Goal: Task Accomplishment & Management: Manage account settings

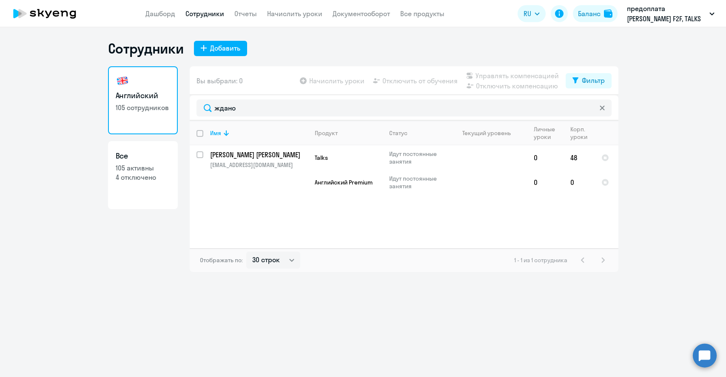
select select "30"
click at [245, 165] on p "[EMAIL_ADDRESS][DOMAIN_NAME]" at bounding box center [258, 165] width 97 height 8
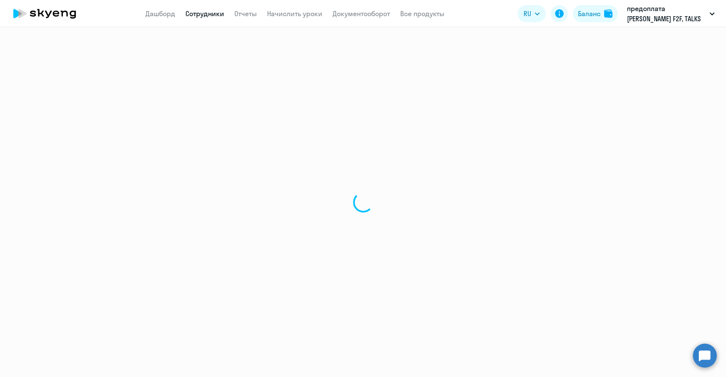
select select "english"
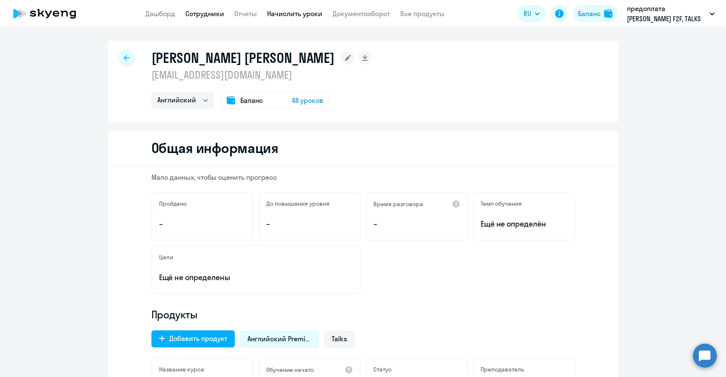
click at [299, 16] on link "Начислить уроки" at bounding box center [294, 13] width 55 height 9
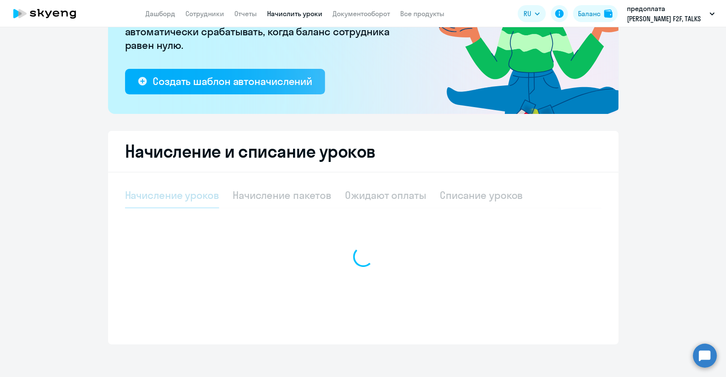
scroll to position [125, 0]
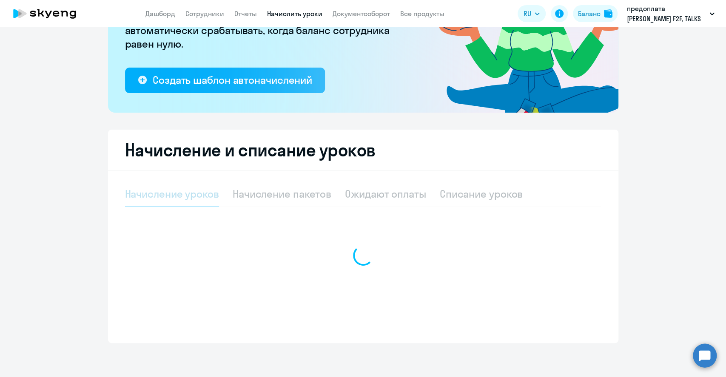
select select "10"
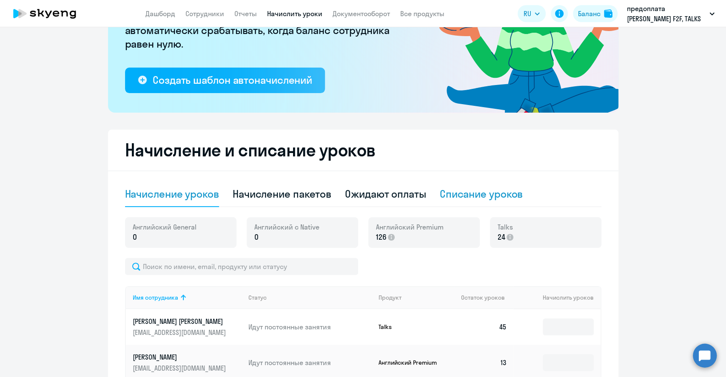
click at [471, 197] on div "Списание уроков" at bounding box center [481, 194] width 83 height 14
select select "10"
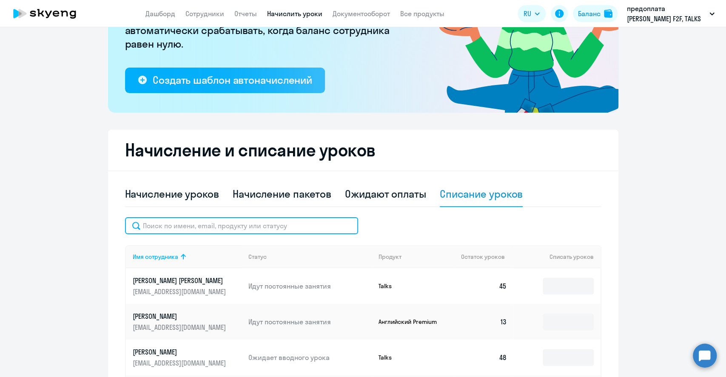
click at [161, 224] on input "text" at bounding box center [241, 225] width 233 height 17
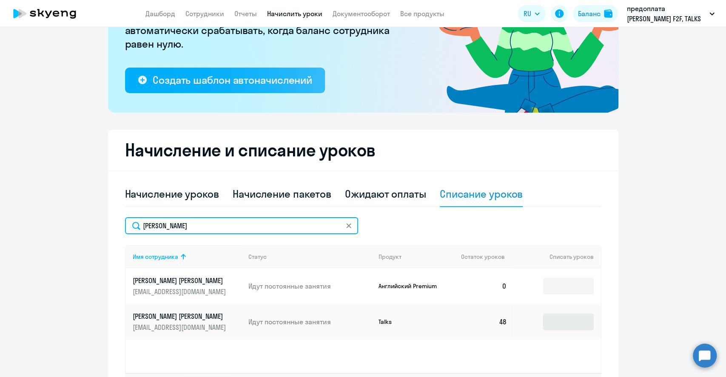
type input "[PERSON_NAME]"
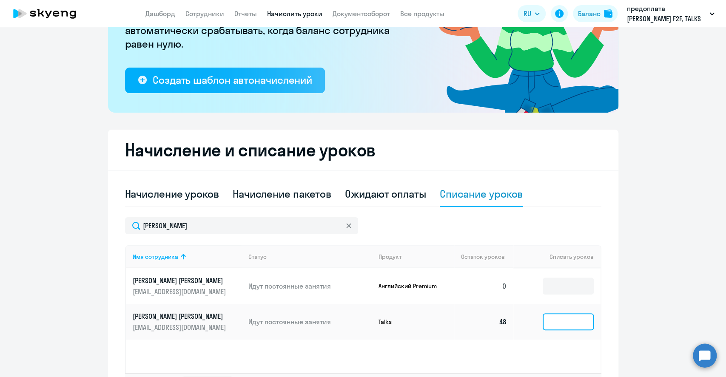
click at [551, 323] on input at bounding box center [567, 321] width 51 height 17
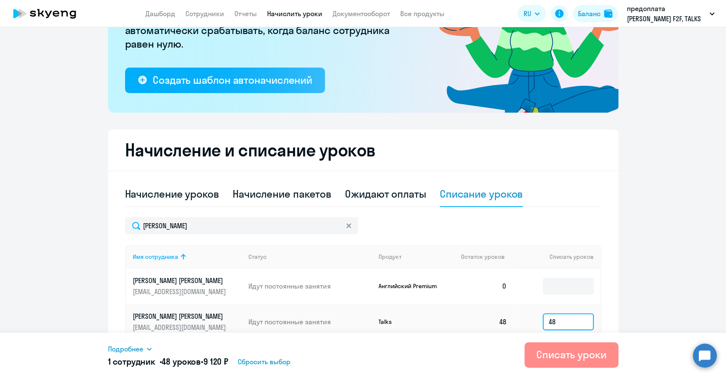
type input "48"
click at [564, 355] on div "Списать уроки" at bounding box center [571, 355] width 70 height 14
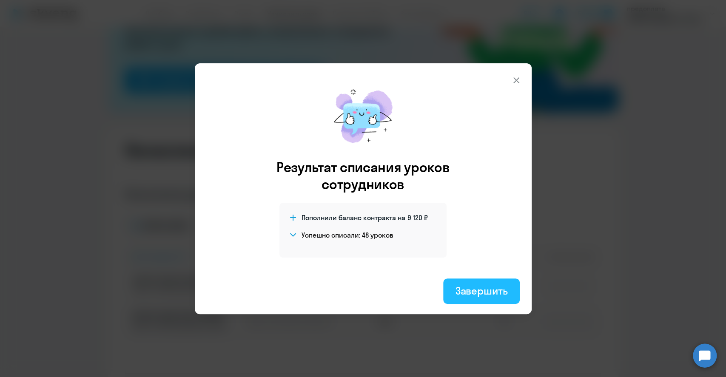
click at [459, 294] on div "Завершить" at bounding box center [481, 291] width 52 height 14
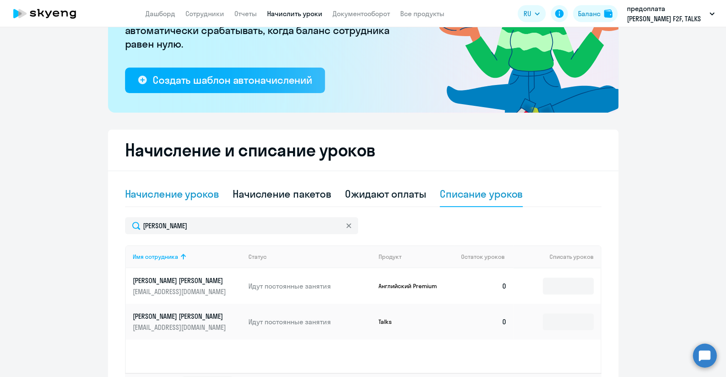
click at [192, 196] on div "Начисление уроков" at bounding box center [172, 194] width 94 height 14
select select "10"
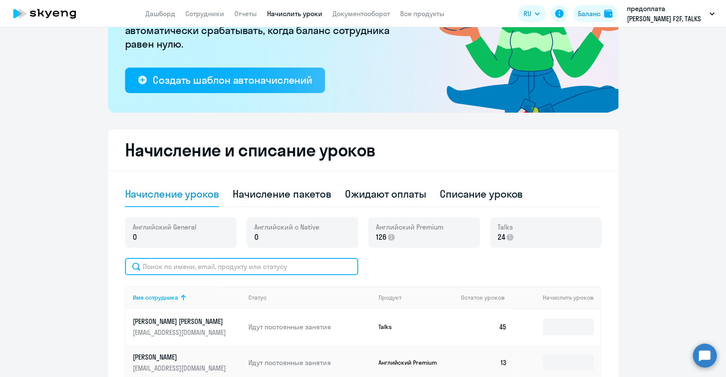
click at [173, 267] on input "text" at bounding box center [241, 266] width 233 height 17
type input "[PERSON_NAME]"
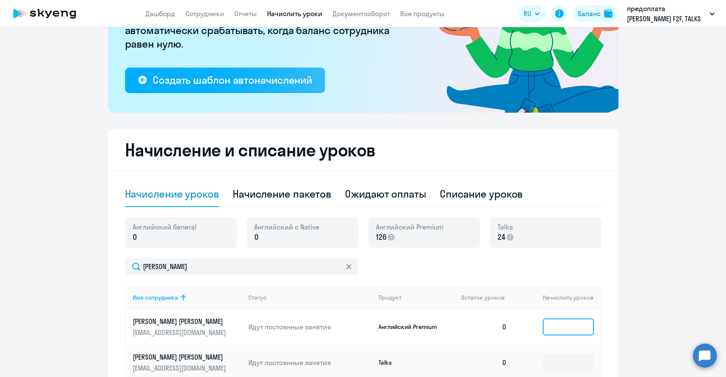
click at [566, 325] on input at bounding box center [567, 326] width 51 height 17
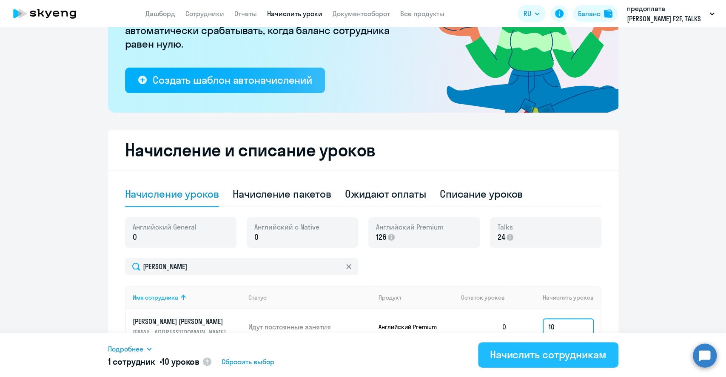
type input "10"
click at [567, 355] on div "Начислить сотрудникам" at bounding box center [548, 355] width 116 height 14
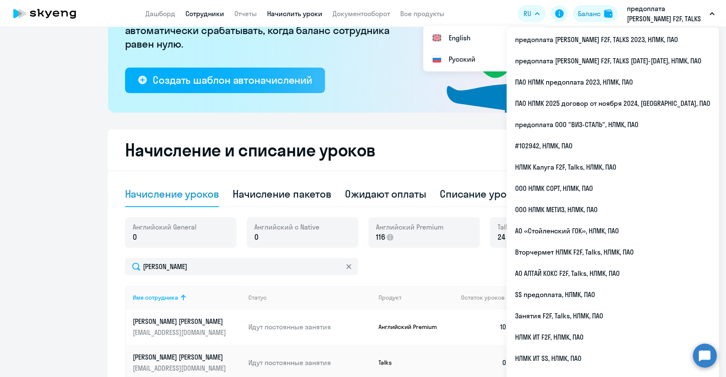
click at [203, 15] on link "Сотрудники" at bounding box center [204, 13] width 39 height 9
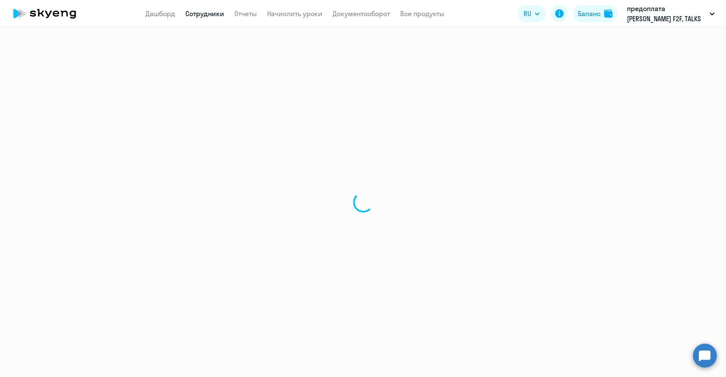
select select "30"
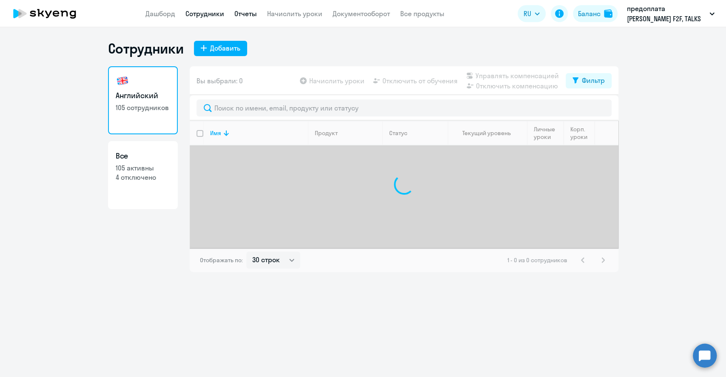
click at [236, 15] on link "Отчеты" at bounding box center [245, 13] width 23 height 9
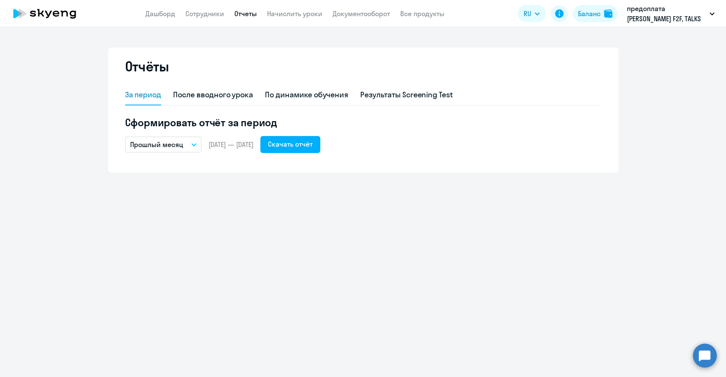
click at [191, 144] on icon "button" at bounding box center [193, 144] width 5 height 3
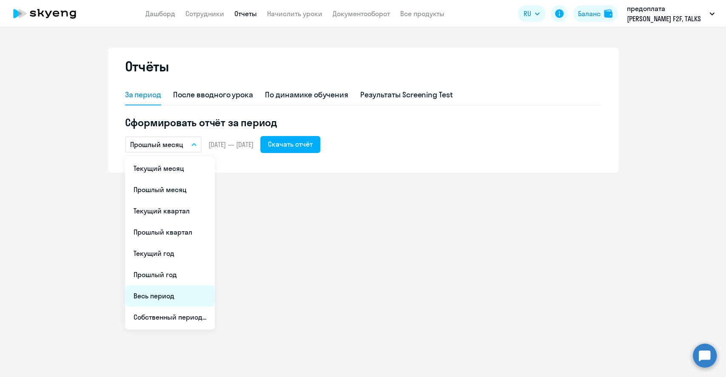
click at [163, 292] on li "Весь период" at bounding box center [170, 295] width 90 height 21
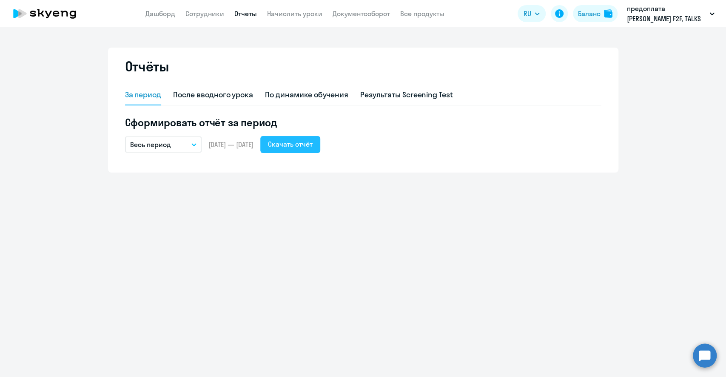
click at [312, 146] on div "Скачать отчёт" at bounding box center [290, 144] width 45 height 10
click at [197, 12] on link "Сотрудники" at bounding box center [204, 13] width 39 height 9
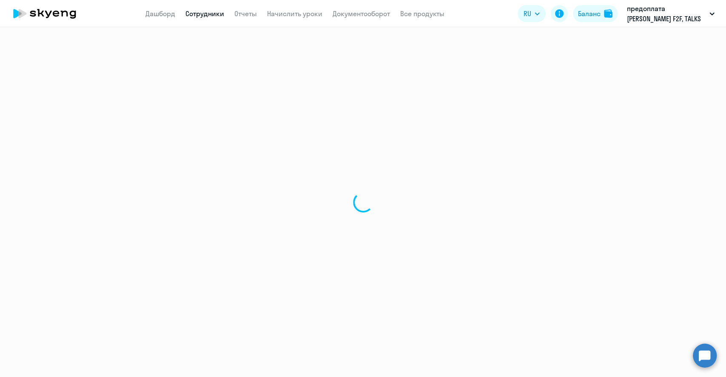
select select "30"
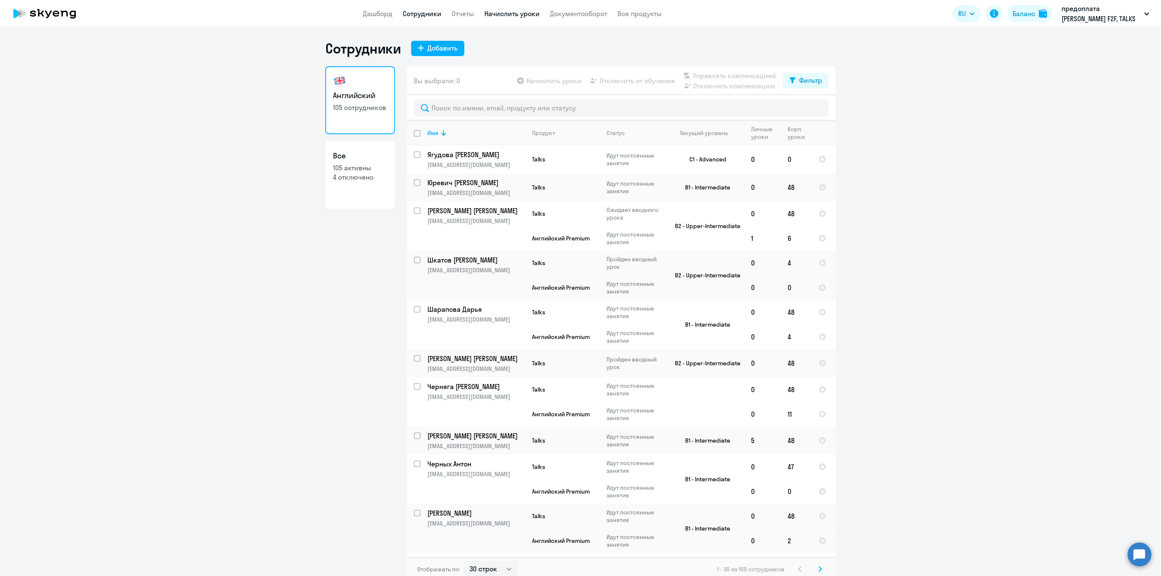
click at [521, 17] on link "Начислить уроки" at bounding box center [511, 13] width 55 height 9
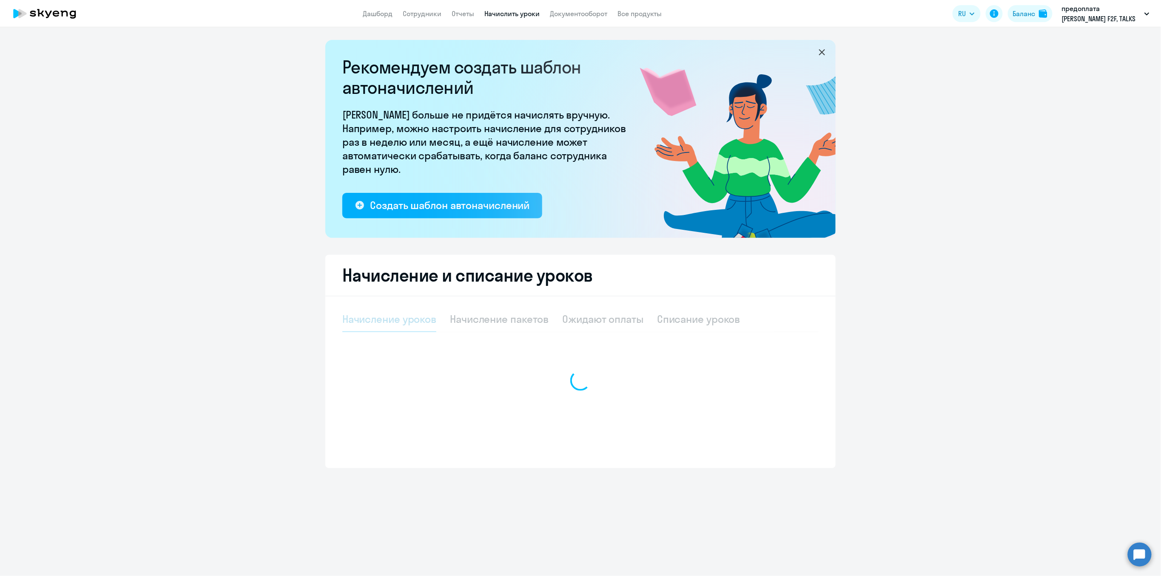
select select "10"
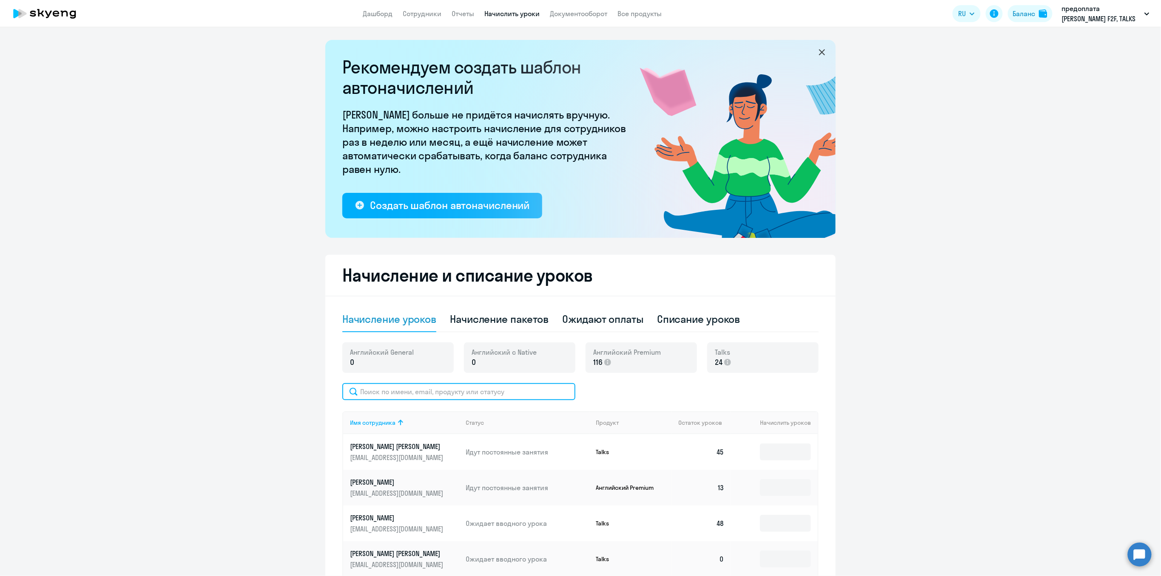
click at [368, 377] on input "text" at bounding box center [458, 391] width 233 height 17
click at [683, 319] on div "Списание уроков" at bounding box center [698, 319] width 83 height 14
select select "10"
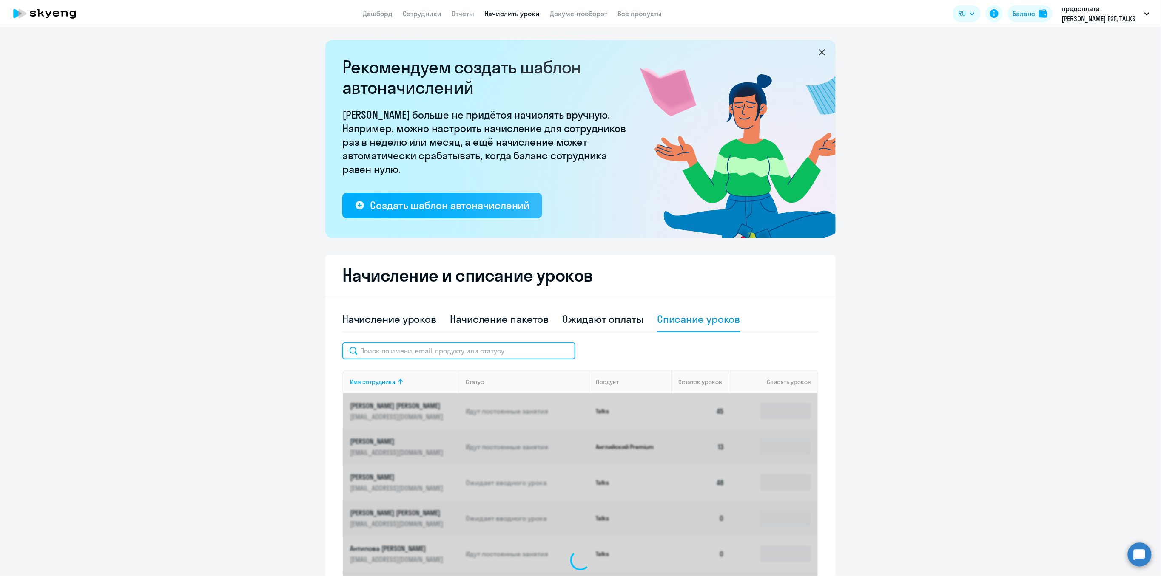
click at [392, 353] on input "text" at bounding box center [458, 351] width 233 height 17
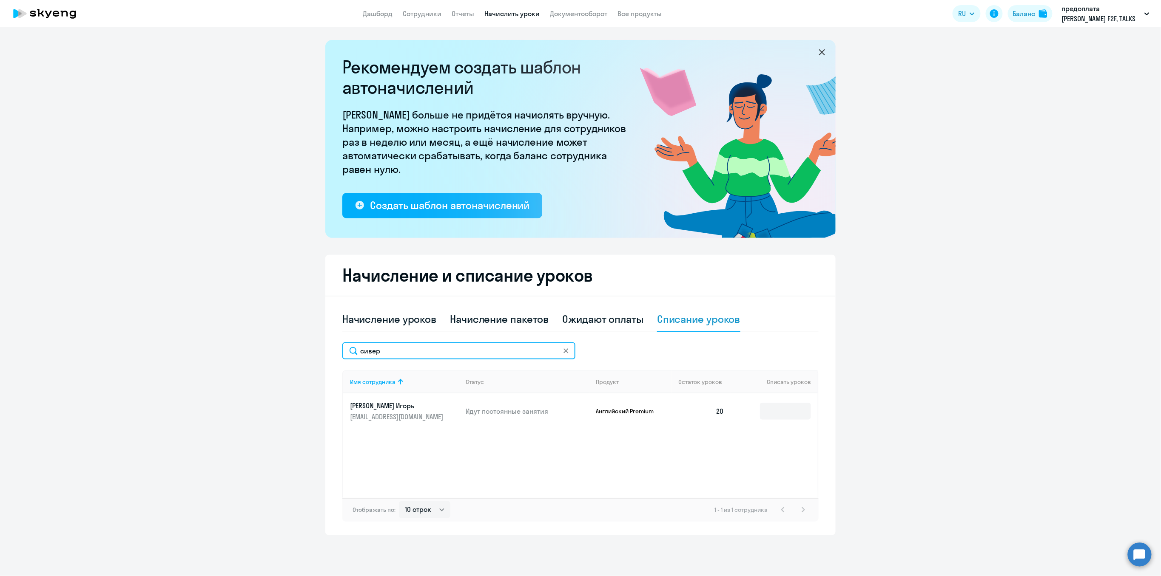
type input "сивер"
click at [386, 377] on p "[EMAIL_ADDRESS][DOMAIN_NAME]" at bounding box center [397, 416] width 95 height 9
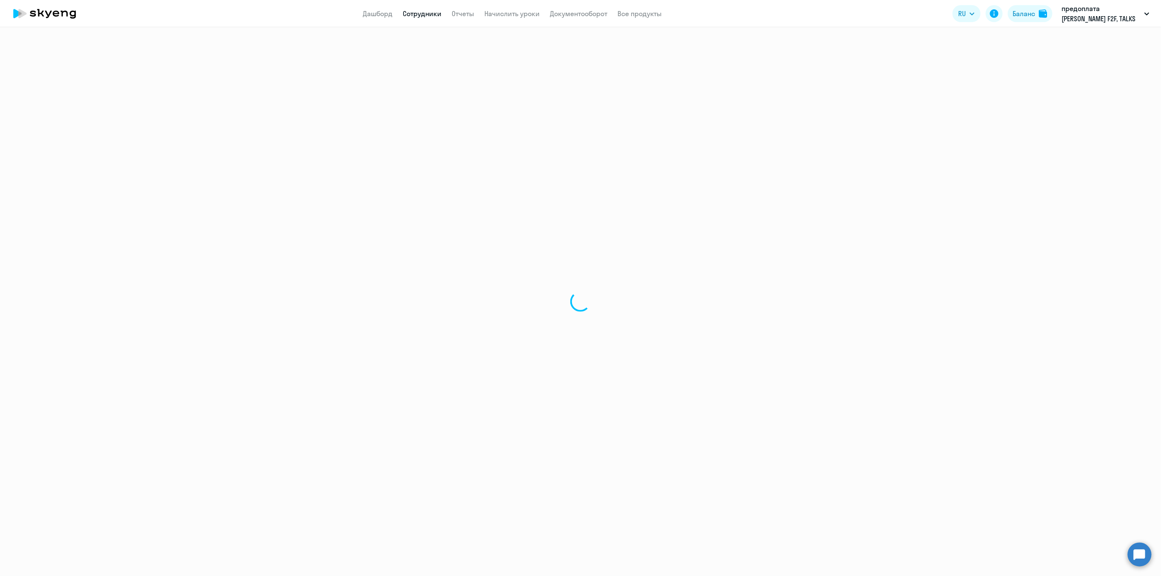
select select "english"
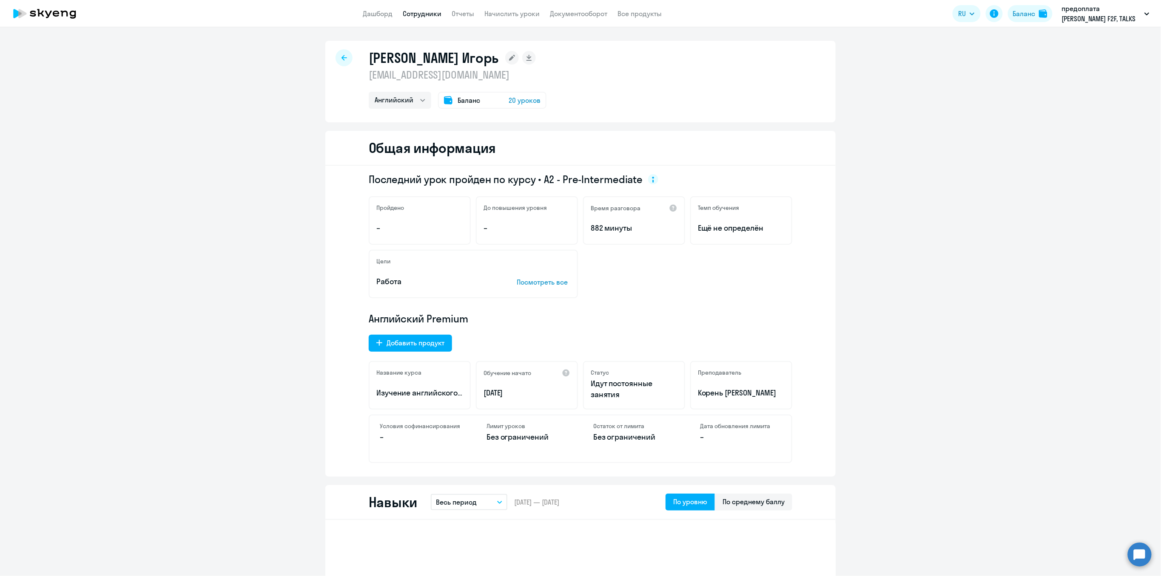
click at [341, 59] on icon at bounding box center [344, 58] width 6 height 6
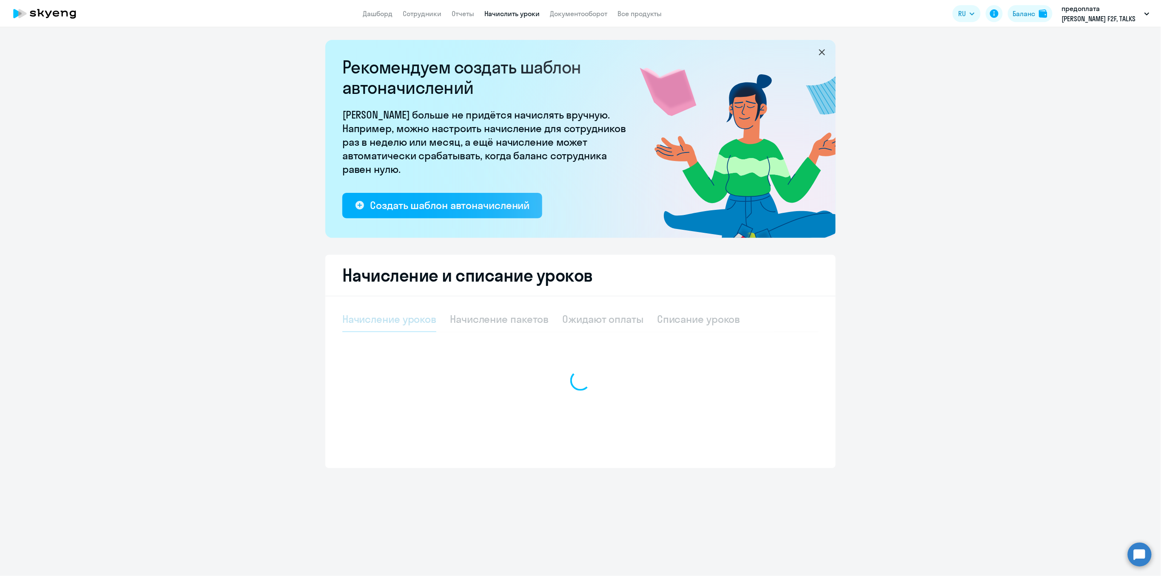
select select "10"
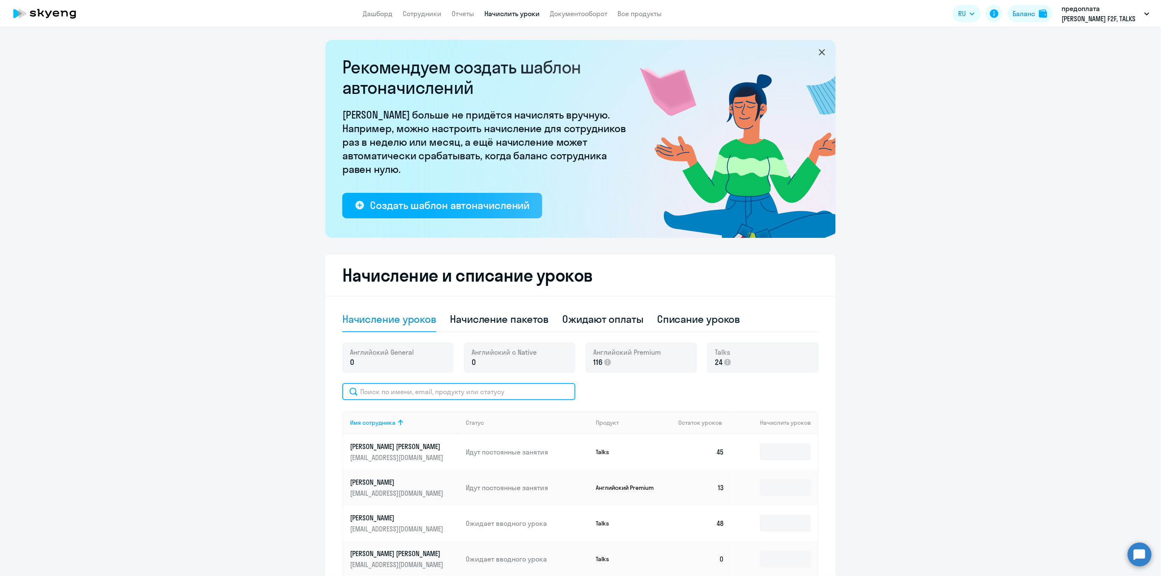
click at [373, 377] on input "text" at bounding box center [458, 391] width 233 height 17
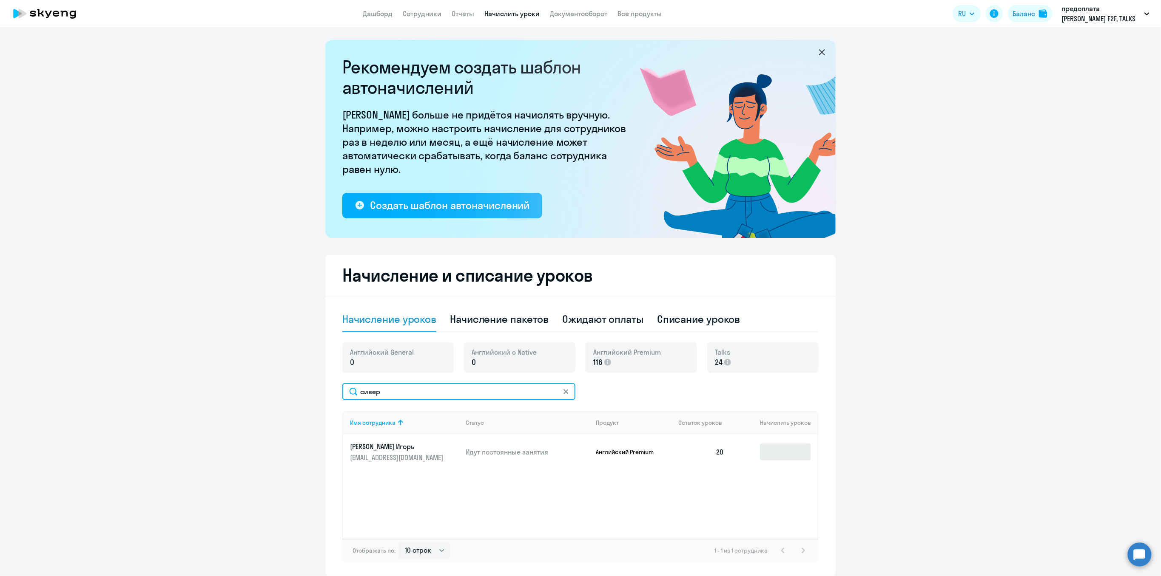
type input "сивер"
click at [725, 377] on input at bounding box center [785, 452] width 51 height 17
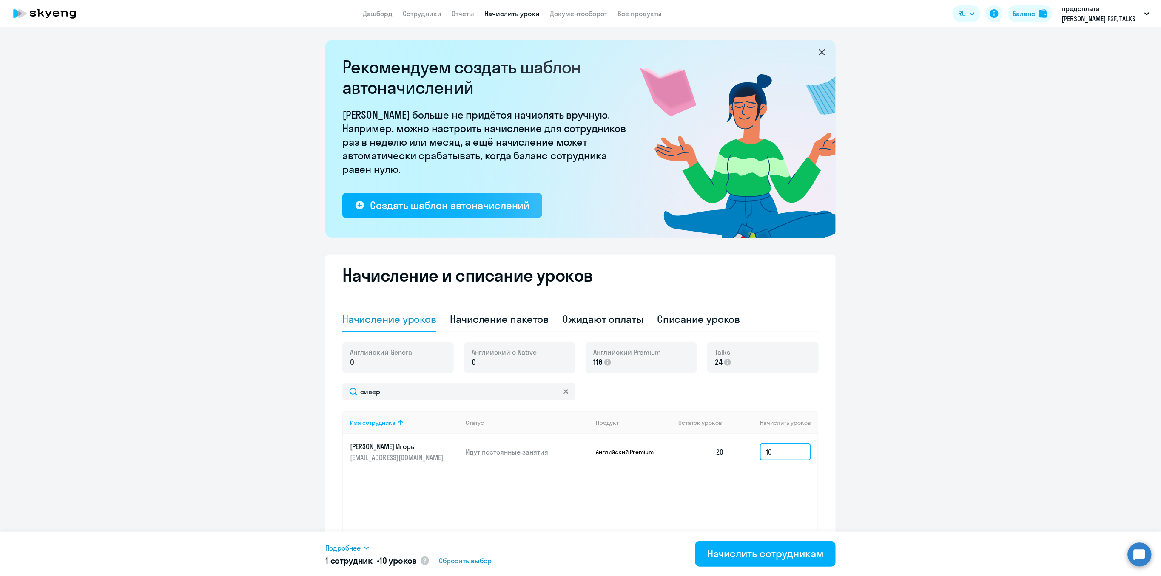
type input "1"
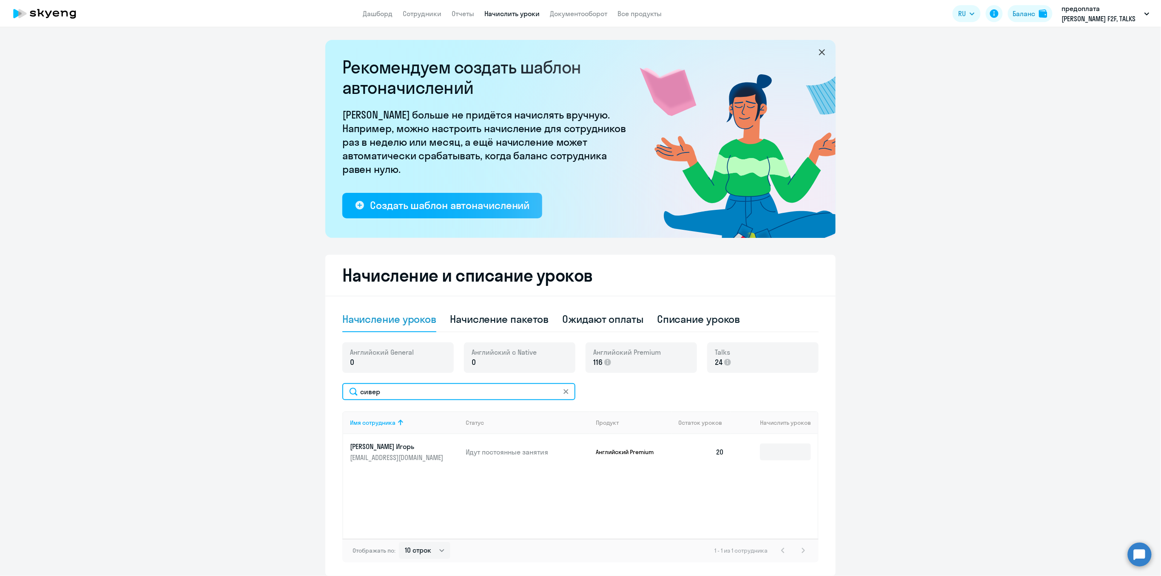
drag, startPoint x: 383, startPoint y: 389, endPoint x: 339, endPoint y: 389, distance: 43.8
click at [342, 377] on input "сивер" at bounding box center [458, 391] width 233 height 17
type input "з"
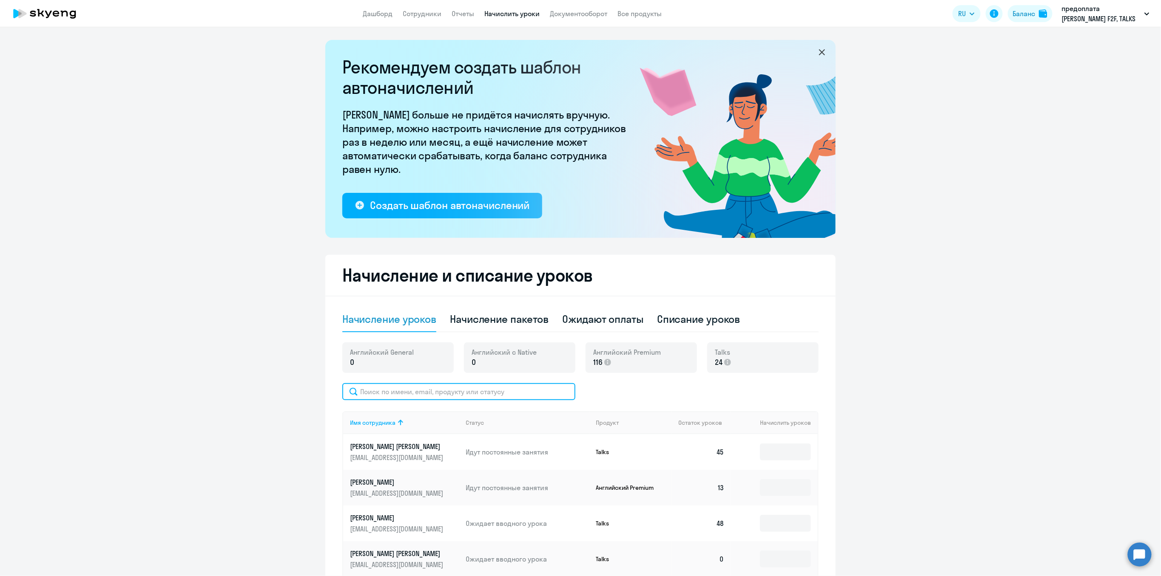
click at [380, 377] on input "text" at bounding box center [458, 391] width 233 height 17
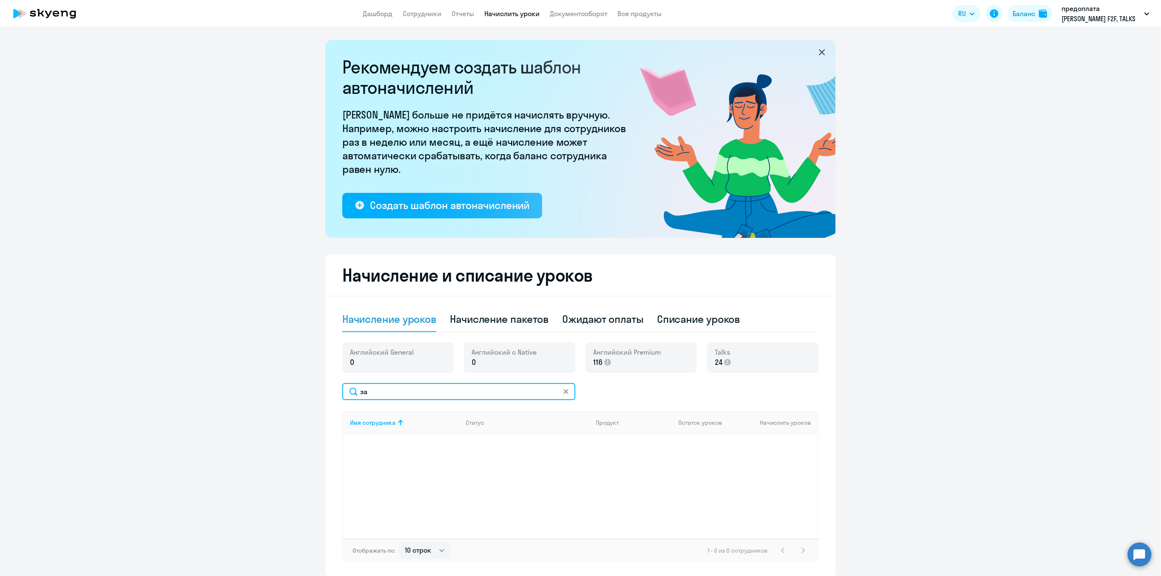
type input "з"
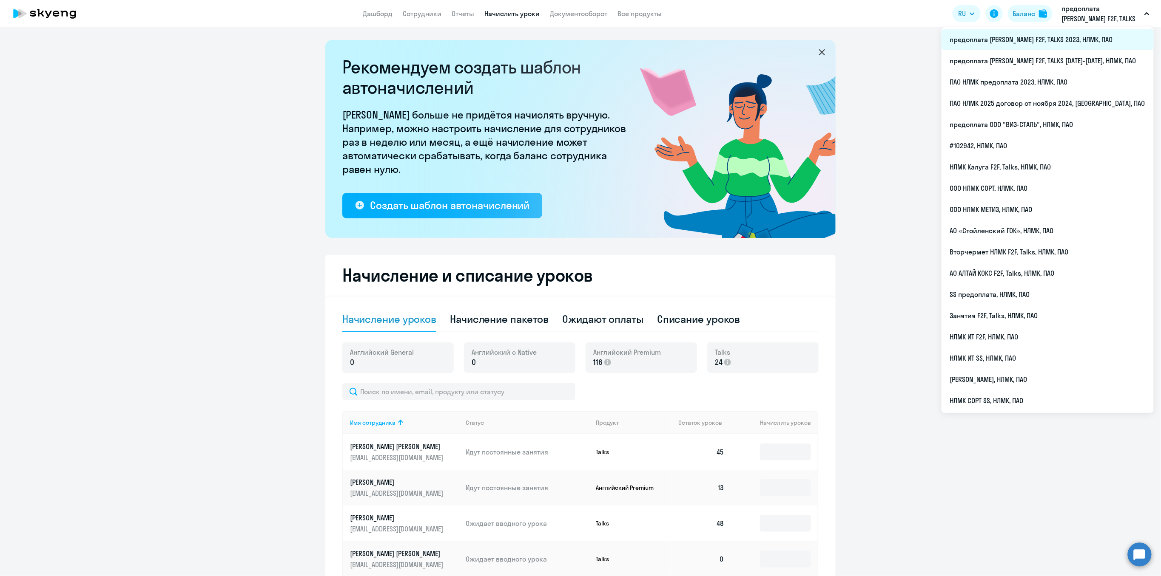
click at [725, 39] on li "предоплата [PERSON_NAME] F2F, TALKS 2023, НЛМК, ПАО" at bounding box center [1047, 39] width 212 height 21
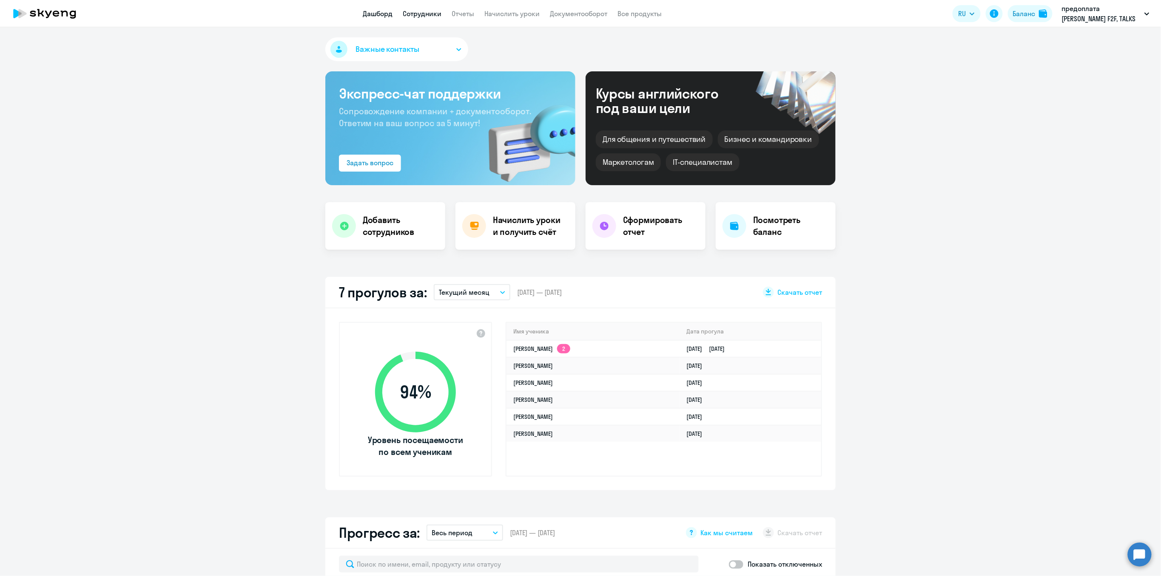
click at [432, 10] on link "Сотрудники" at bounding box center [422, 13] width 39 height 9
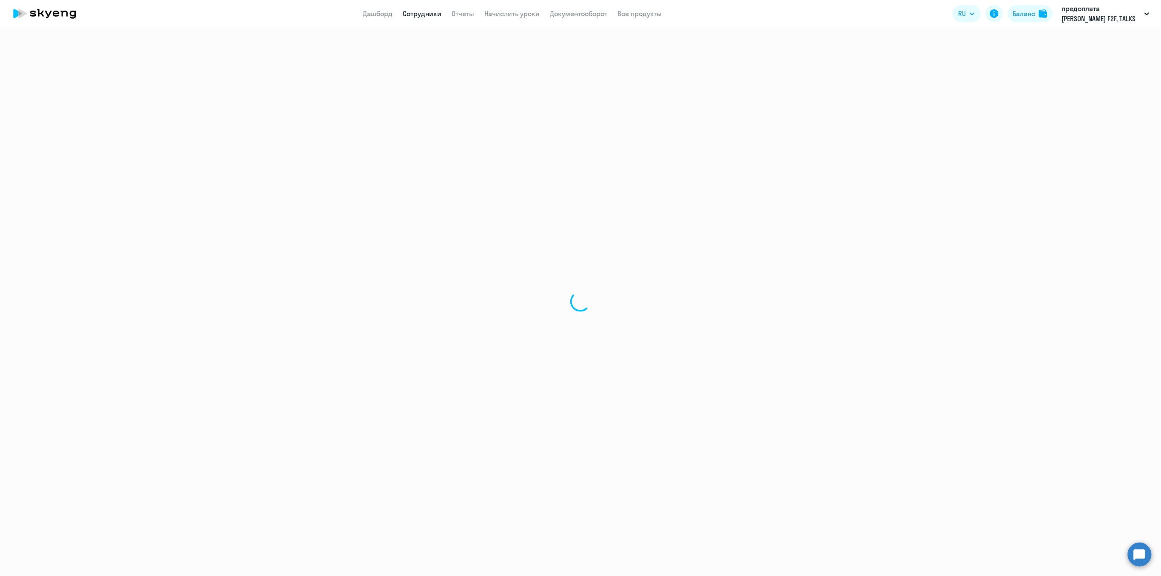
select select "30"
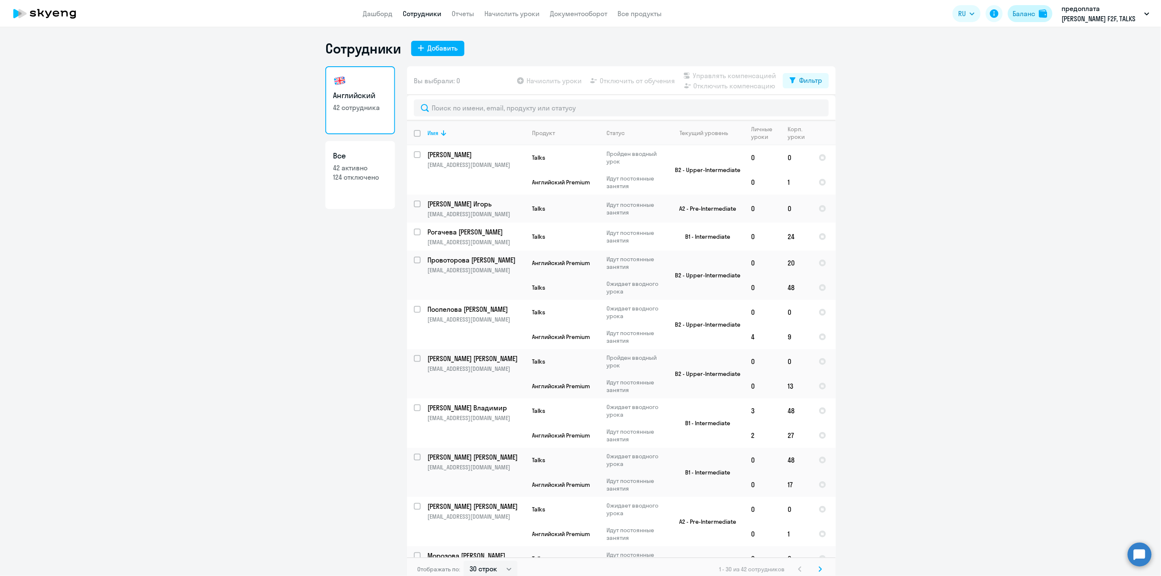
click at [725, 13] on div "Баланс" at bounding box center [1024, 14] width 23 height 10
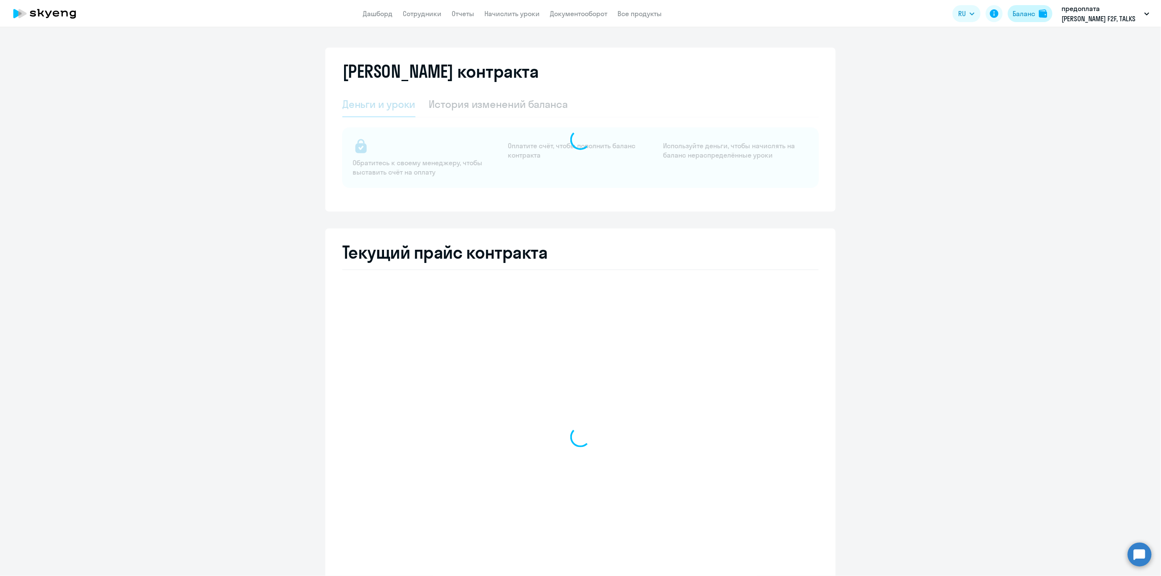
select select "english_adult_not_native_speaker"
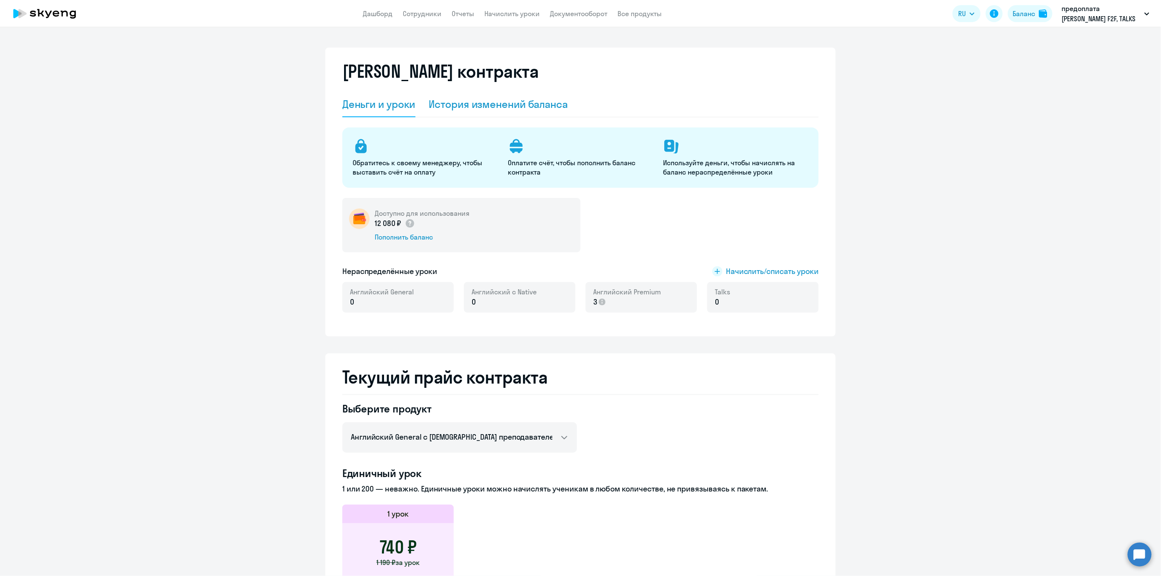
click at [505, 106] on div "История изменений баланса" at bounding box center [498, 104] width 139 height 14
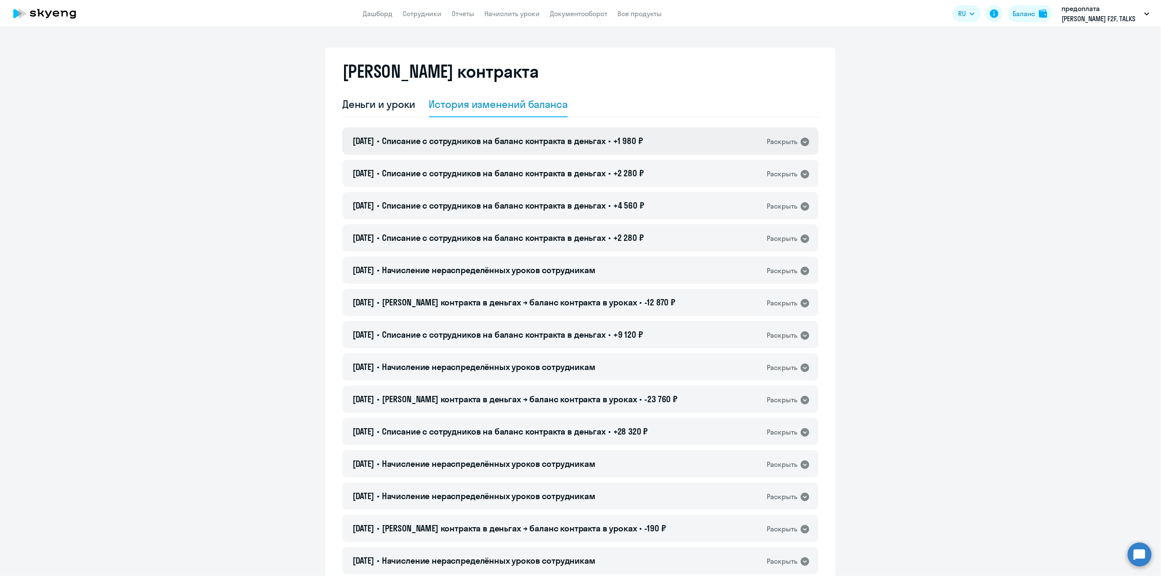
click at [725, 143] on icon at bounding box center [804, 142] width 9 height 9
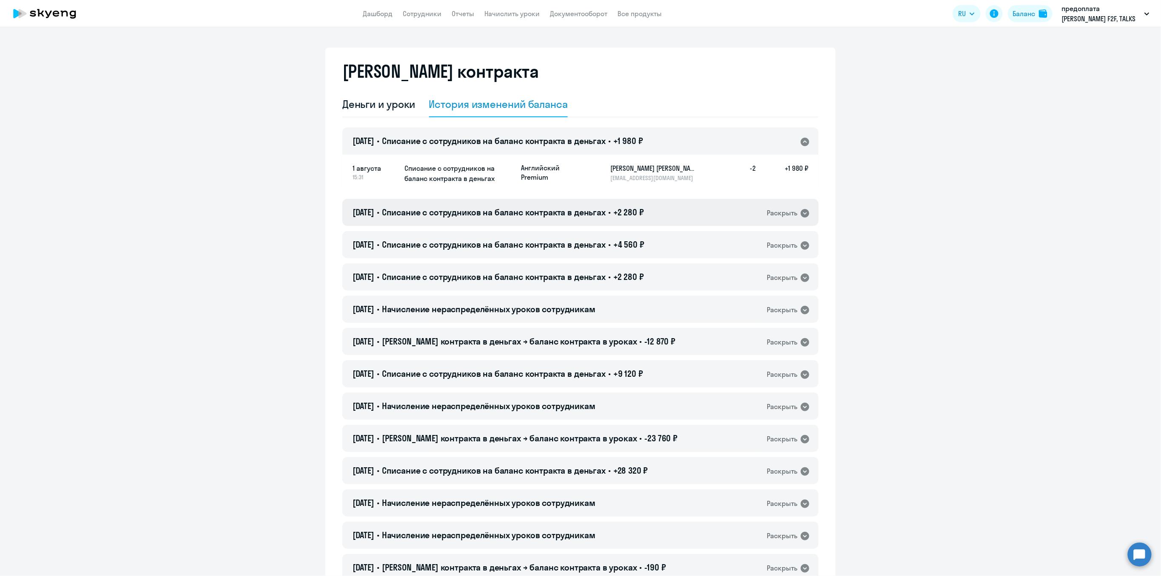
click at [725, 214] on icon at bounding box center [804, 213] width 9 height 9
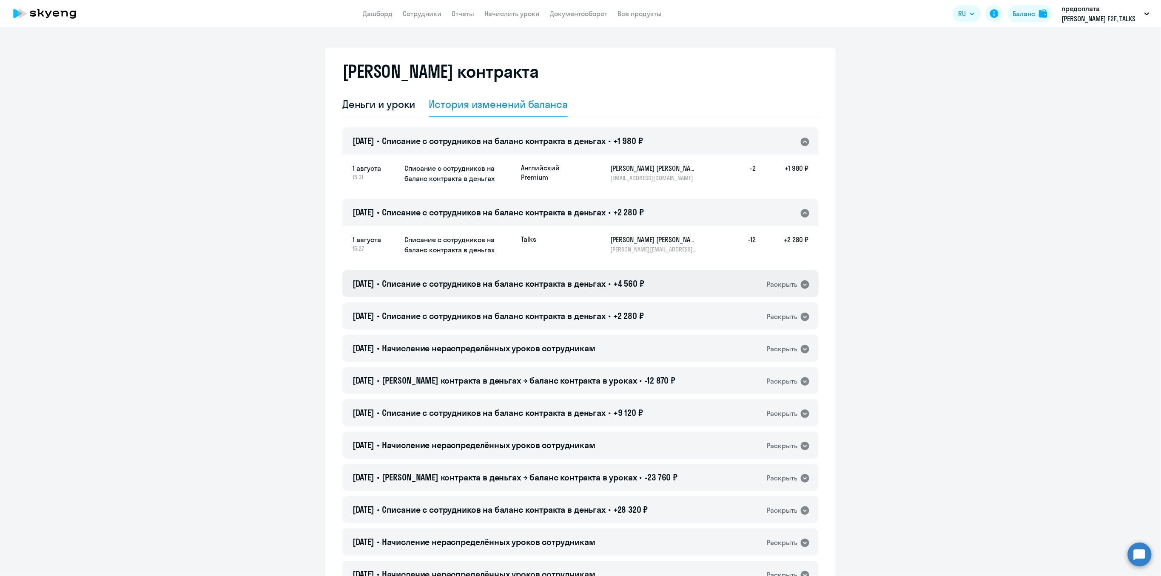
click at [725, 284] on icon at bounding box center [804, 285] width 9 height 9
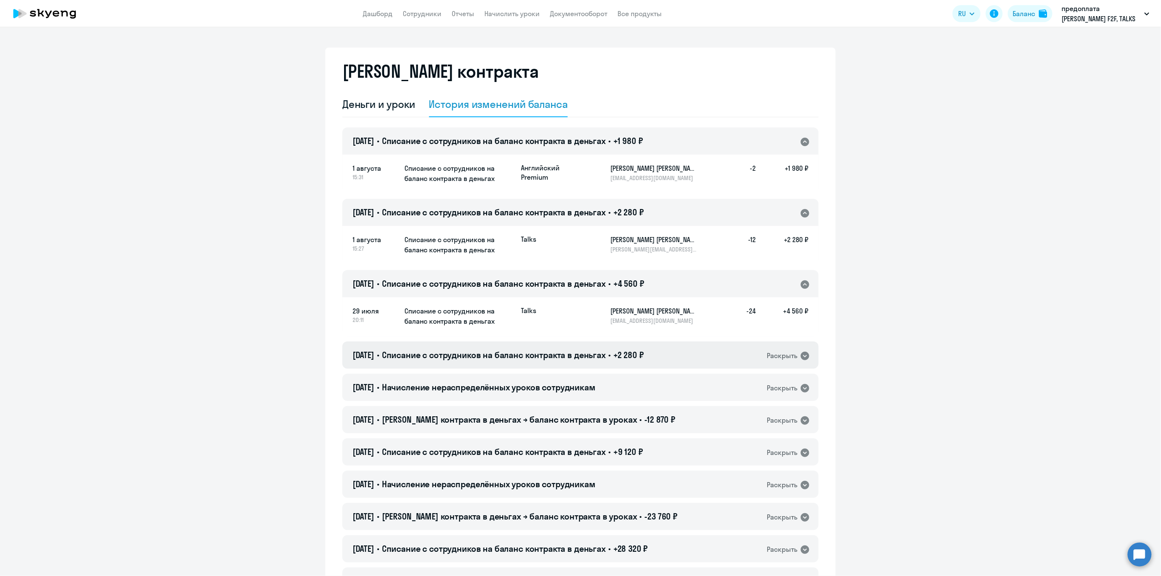
click at [725, 356] on icon at bounding box center [805, 356] width 10 height 10
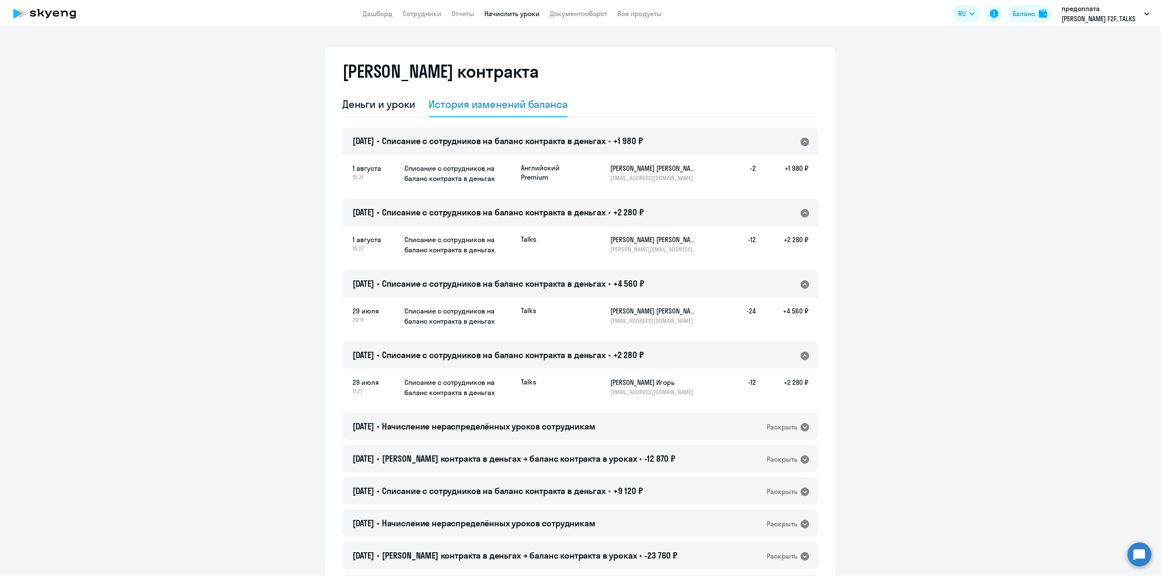
click at [514, 15] on link "Начислить уроки" at bounding box center [511, 13] width 55 height 9
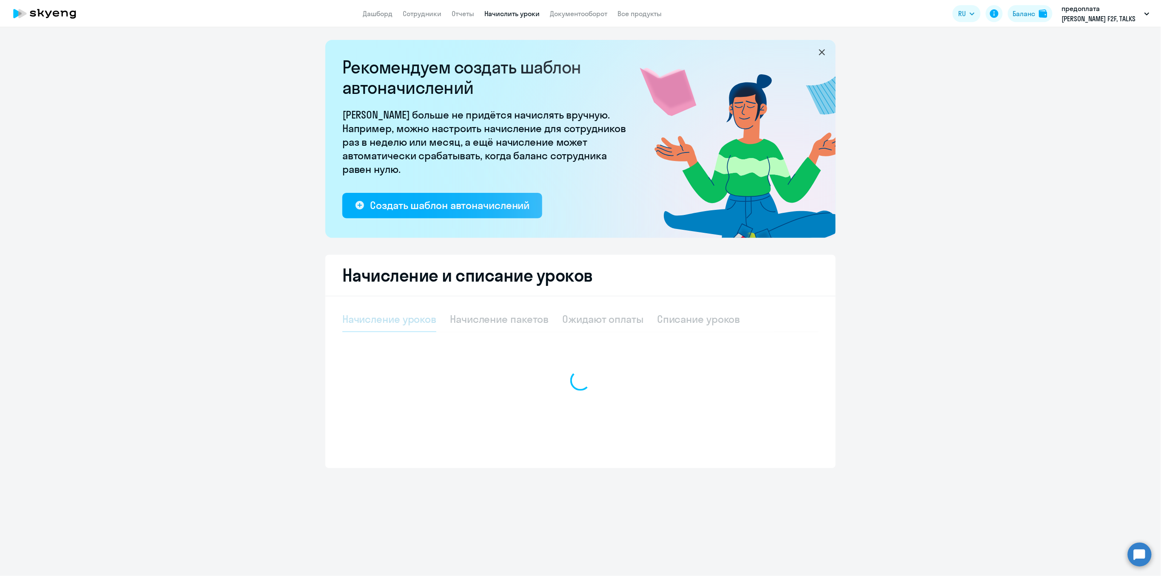
select select "10"
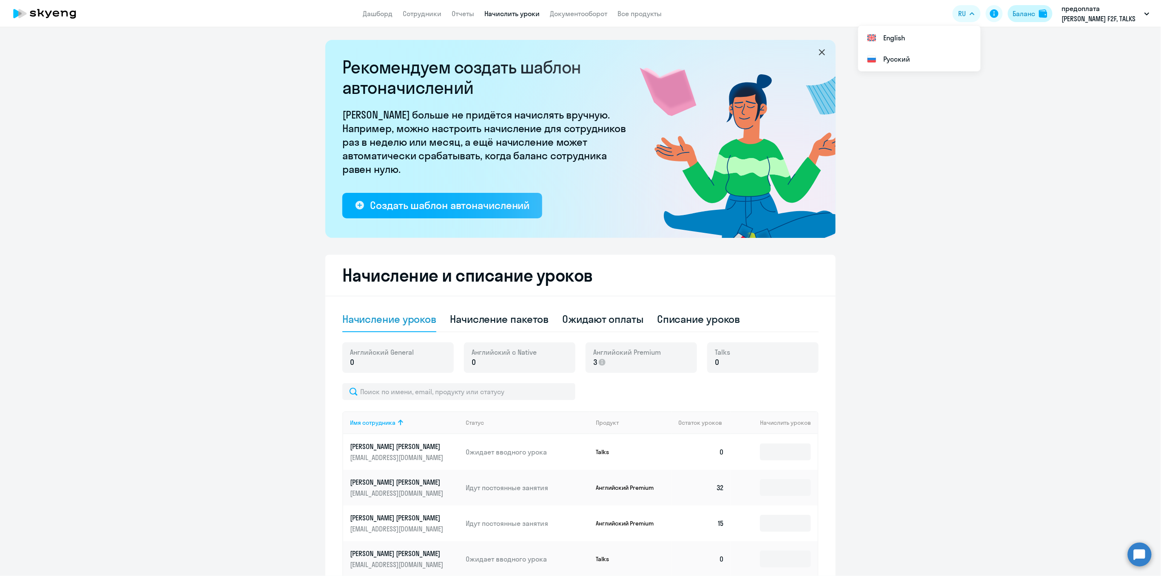
click at [725, 14] on div "Баланс" at bounding box center [1024, 14] width 23 height 10
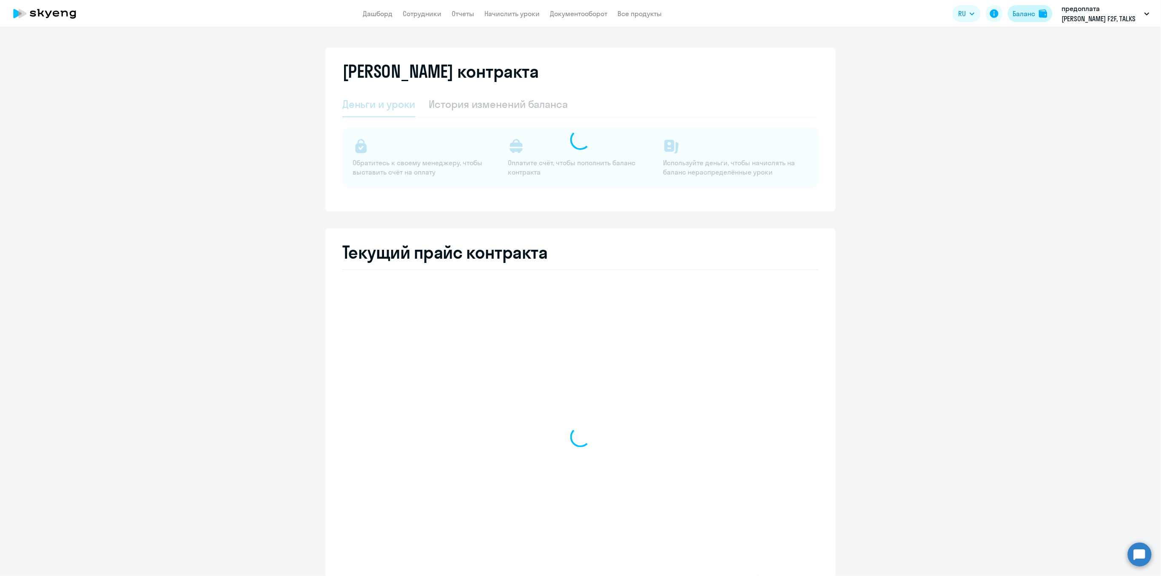
select select "english_adult_not_native_speaker"
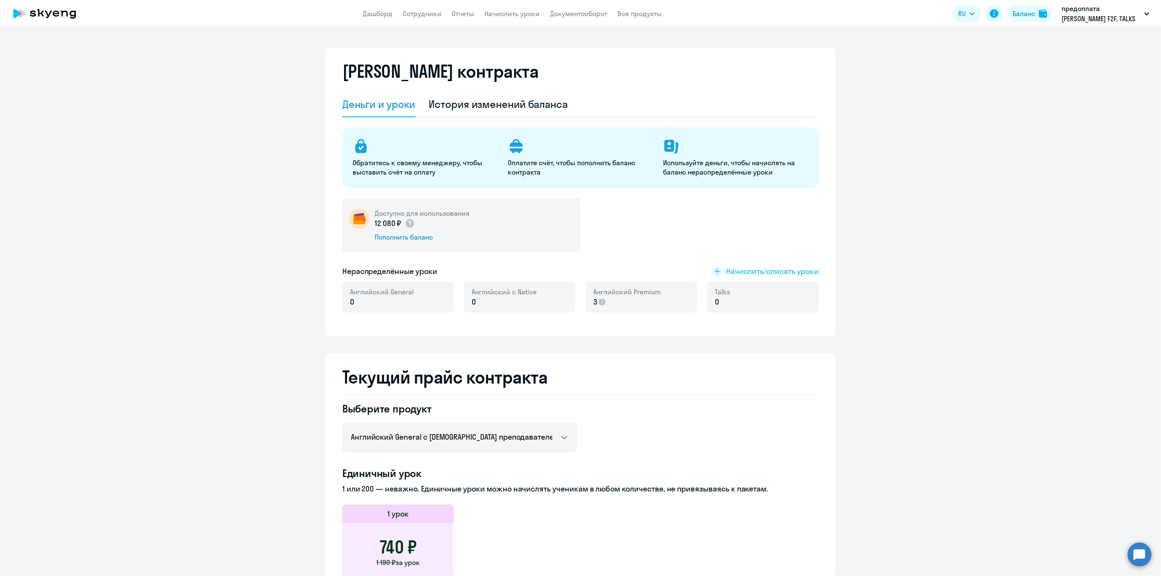
click at [725, 272] on span "Начислить/списать уроки" at bounding box center [772, 271] width 93 height 11
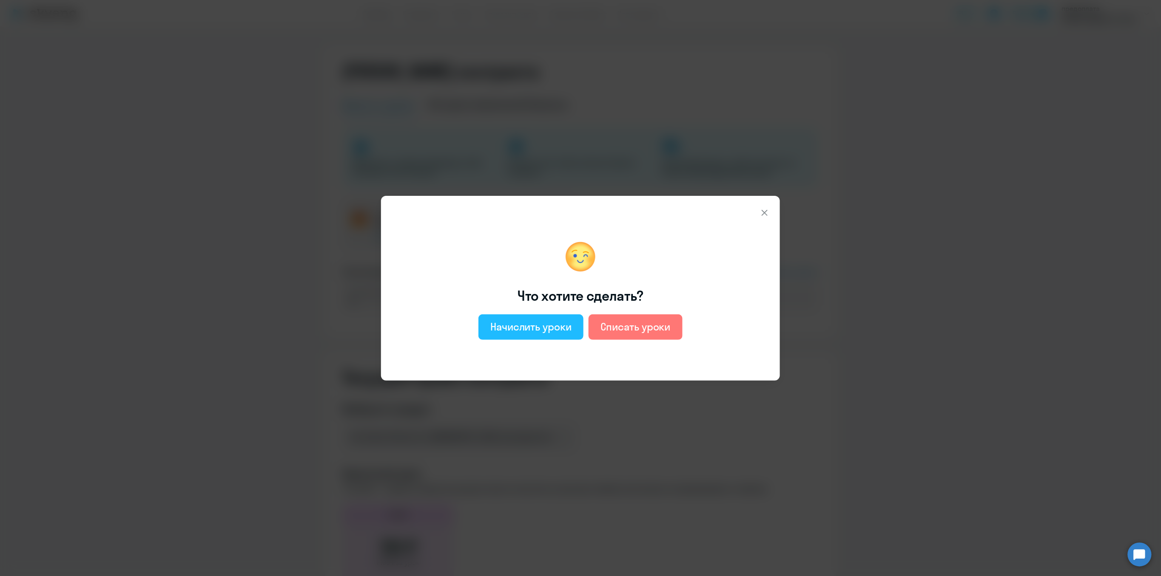
click at [545, 329] on div "Начислить уроки" at bounding box center [530, 327] width 81 height 14
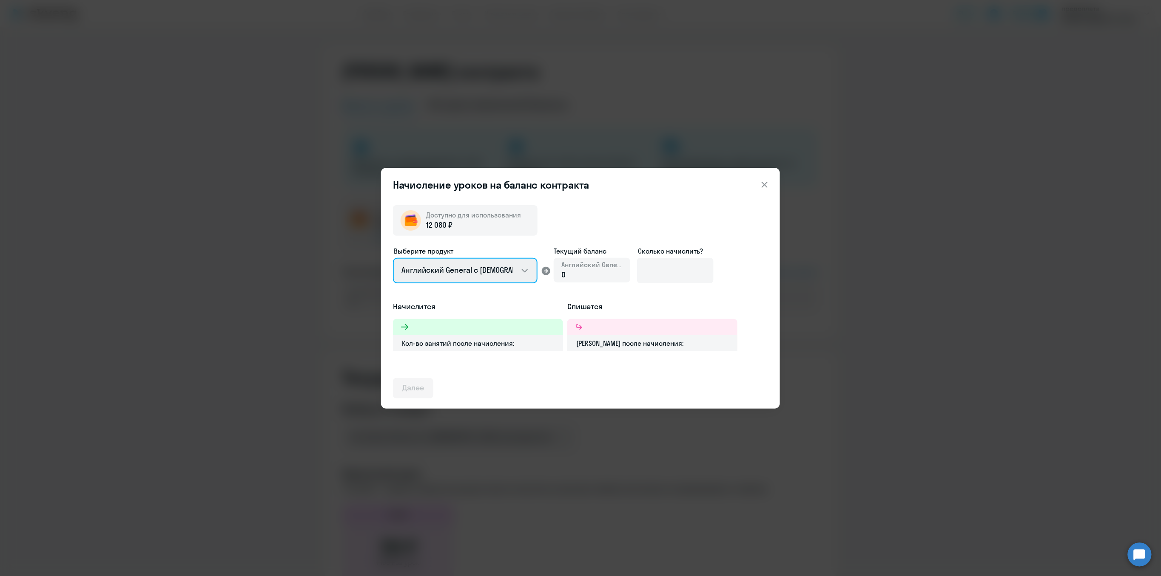
click at [522, 270] on select "Английский General с [DEMOGRAPHIC_DATA] преподавателем Английский General с [DE…" at bounding box center [465, 271] width 145 height 26
select select "english_adult_not_native_speaker_premium"
click at [393, 258] on select "Английский General с [DEMOGRAPHIC_DATA] преподавателем Английский General с [DE…" at bounding box center [465, 271] width 145 height 26
click at [662, 270] on input at bounding box center [675, 271] width 77 height 26
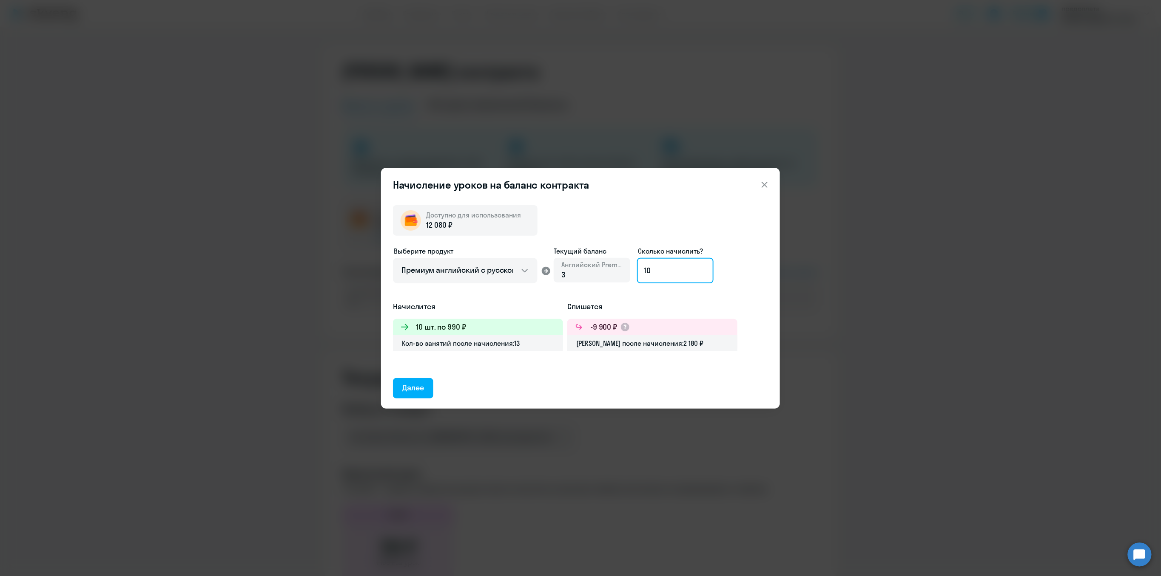
type input "1"
type input "12"
click at [420, 377] on div "Далее" at bounding box center [413, 388] width 22 height 11
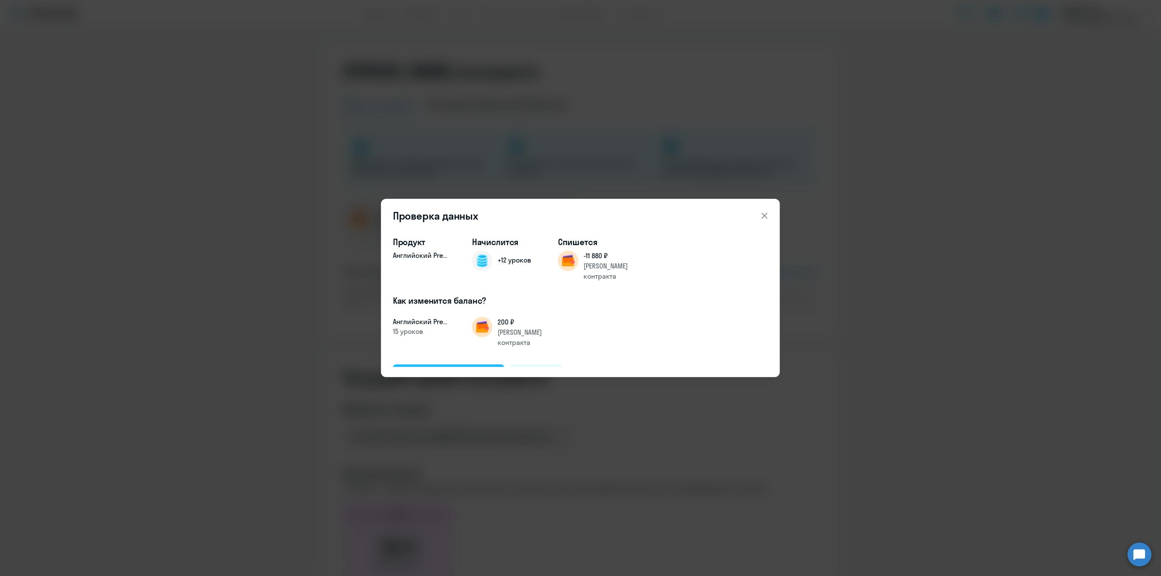
click at [434, 369] on div "Подтвердить и начислить" at bounding box center [448, 374] width 93 height 11
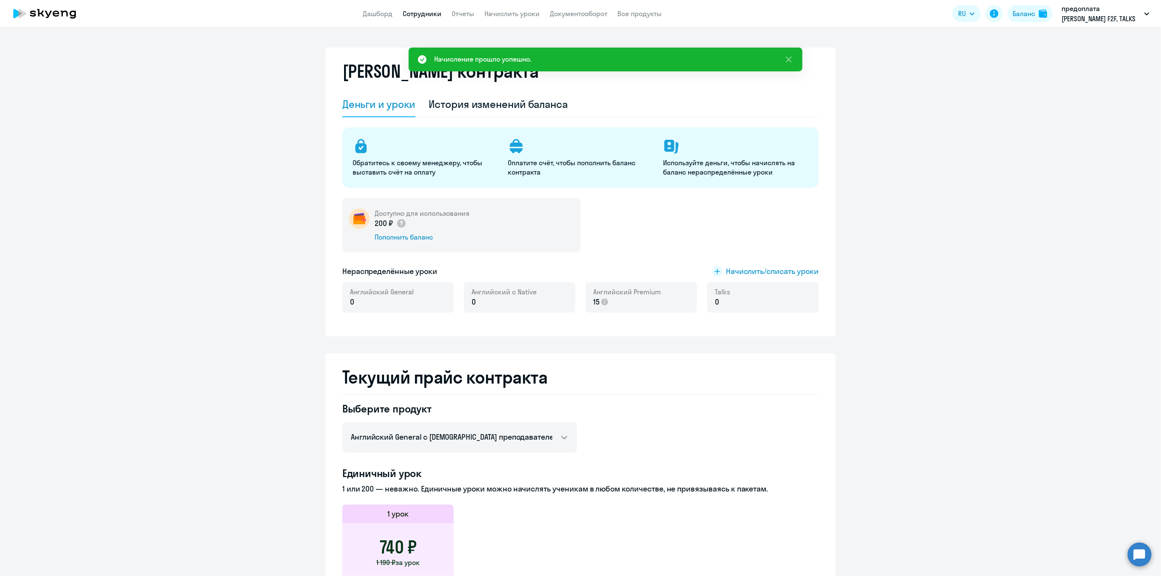
click at [429, 16] on link "Сотрудники" at bounding box center [422, 13] width 39 height 9
select select "30"
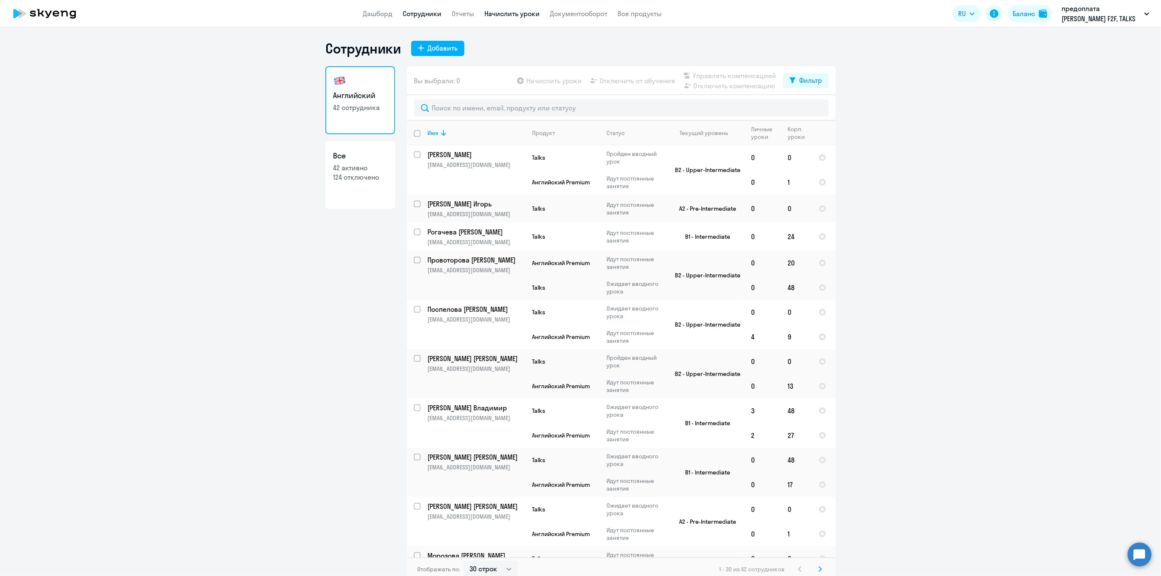
click at [518, 17] on link "Начислить уроки" at bounding box center [511, 13] width 55 height 9
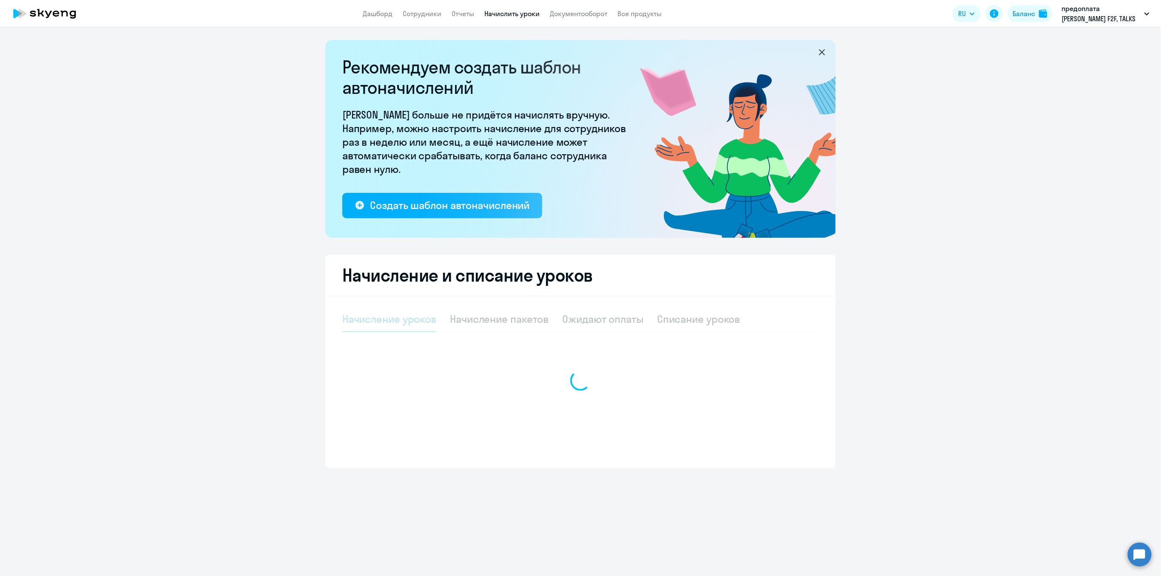
select select "10"
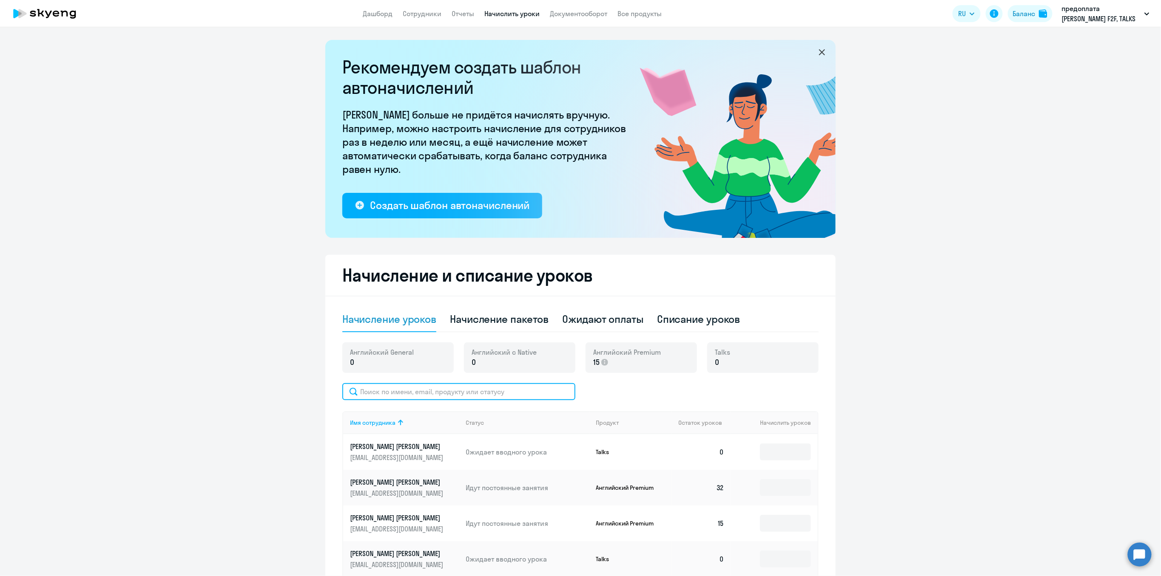
click at [389, 377] on input "text" at bounding box center [458, 391] width 233 height 17
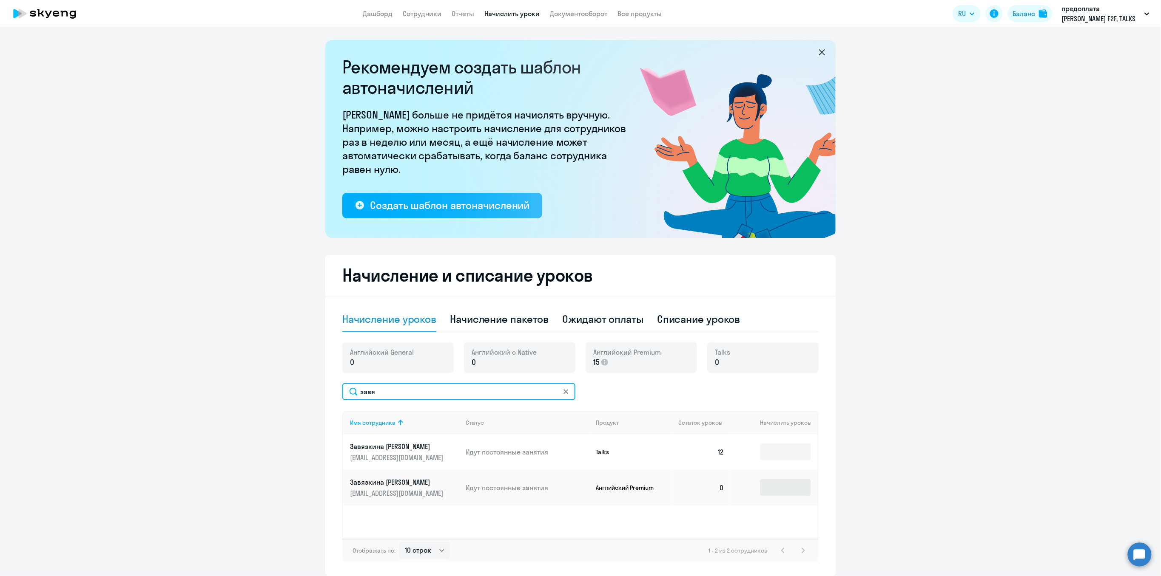
type input "завя"
click at [725, 377] on input at bounding box center [785, 488] width 51 height 17
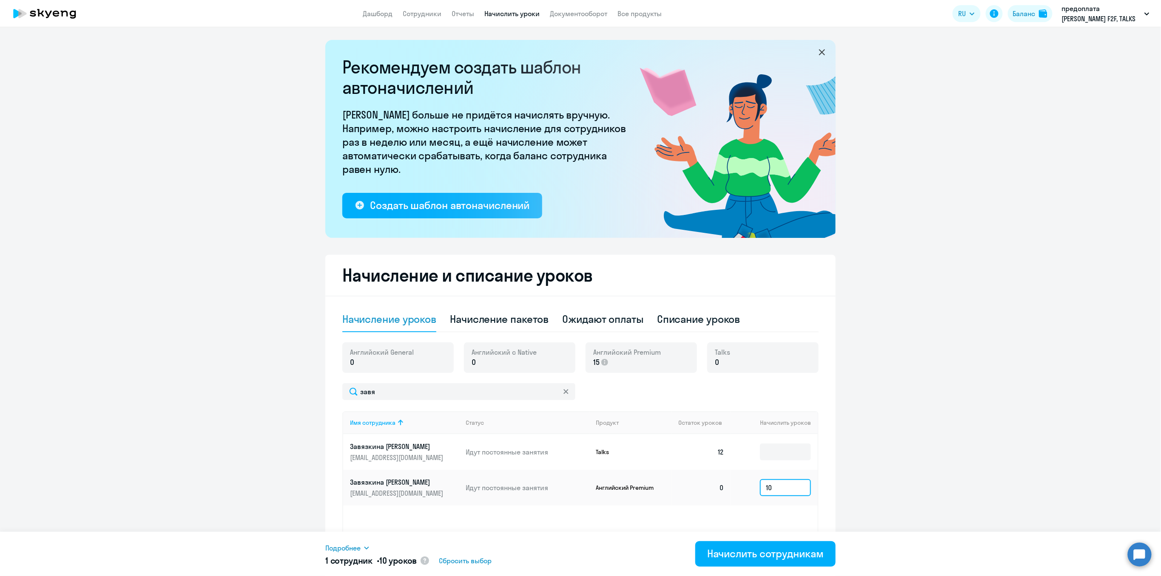
type input "1"
type input "12"
click at [725, 377] on div "Начислить сотрудникам" at bounding box center [765, 554] width 116 height 14
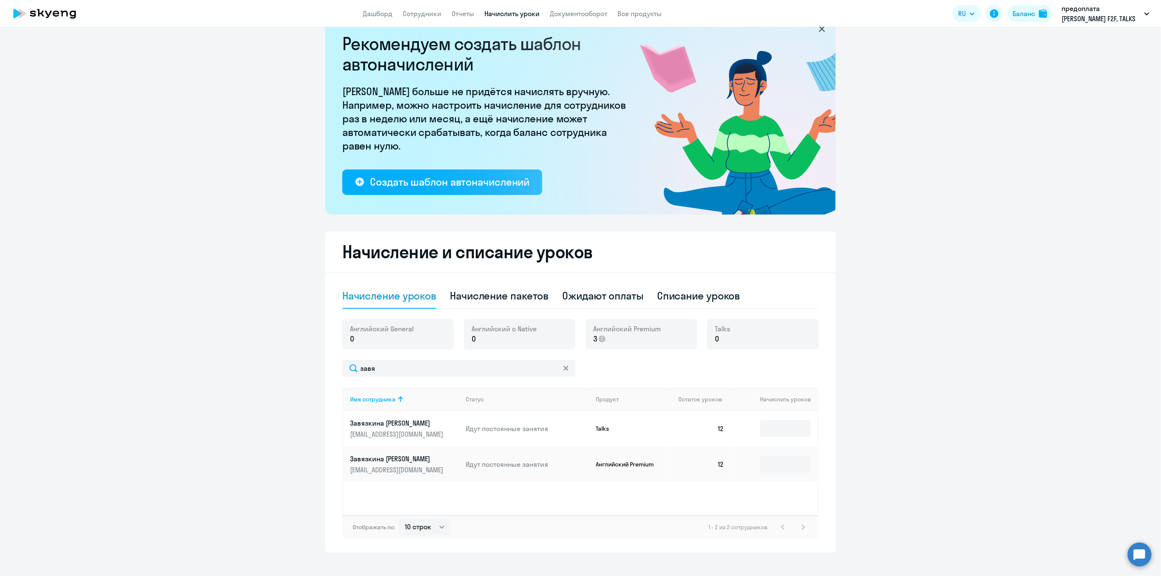
scroll to position [33, 0]
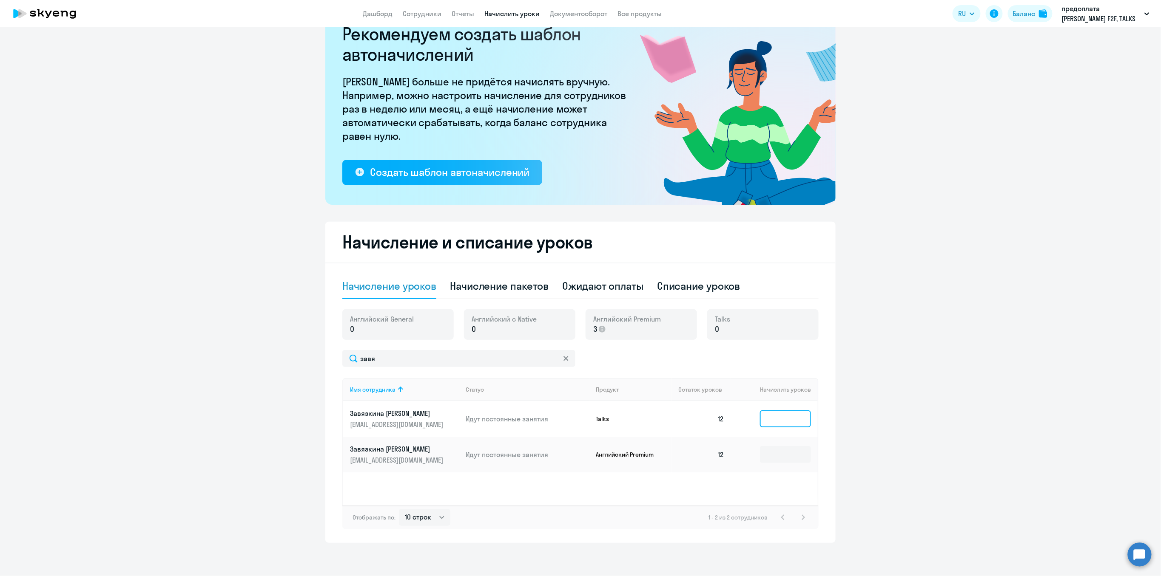
click at [725, 377] on input at bounding box center [785, 419] width 51 height 17
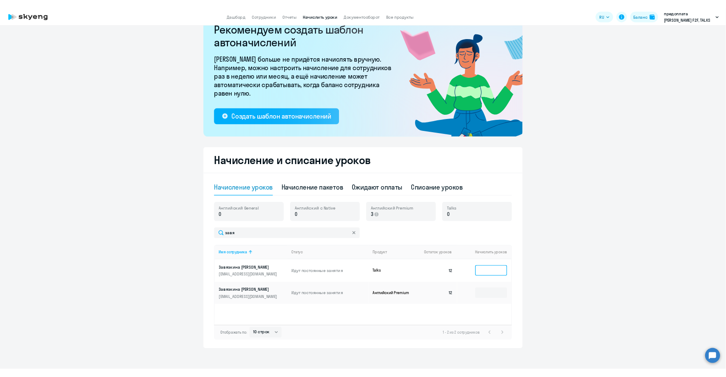
scroll to position [0, 0]
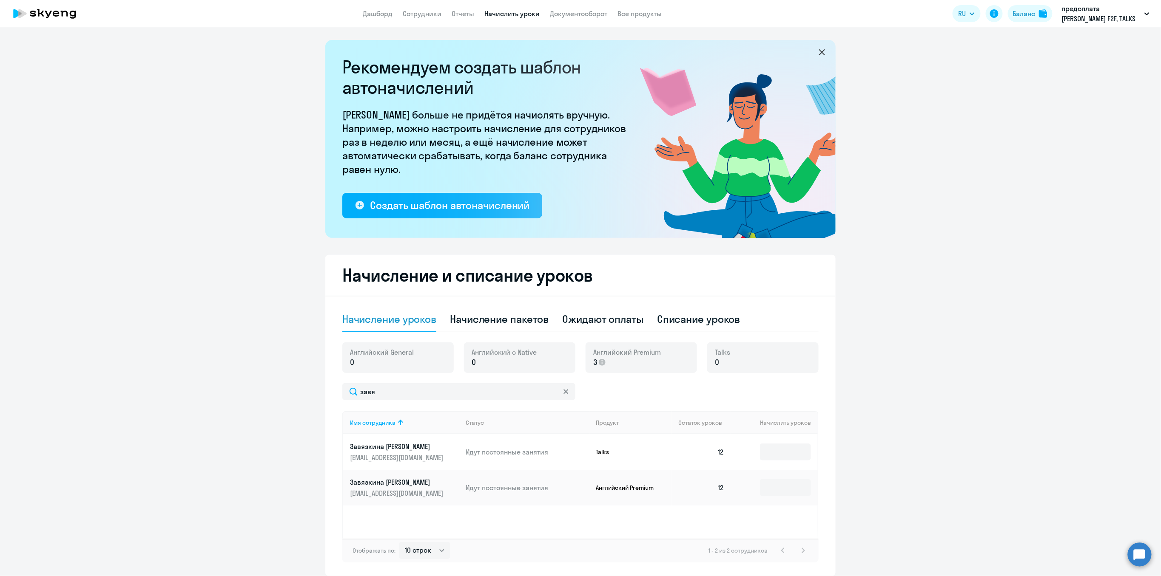
click at [563, 377] on icon at bounding box center [565, 391] width 5 height 5
click at [463, 16] on link "Отчеты" at bounding box center [462, 13] width 23 height 9
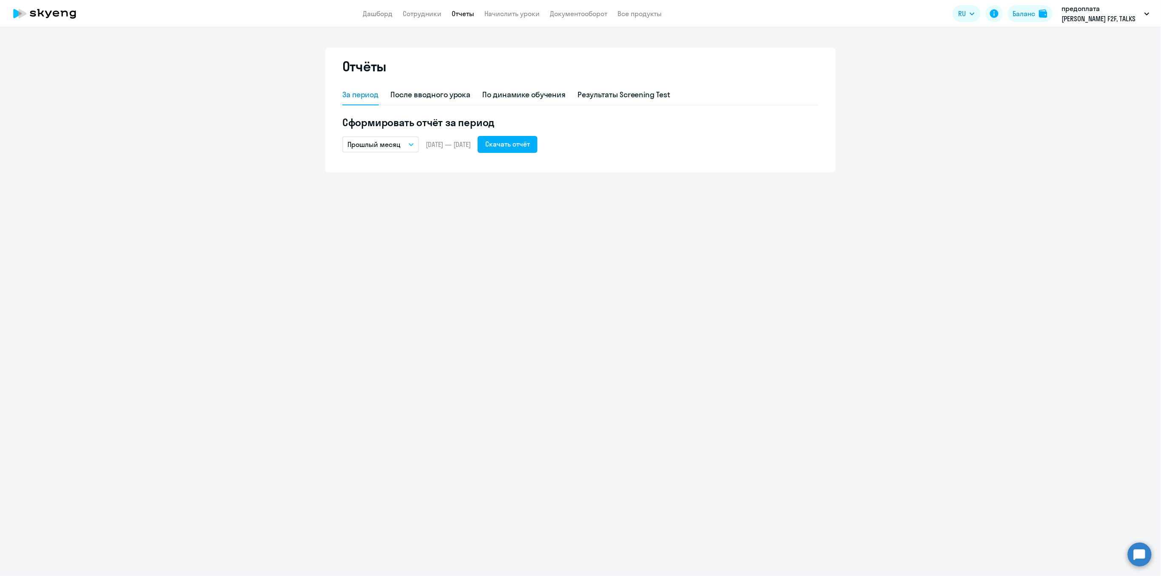
click at [406, 142] on button "Прошлый месяц" at bounding box center [380, 144] width 77 height 16
click at [370, 295] on li "Весь период" at bounding box center [387, 295] width 90 height 21
click at [409, 144] on icon "button" at bounding box center [411, 144] width 5 height 3
click at [377, 253] on li "Текущий год" at bounding box center [387, 253] width 90 height 21
click at [526, 144] on div "Скачать отчёт" at bounding box center [507, 144] width 45 height 10
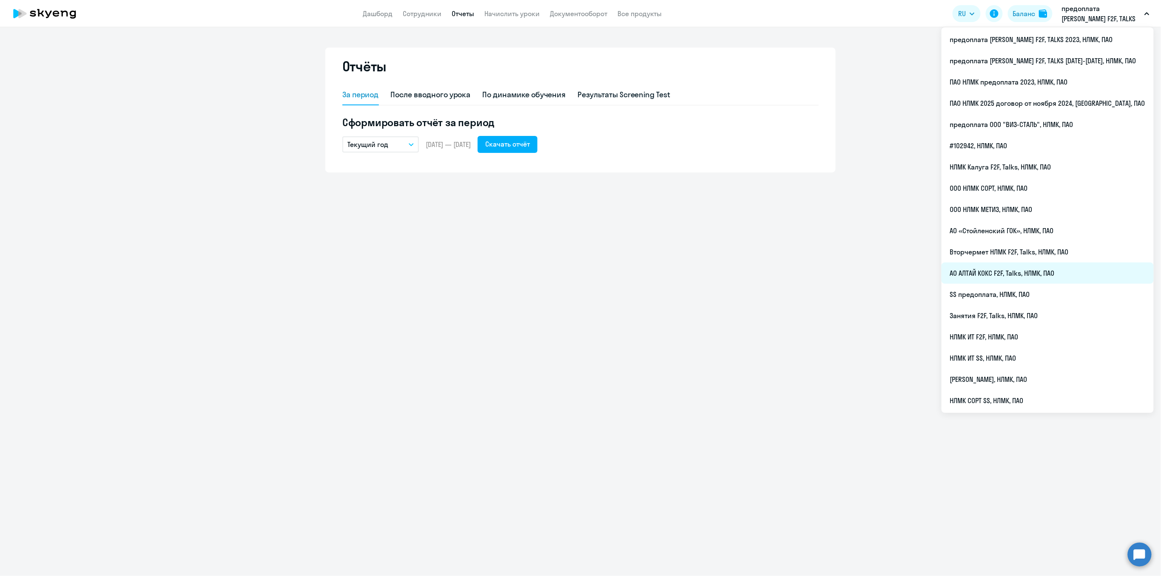
click at [725, 275] on li "АО АЛТАЙ КОКС F2F, Talks, НЛМК, ПАО" at bounding box center [1047, 273] width 212 height 21
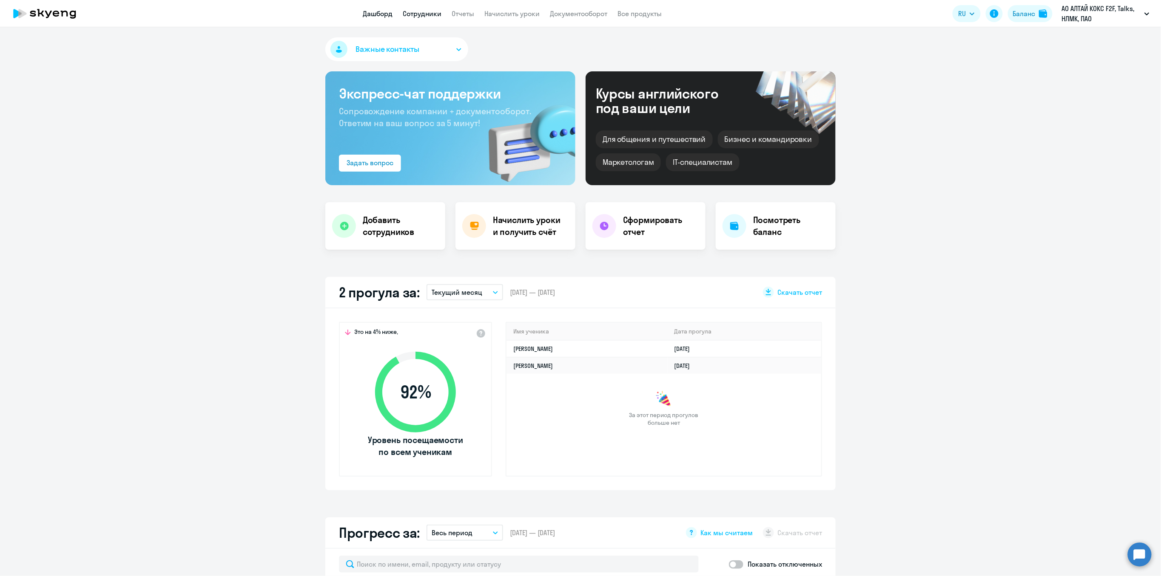
click at [424, 13] on link "Сотрудники" at bounding box center [422, 13] width 39 height 9
select select "30"
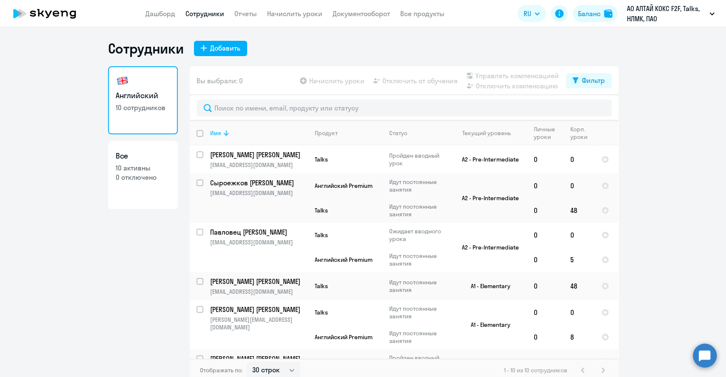
click at [215, 133] on div "Имя" at bounding box center [215, 133] width 11 height 8
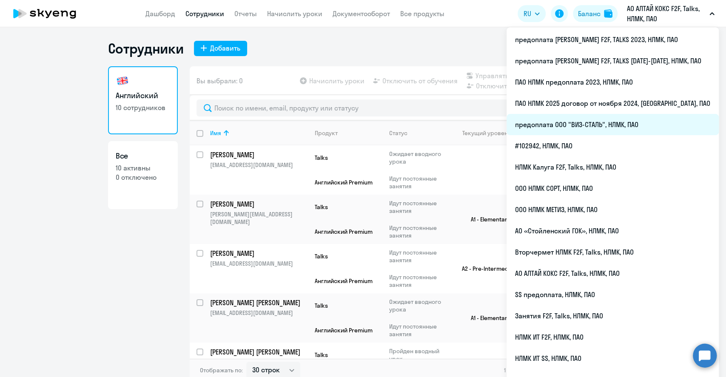
click at [591, 124] on li "предоплата ООО "ВИЗ-СТАЛЬ", НЛМК, ПАО" at bounding box center [612, 124] width 212 height 21
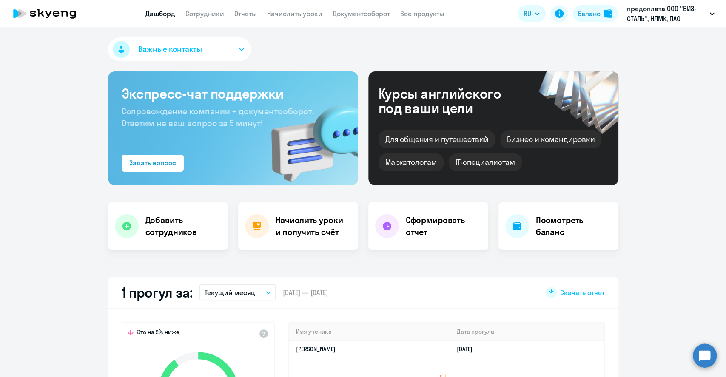
click at [202, 18] on app-menu-item-link "Сотрудники" at bounding box center [204, 14] width 39 height 11
click at [197, 10] on link "Сотрудники" at bounding box center [204, 13] width 39 height 9
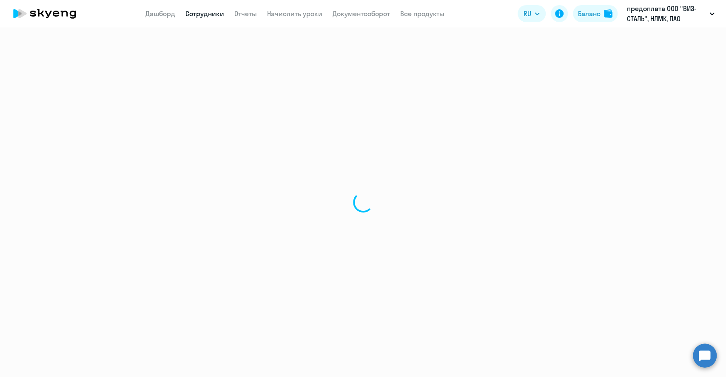
select select "30"
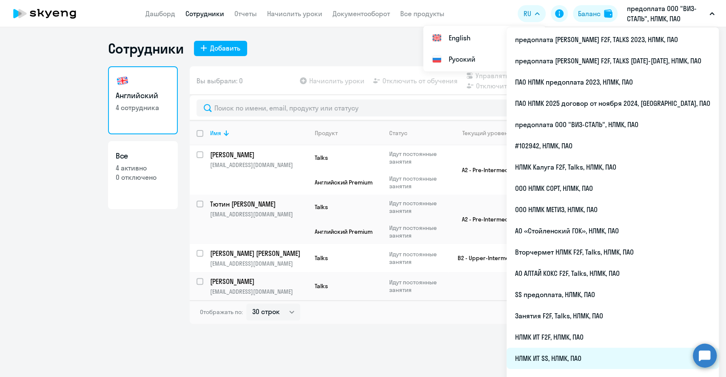
click at [579, 360] on li "НЛМК ИТ SS, НЛМК, ПАО" at bounding box center [612, 358] width 212 height 21
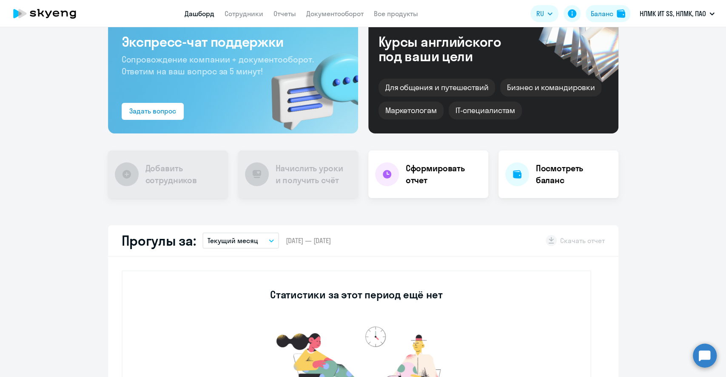
scroll to position [227, 0]
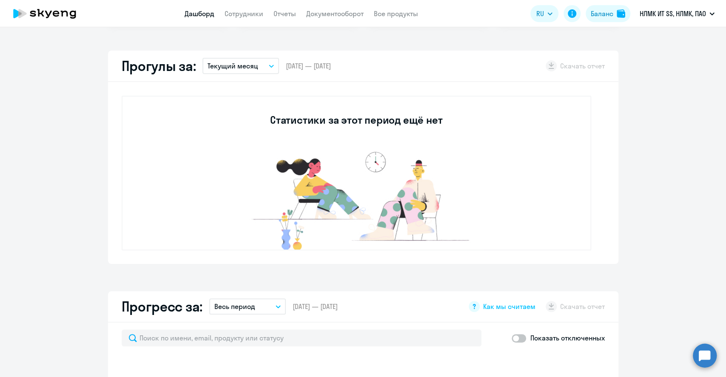
select select "30"
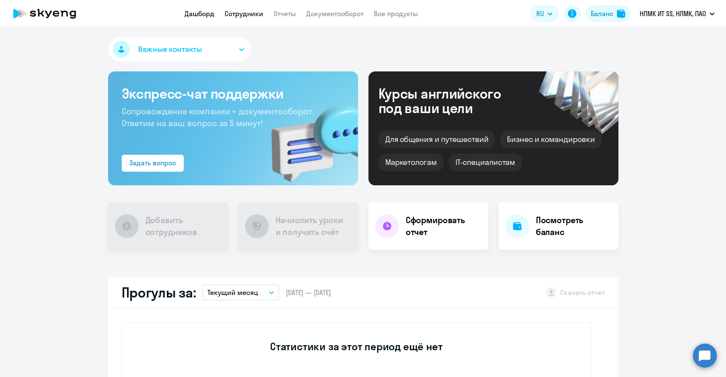
click at [228, 11] on link "Сотрудники" at bounding box center [243, 13] width 39 height 9
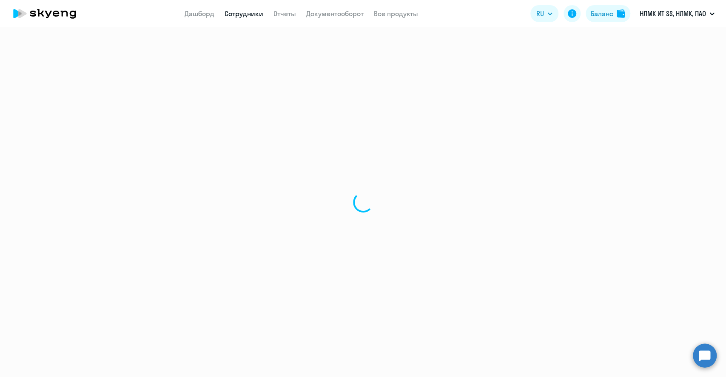
select select "30"
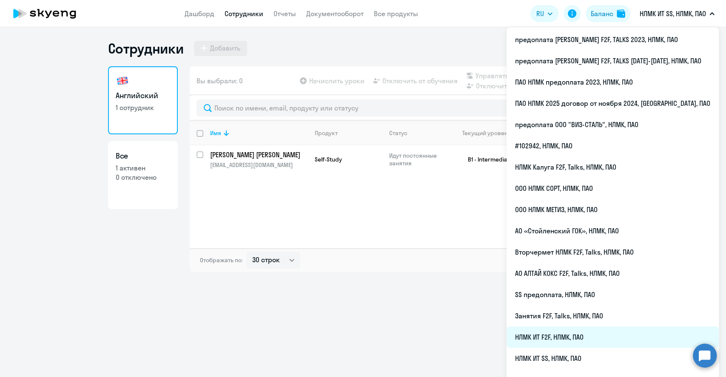
click at [603, 335] on li "НЛМК ИТ F2F, НЛМК, ПАО" at bounding box center [612, 336] width 212 height 21
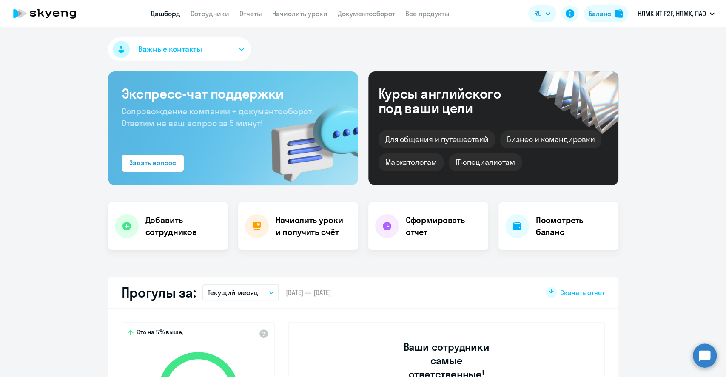
select select "30"
click at [219, 18] on link "Сотрудники" at bounding box center [209, 13] width 39 height 9
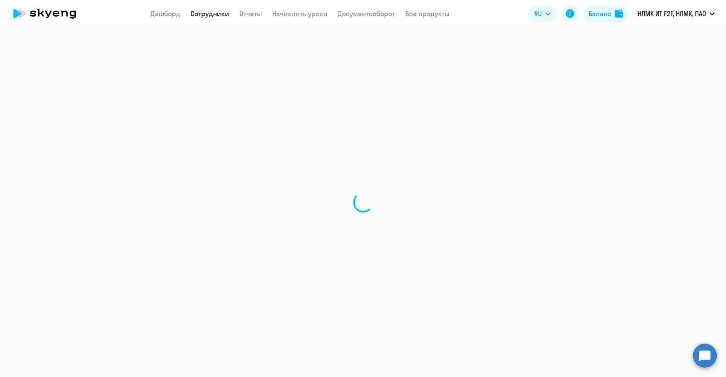
select select "30"
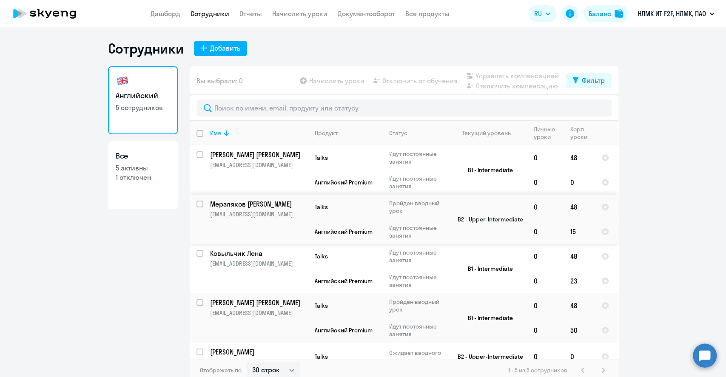
click at [228, 213] on p "[EMAIL_ADDRESS][DOMAIN_NAME]" at bounding box center [258, 214] width 97 height 8
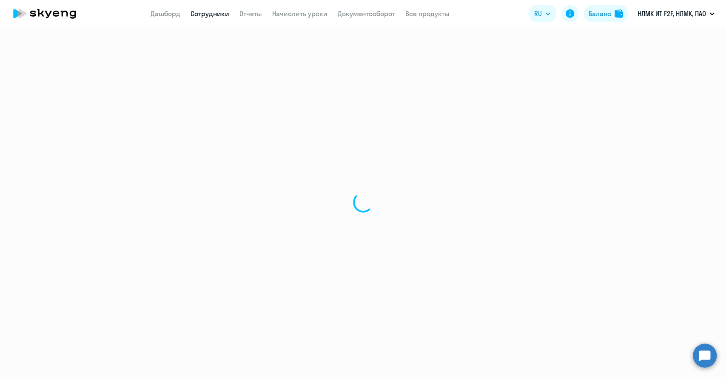
click at [228, 213] on div at bounding box center [363, 202] width 726 height 350
select select "english"
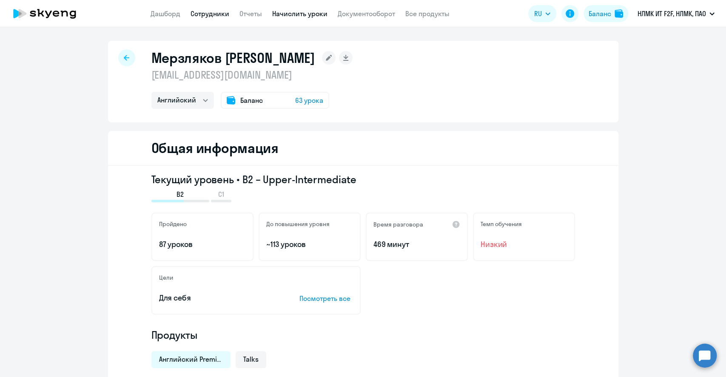
click at [288, 15] on link "Начислить уроки" at bounding box center [299, 13] width 55 height 9
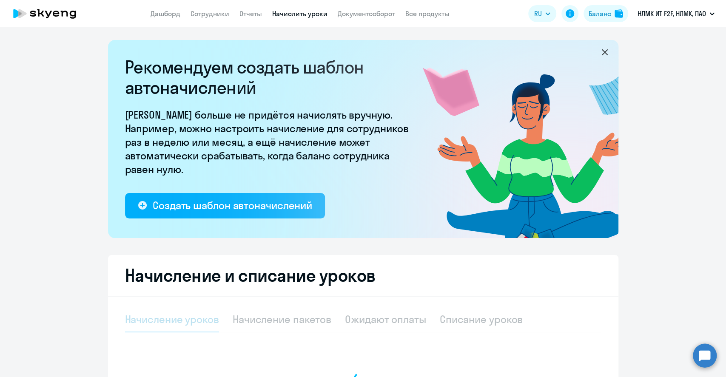
select select "10"
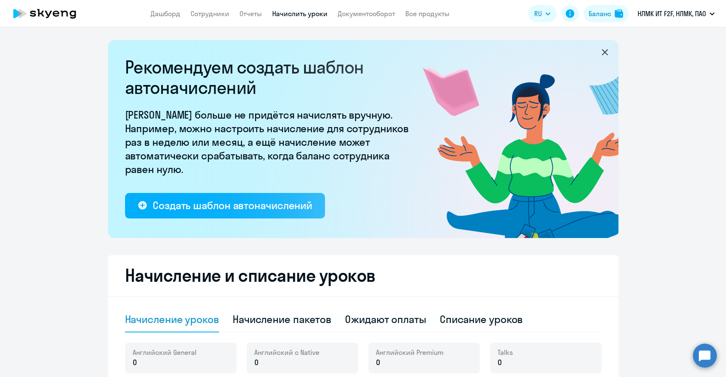
click at [477, 318] on div "Списание уроков" at bounding box center [481, 319] width 83 height 14
select select "10"
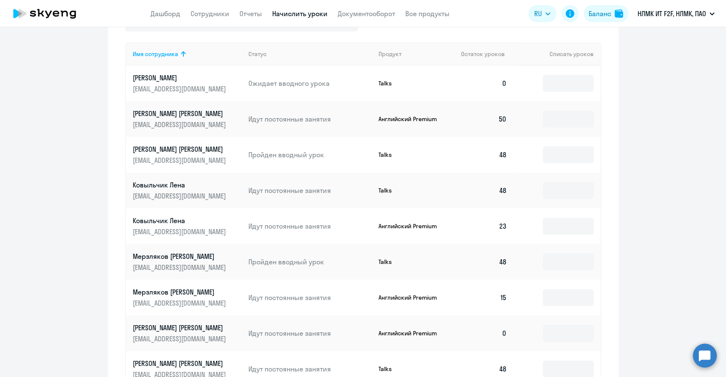
scroll to position [409, 0]
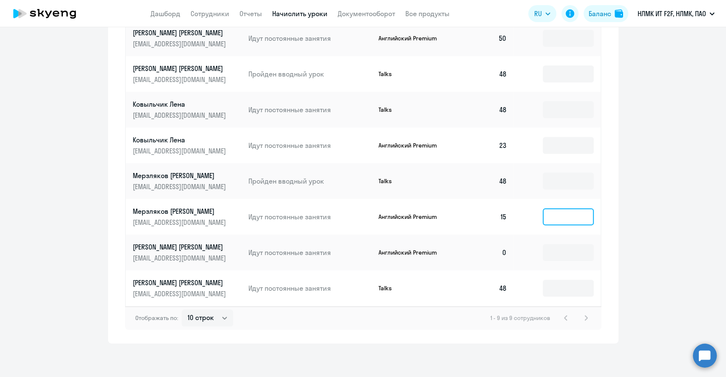
click at [564, 220] on input at bounding box center [567, 216] width 51 height 17
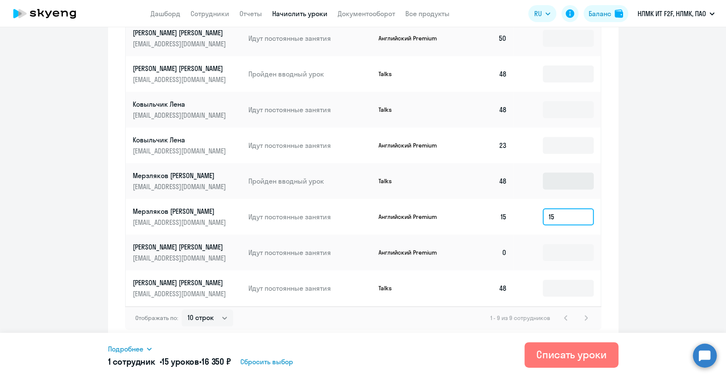
type input "15"
click at [570, 179] on input at bounding box center [567, 181] width 51 height 17
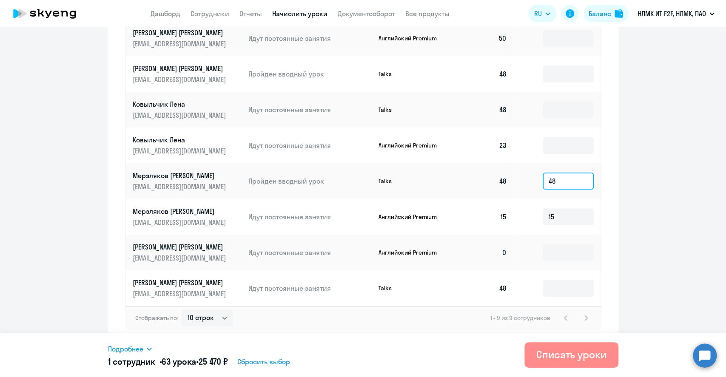
type input "48"
click at [579, 353] on div "Списать уроки" at bounding box center [571, 355] width 70 height 14
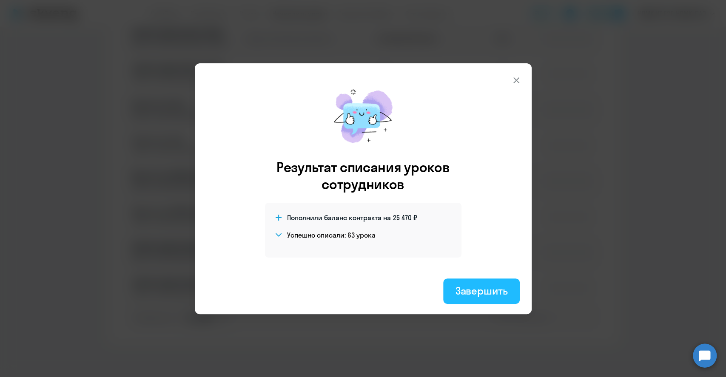
click at [483, 300] on button "Завершить" at bounding box center [481, 291] width 76 height 26
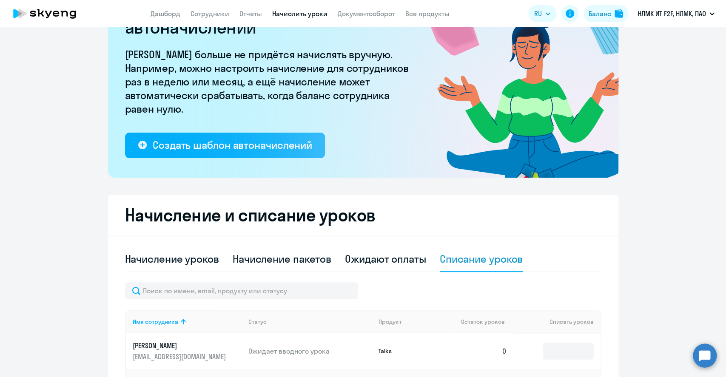
scroll to position [0, 0]
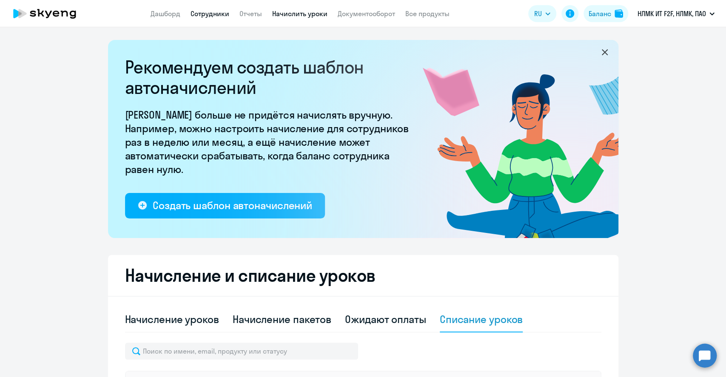
click at [207, 14] on link "Сотрудники" at bounding box center [209, 13] width 39 height 9
select select "30"
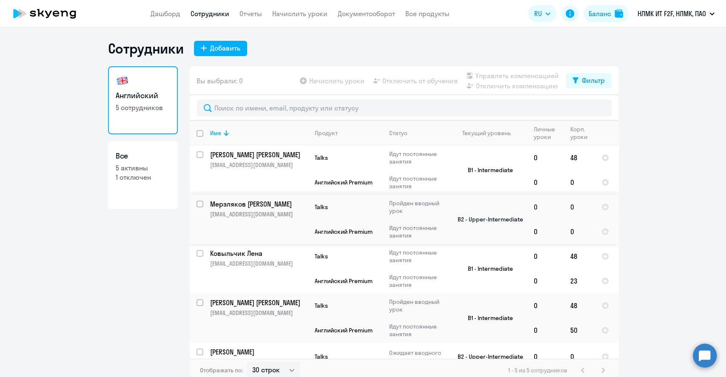
scroll to position [10, 0]
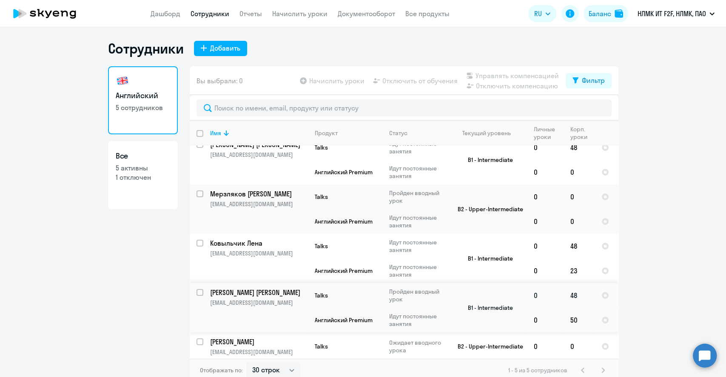
click at [248, 299] on p "[EMAIL_ADDRESS][DOMAIN_NAME]" at bounding box center [258, 303] width 97 height 8
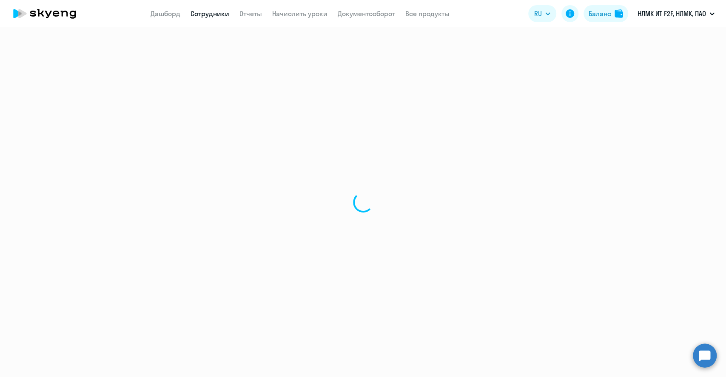
select select "english"
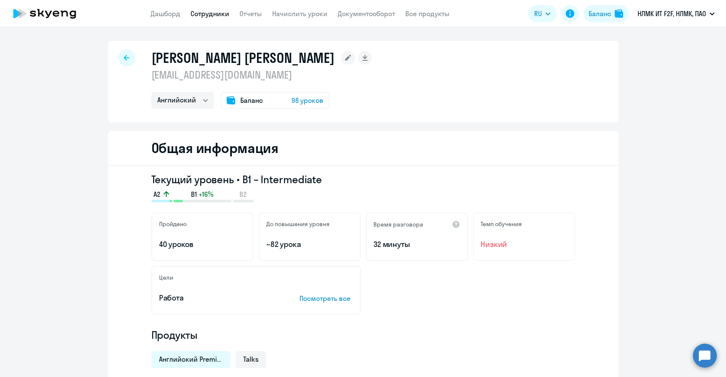
click at [215, 14] on link "Сотрудники" at bounding box center [209, 13] width 39 height 9
select select "30"
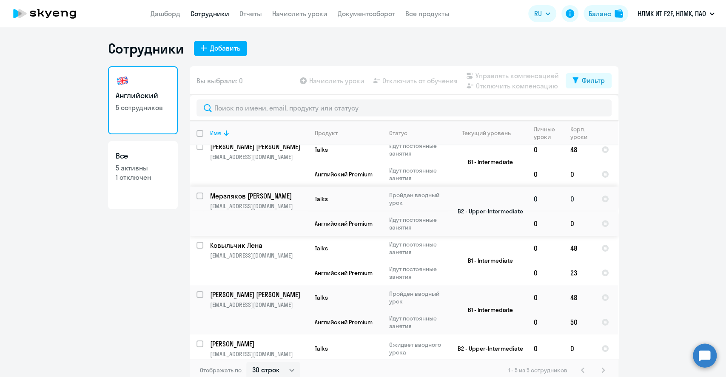
scroll to position [10, 0]
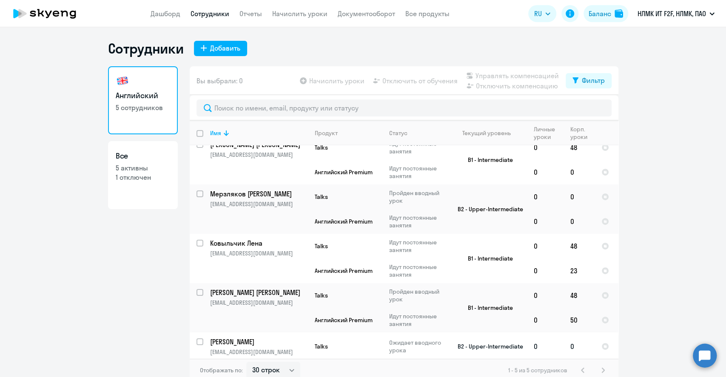
click at [249, 340] on p "[PERSON_NAME]" at bounding box center [258, 341] width 96 height 9
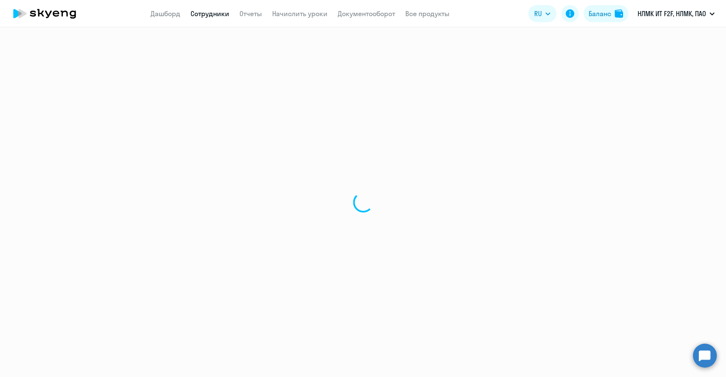
select select "english"
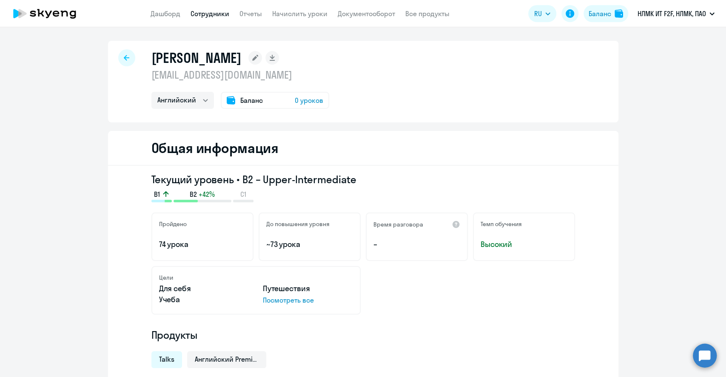
click at [124, 60] on icon at bounding box center [127, 58] width 6 height 6
select select "30"
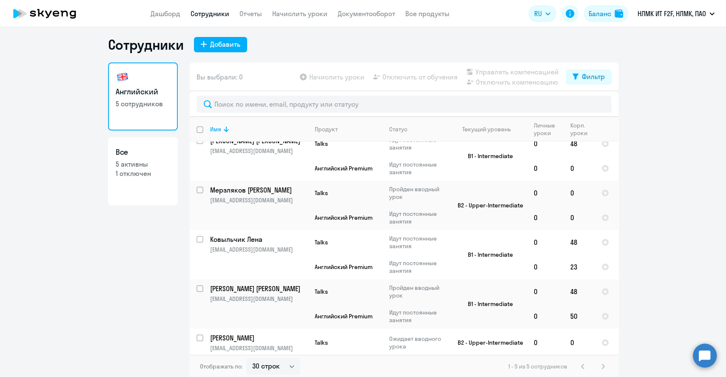
scroll to position [5, 0]
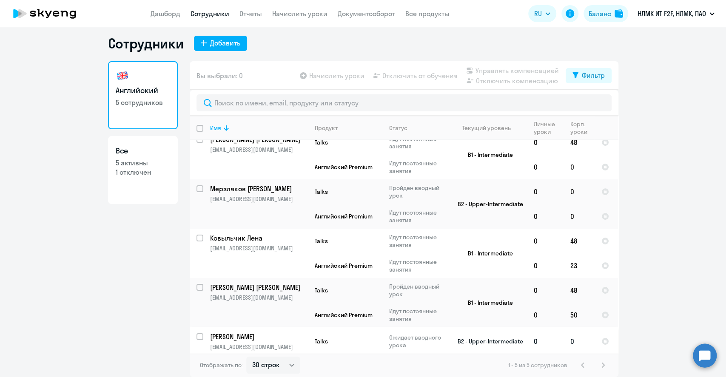
click at [196, 335] on input "select row 11778209" at bounding box center [204, 341] width 17 height 17
checkbox input "true"
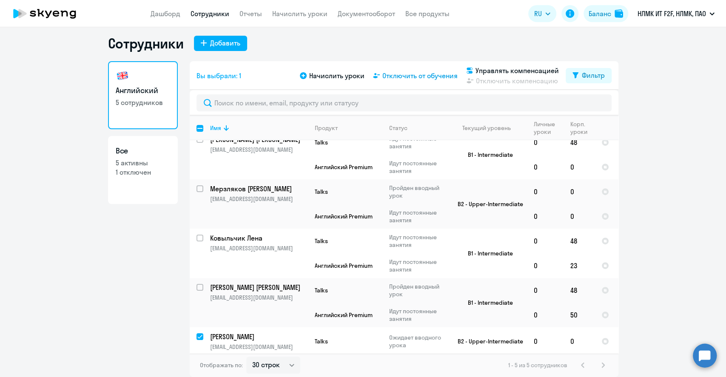
click at [420, 78] on span "Отключить от обучения" at bounding box center [419, 76] width 75 height 10
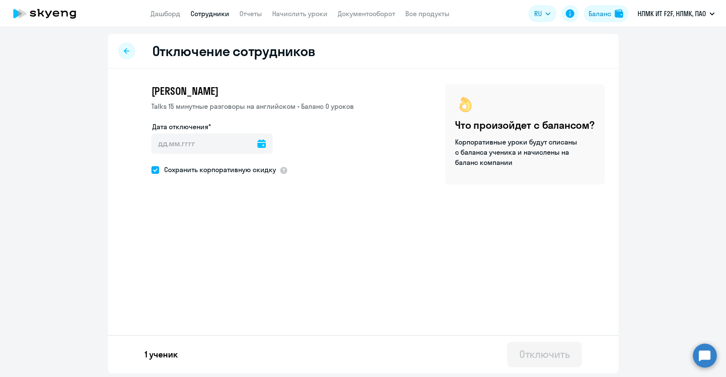
click at [260, 146] on icon at bounding box center [261, 143] width 9 height 9
click at [218, 273] on span "28" at bounding box center [213, 274] width 15 height 15
type input "[DATE]"
click at [524, 355] on div "Отключить" at bounding box center [544, 354] width 51 height 14
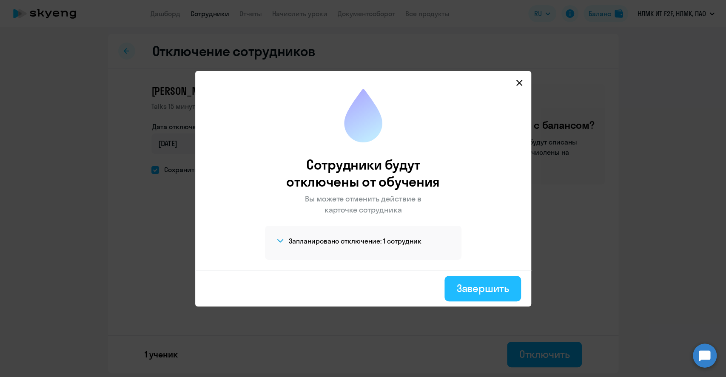
drag, startPoint x: 486, startPoint y: 290, endPoint x: 499, endPoint y: 281, distance: 15.5
click at [486, 290] on div "Завершить" at bounding box center [482, 288] width 52 height 14
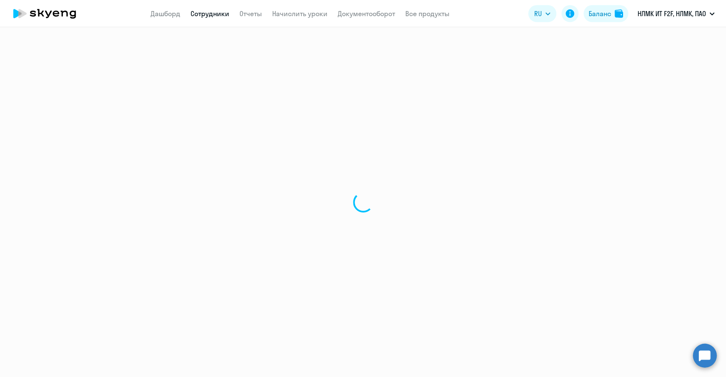
select select "30"
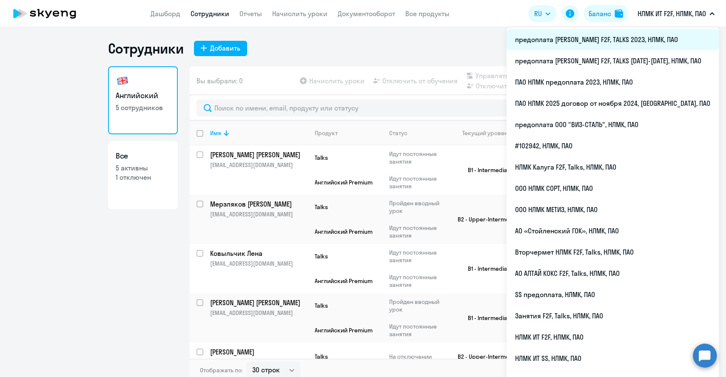
click at [650, 40] on li "предоплата [PERSON_NAME] F2F, TALKS 2023, НЛМК, ПАО" at bounding box center [612, 39] width 212 height 21
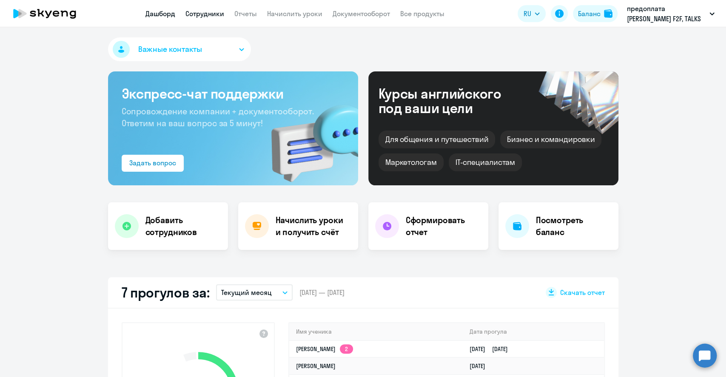
click at [213, 14] on link "Сотрудники" at bounding box center [204, 13] width 39 height 9
select select "30"
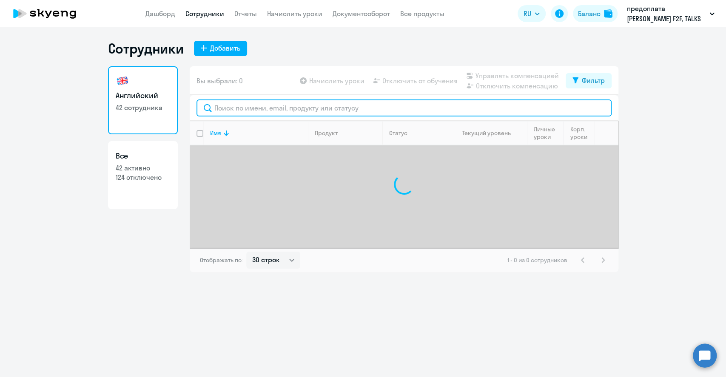
click at [219, 108] on input "text" at bounding box center [403, 107] width 415 height 17
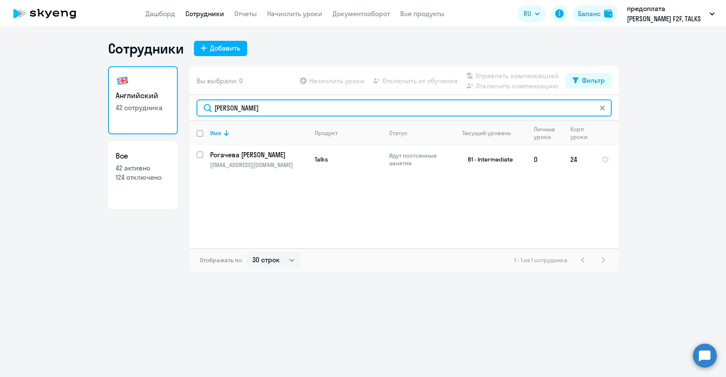
type input "[PERSON_NAME]"
drag, startPoint x: 270, startPoint y: 105, endPoint x: 178, endPoint y: 107, distance: 91.8
click at [179, 107] on div "Английский 42 сотрудника Все 42 активно 124 отключено Вы выбрали: 0 Начислить у…" at bounding box center [363, 169] width 510 height 206
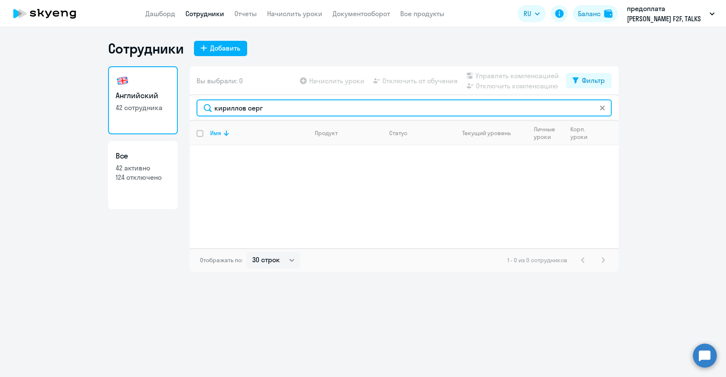
click at [284, 107] on input "кириллов серг" at bounding box center [403, 107] width 415 height 17
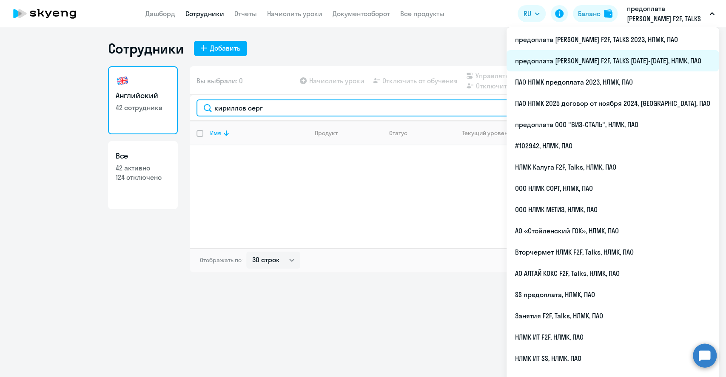
type input "кириллов серг"
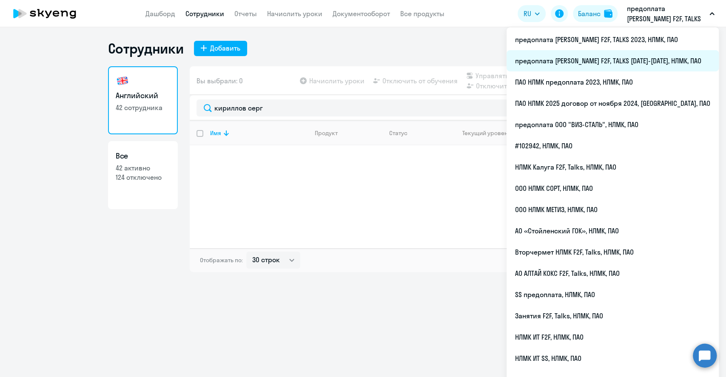
click at [661, 56] on li "предоплата [PERSON_NAME] F2F, TALKS [DATE]-[DATE], НЛМК, ПАО" at bounding box center [612, 60] width 212 height 21
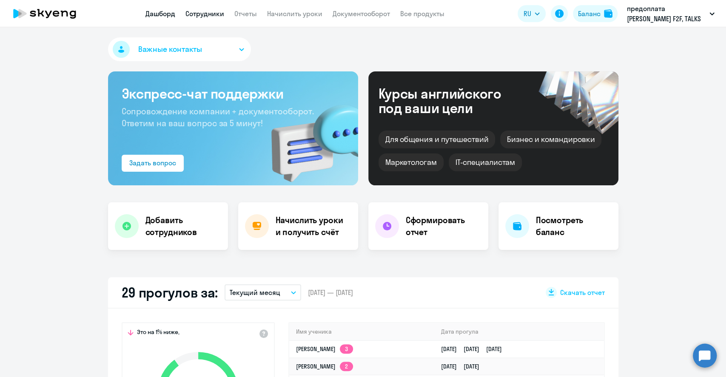
click at [207, 12] on link "Сотрудники" at bounding box center [204, 13] width 39 height 9
select select "30"
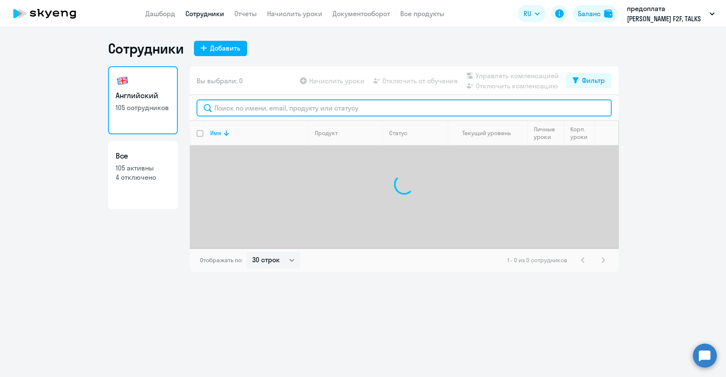
click at [252, 113] on input "text" at bounding box center [403, 107] width 415 height 17
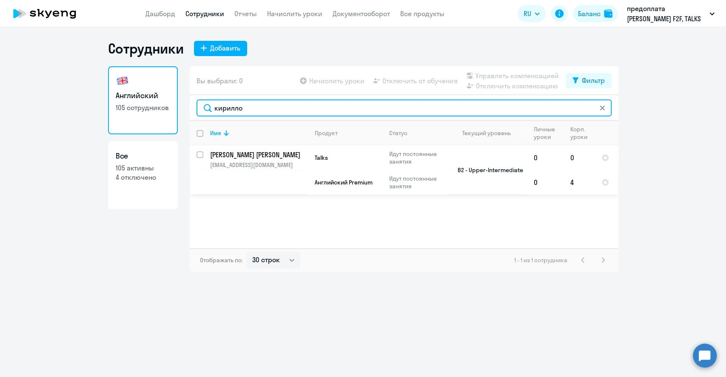
type input "кирилло"
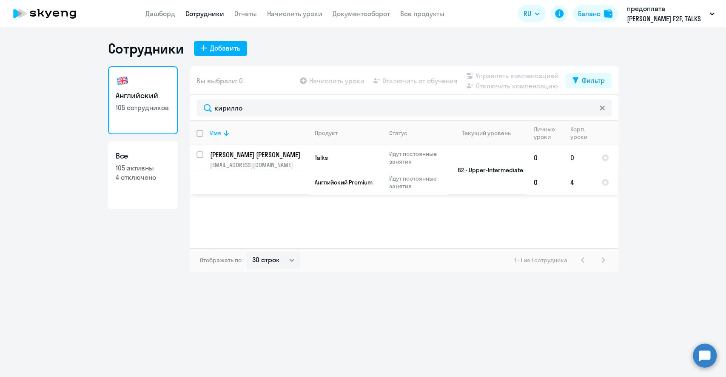
click at [258, 155] on p "[PERSON_NAME] [PERSON_NAME]" at bounding box center [258, 154] width 96 height 9
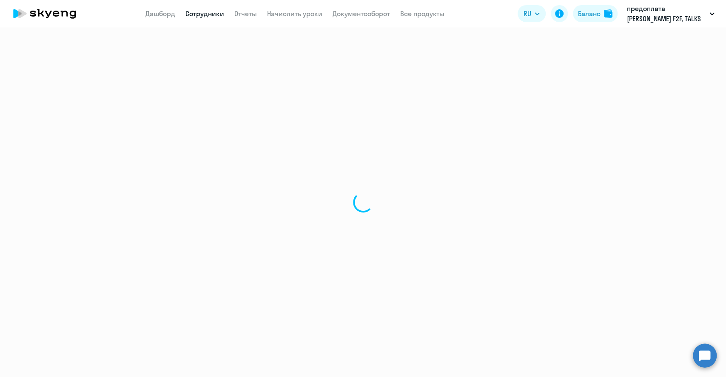
select select "english"
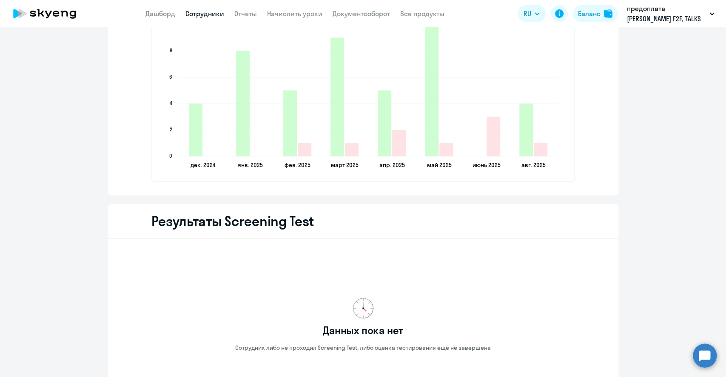
scroll to position [1207, 0]
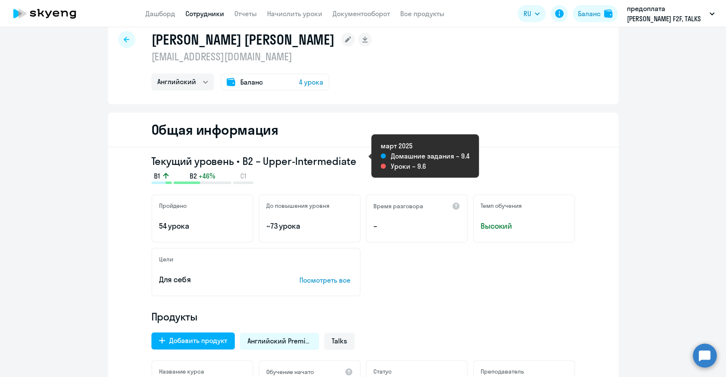
scroll to position [0, 0]
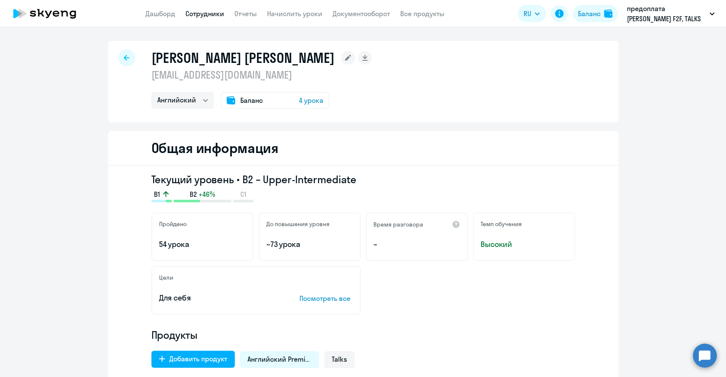
click at [203, 9] on link "Сотрудники" at bounding box center [204, 13] width 39 height 9
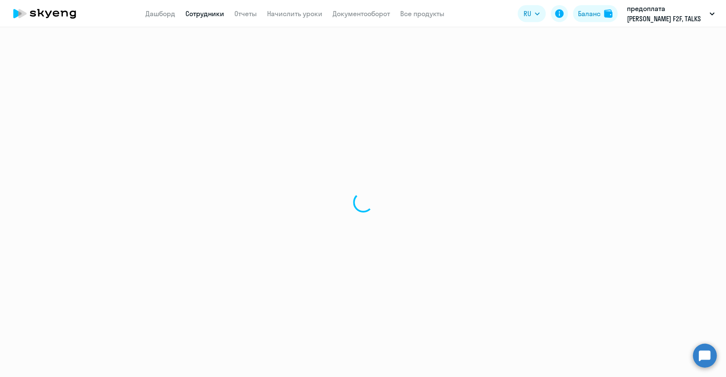
select select "30"
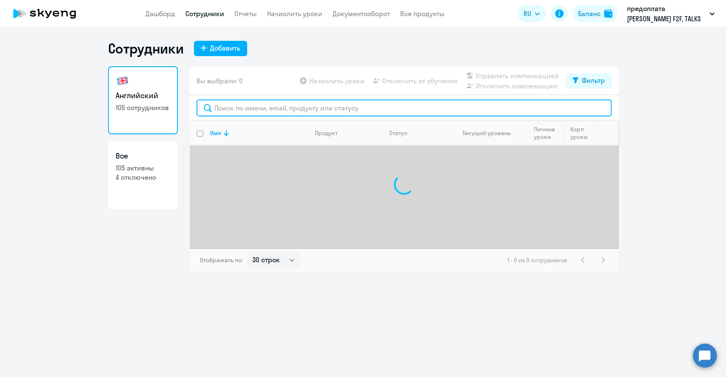
click at [216, 108] on input "text" at bounding box center [403, 107] width 415 height 17
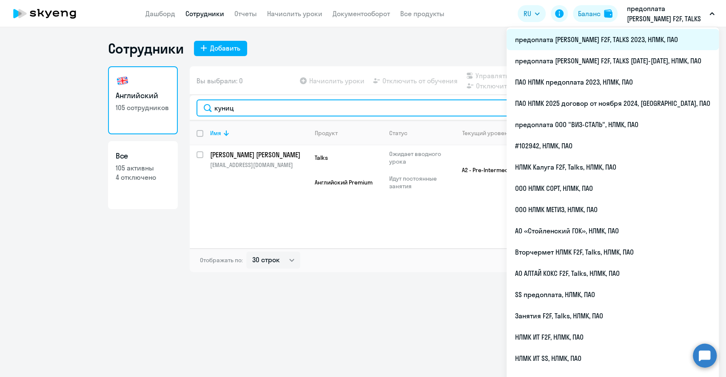
type input "куниц"
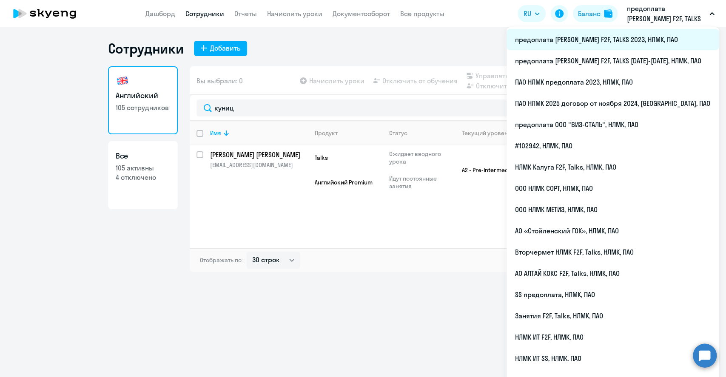
click at [639, 39] on li "предоплата [PERSON_NAME] F2F, TALKS 2023, НЛМК, ПАО" at bounding box center [612, 39] width 212 height 21
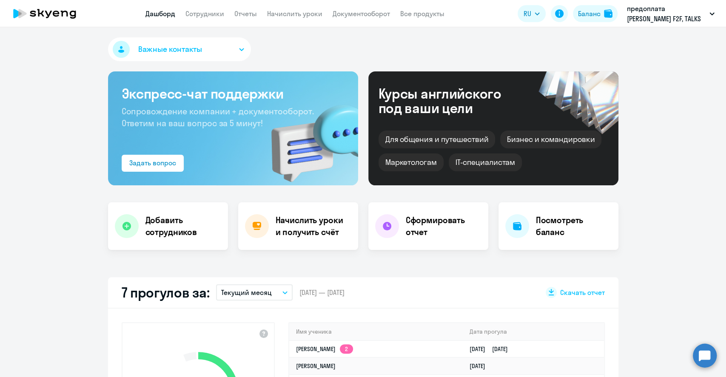
click at [193, 18] on app-menu-item-link "Сотрудники" at bounding box center [204, 14] width 39 height 11
click at [196, 13] on link "Сотрудники" at bounding box center [204, 13] width 39 height 9
select select "30"
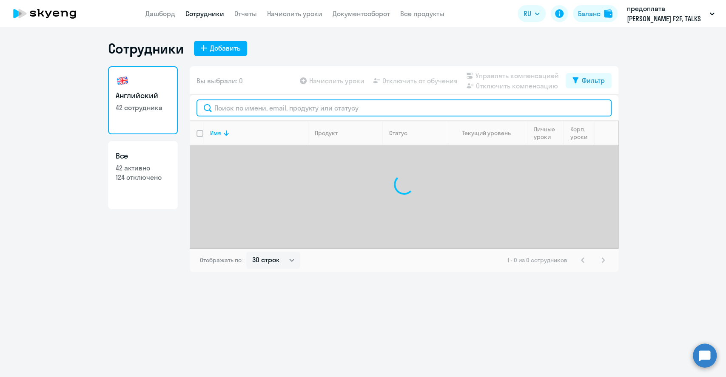
click at [213, 110] on input "text" at bounding box center [403, 107] width 415 height 17
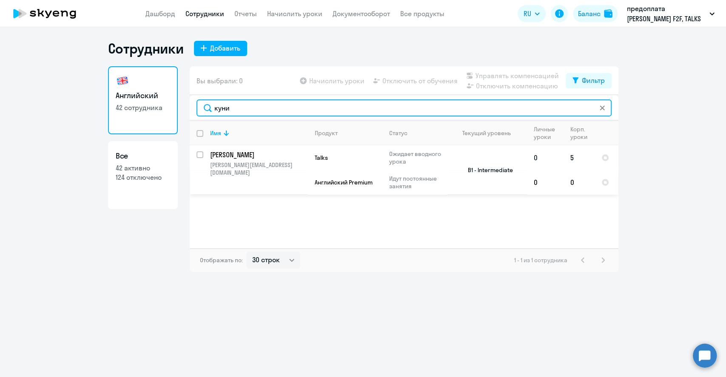
type input "куни"
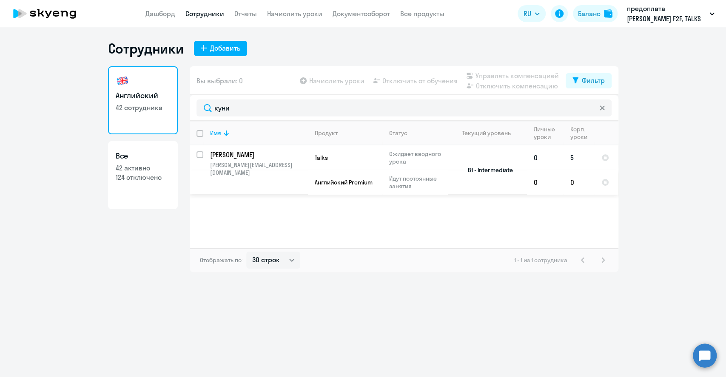
click at [227, 159] on p "[PERSON_NAME]" at bounding box center [258, 154] width 96 height 9
select select "english"
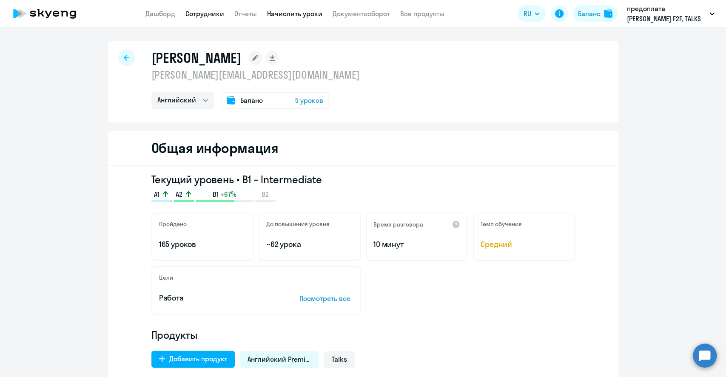
click at [293, 14] on link "Начислить уроки" at bounding box center [294, 13] width 55 height 9
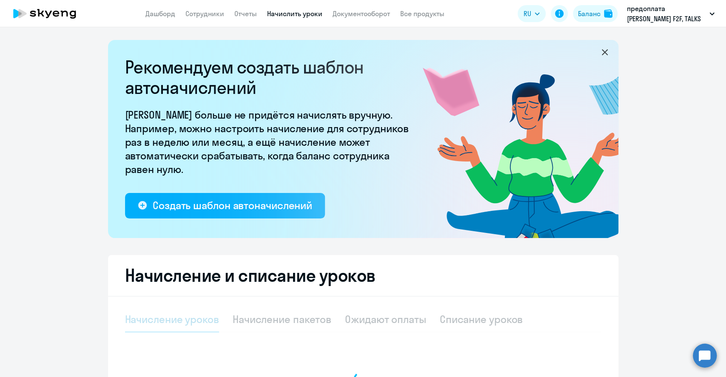
select select "10"
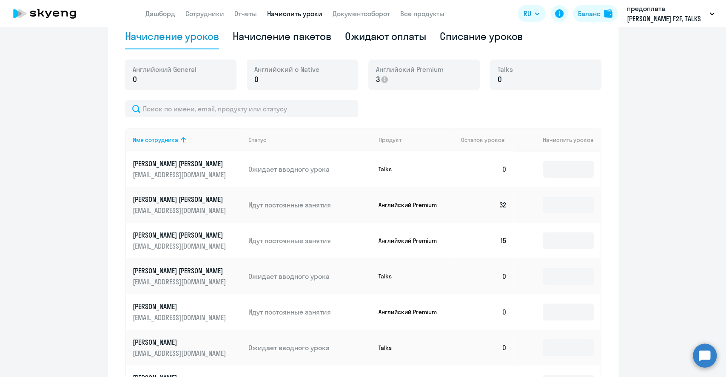
scroll to position [113, 0]
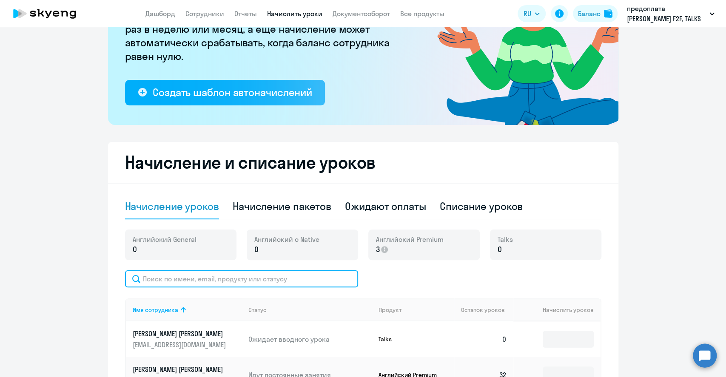
click at [162, 278] on input "text" at bounding box center [241, 278] width 233 height 17
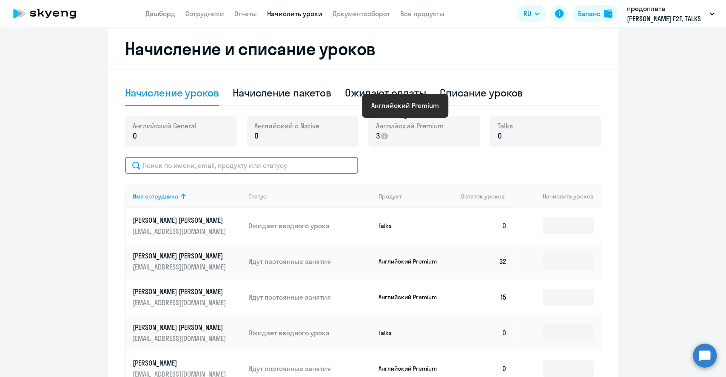
scroll to position [170, 0]
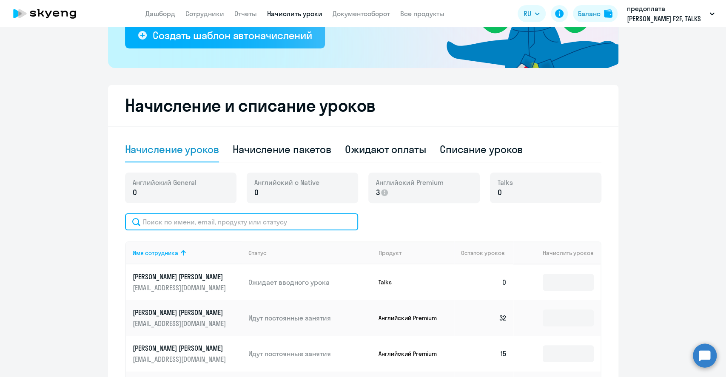
click at [171, 223] on input "text" at bounding box center [241, 221] width 233 height 17
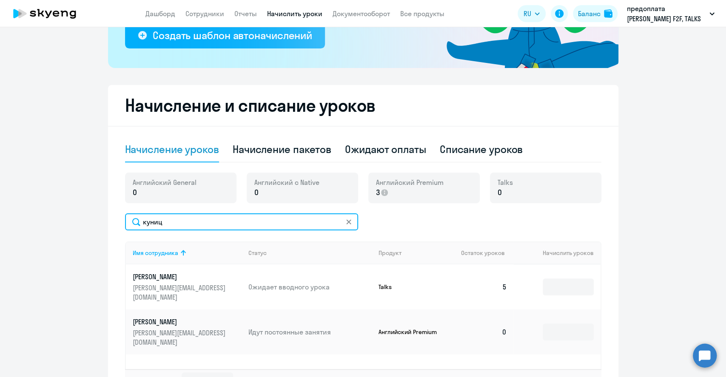
type input "куниц"
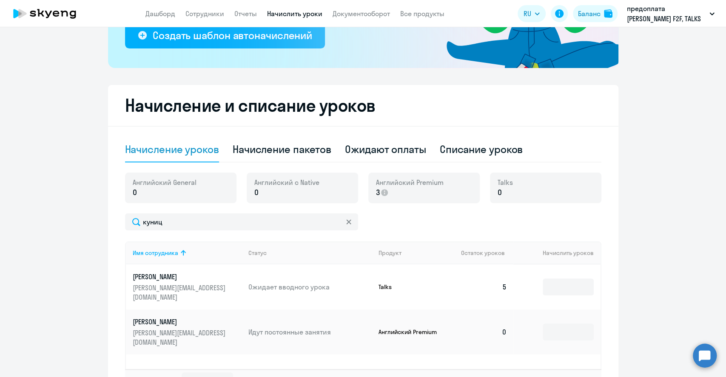
click at [590, 315] on td at bounding box center [556, 331] width 87 height 45
click at [577, 324] on input at bounding box center [567, 332] width 51 height 17
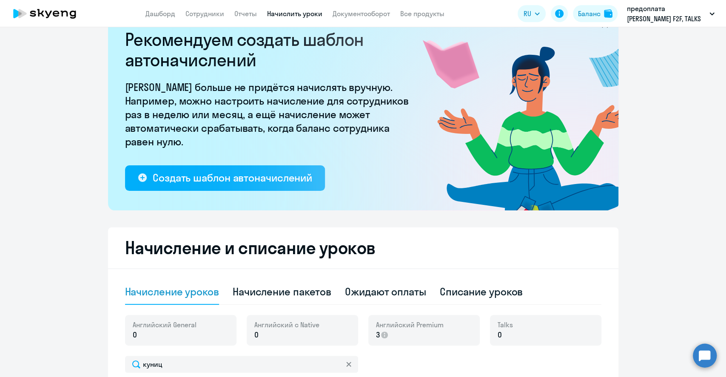
scroll to position [0, 0]
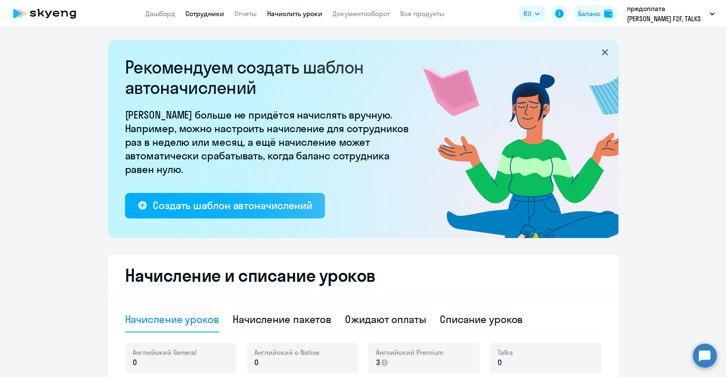
click at [198, 15] on link "Сотрудники" at bounding box center [204, 13] width 39 height 9
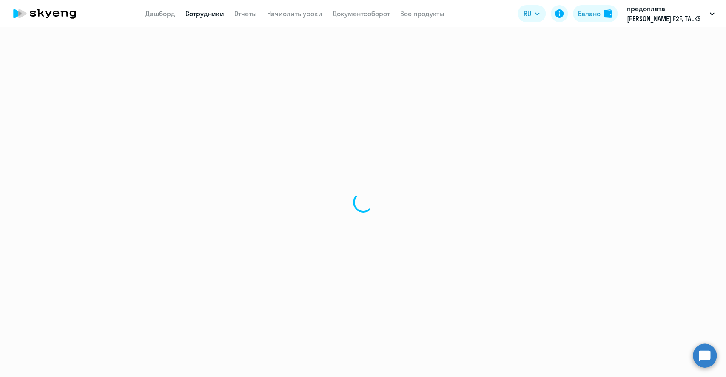
select select "30"
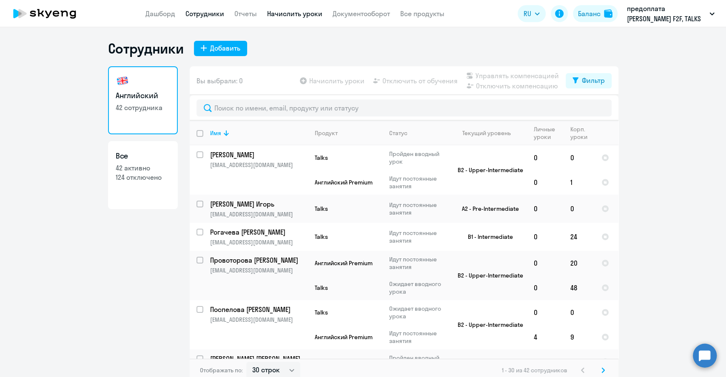
click at [294, 11] on link "Начислить уроки" at bounding box center [294, 13] width 55 height 9
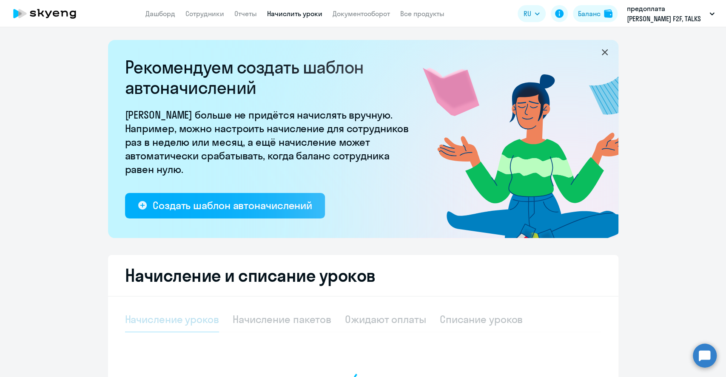
select select "10"
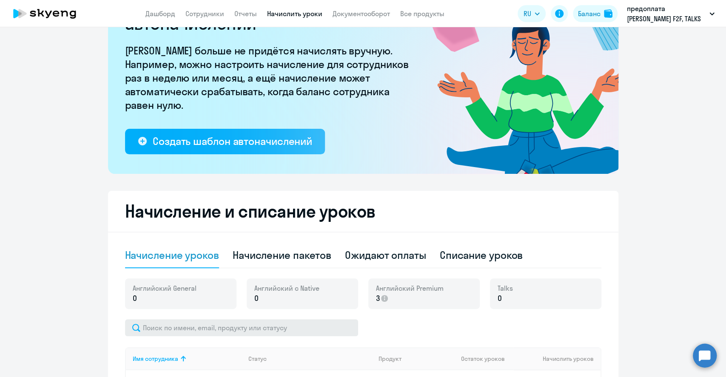
scroll to position [113, 0]
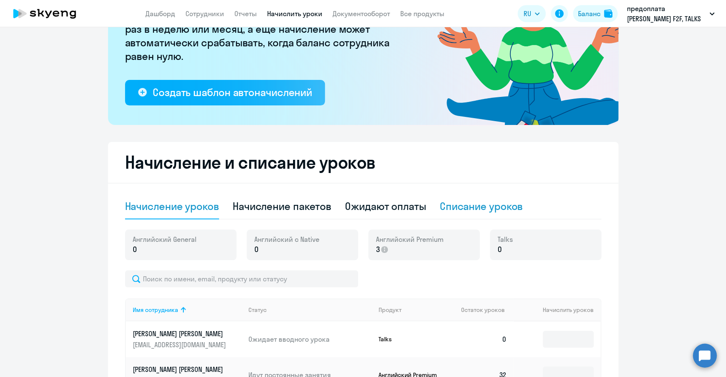
click at [468, 207] on div "Списание уроков" at bounding box center [481, 206] width 83 height 14
select select "10"
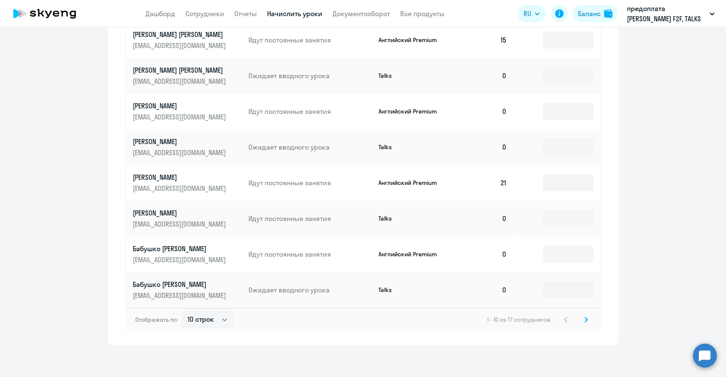
scroll to position [445, 0]
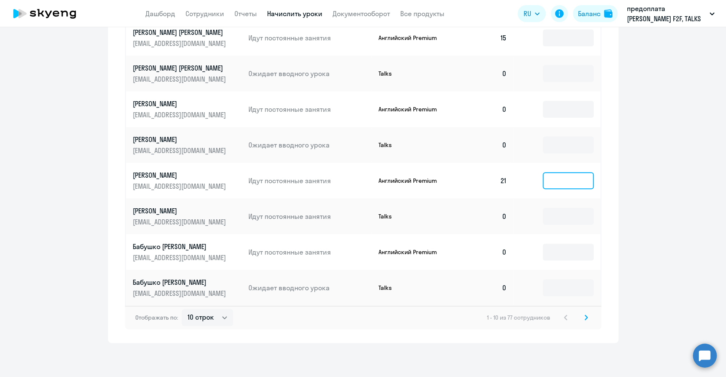
click at [558, 182] on input at bounding box center [567, 180] width 51 height 17
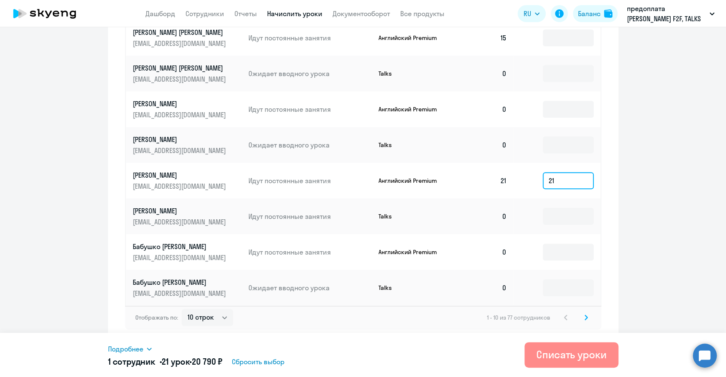
type input "21"
click at [588, 351] on div "Списать уроки" at bounding box center [571, 355] width 70 height 14
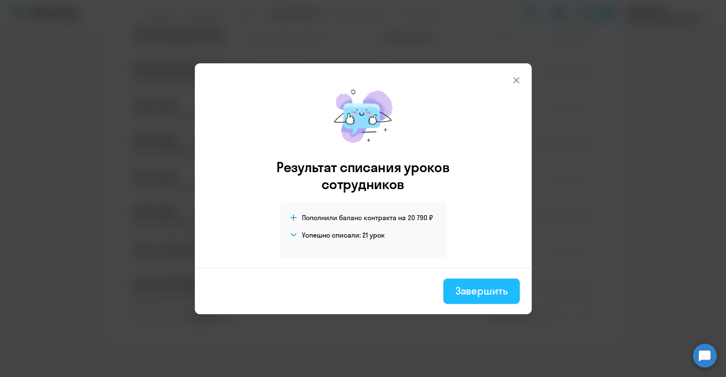
click at [486, 284] on div "Завершить" at bounding box center [481, 291] width 52 height 14
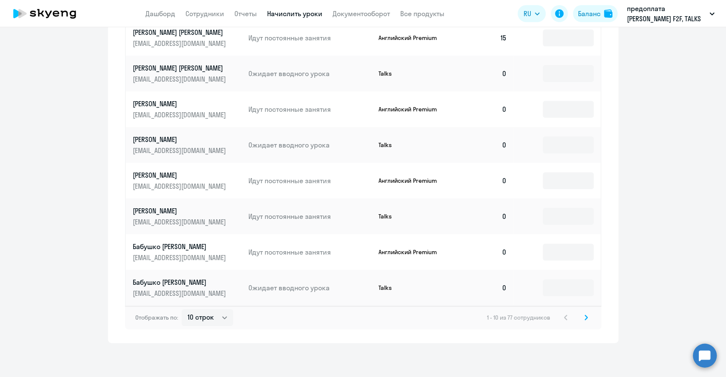
click at [585, 318] on icon at bounding box center [586, 317] width 3 height 5
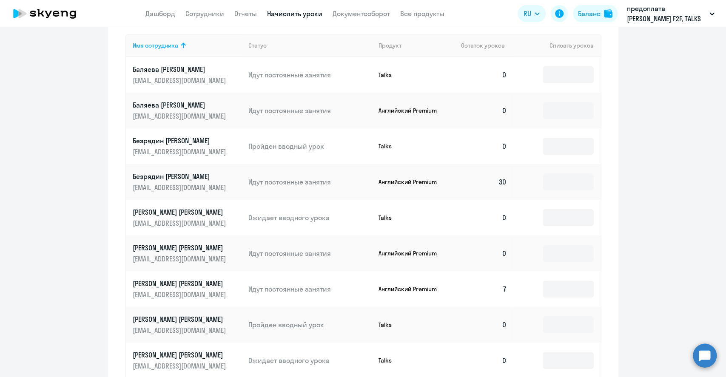
scroll to position [340, 0]
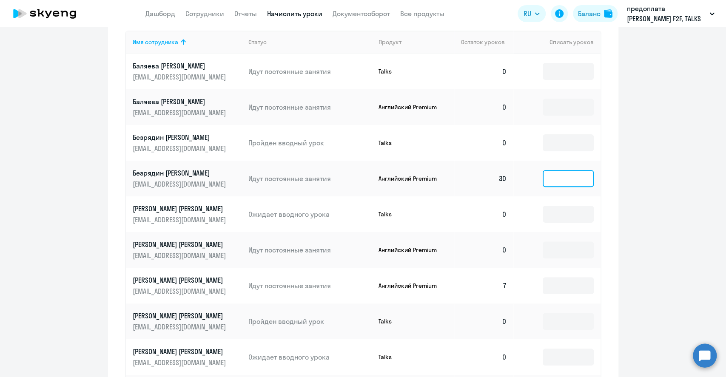
click at [563, 183] on input at bounding box center [567, 178] width 51 height 17
click at [150, 176] on p "Безрядин [PERSON_NAME]" at bounding box center [180, 172] width 95 height 9
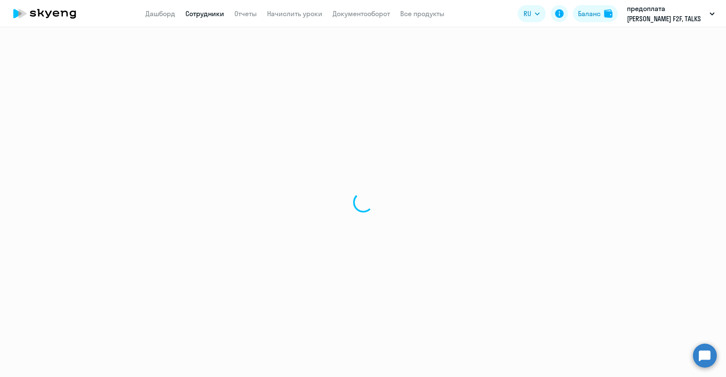
select select "english"
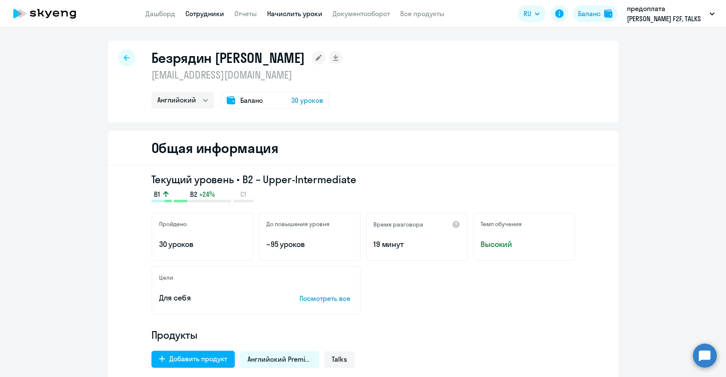
click at [296, 15] on link "Начислить уроки" at bounding box center [294, 13] width 55 height 9
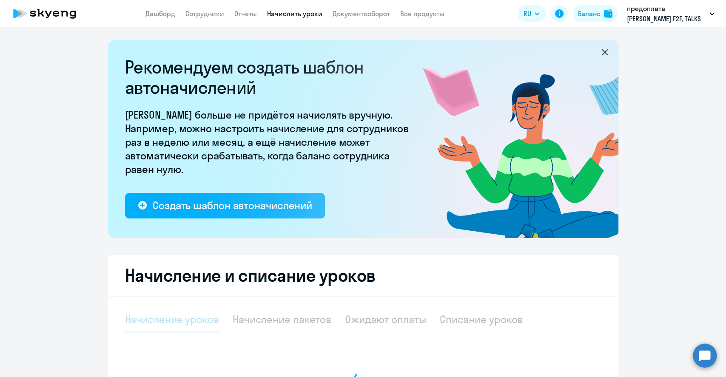
select select "10"
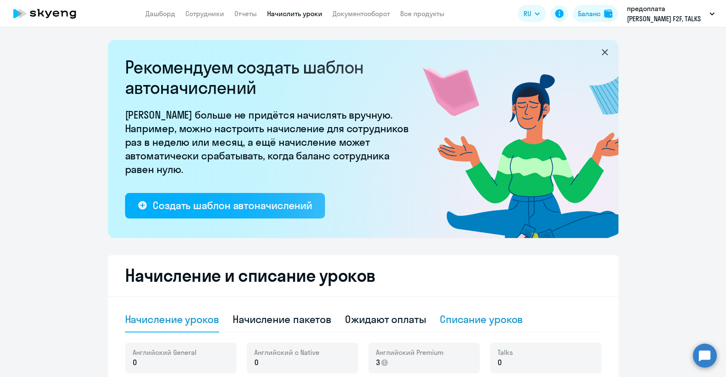
click at [458, 317] on div "Списание уроков" at bounding box center [481, 319] width 83 height 14
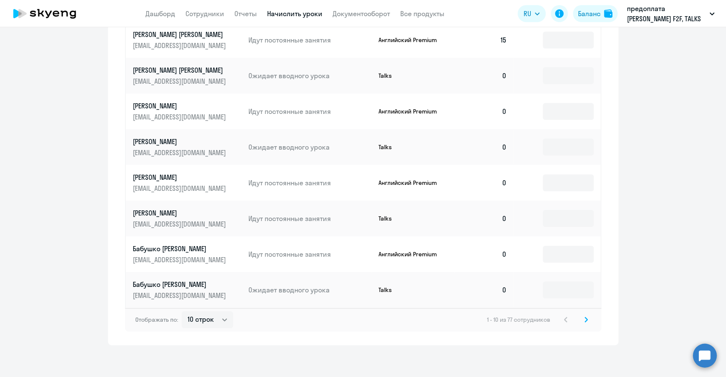
scroll to position [445, 0]
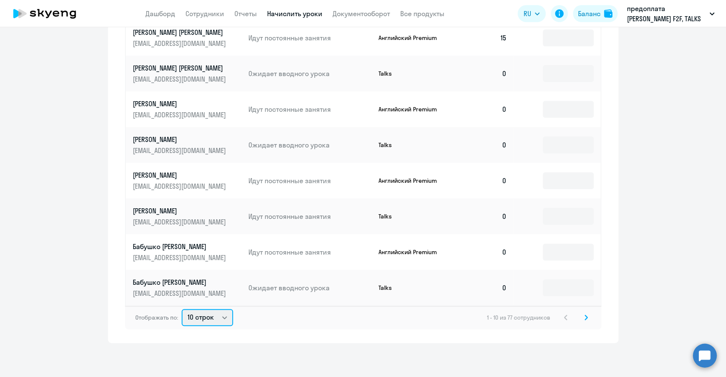
click at [218, 316] on select "10 строк 30 строк 50 строк" at bounding box center [207, 317] width 51 height 17
select select "50"
click at [182, 309] on select "10 строк 30 строк 50 строк" at bounding box center [207, 317] width 51 height 17
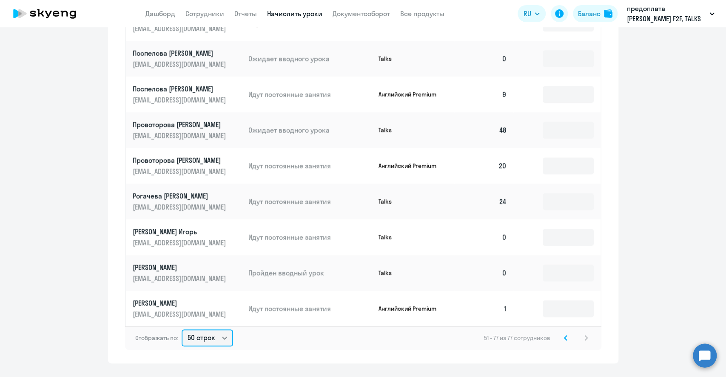
scroll to position [452, 0]
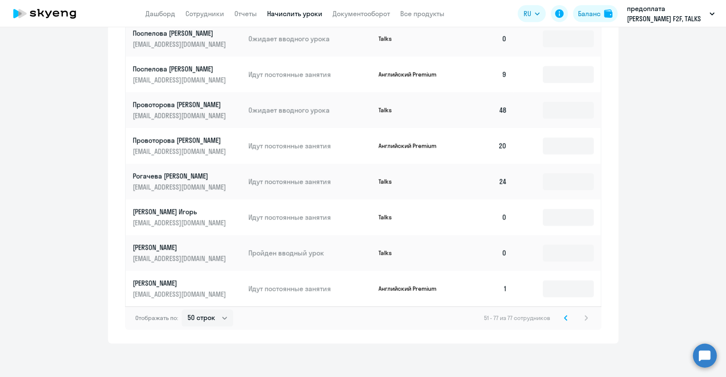
click at [564, 318] on icon at bounding box center [565, 317] width 3 height 5
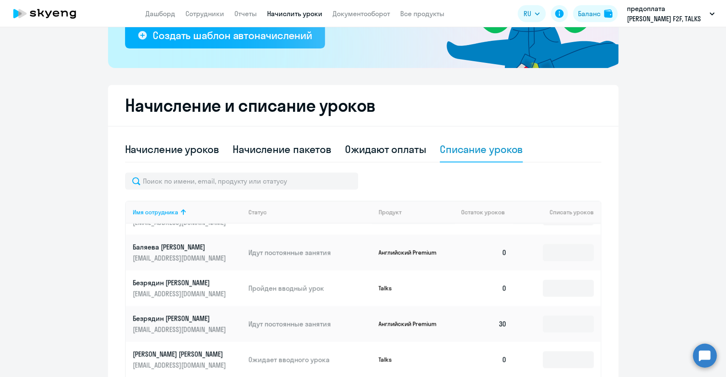
scroll to position [397, 0]
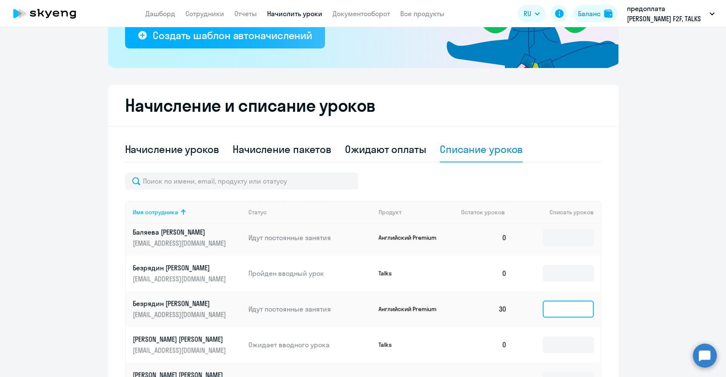
click at [544, 307] on input at bounding box center [567, 309] width 51 height 17
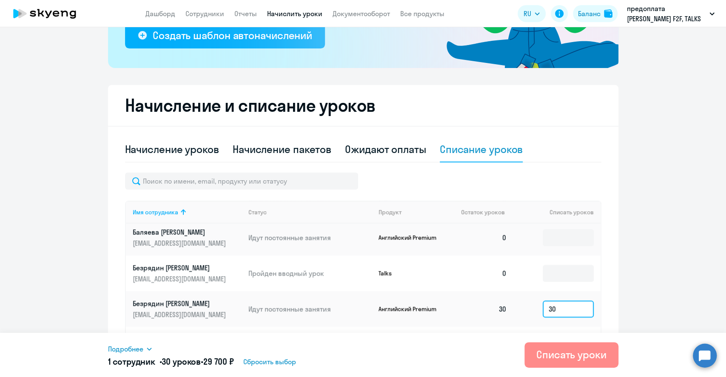
type input "30"
click at [557, 352] on div "Списать уроки" at bounding box center [571, 355] width 70 height 14
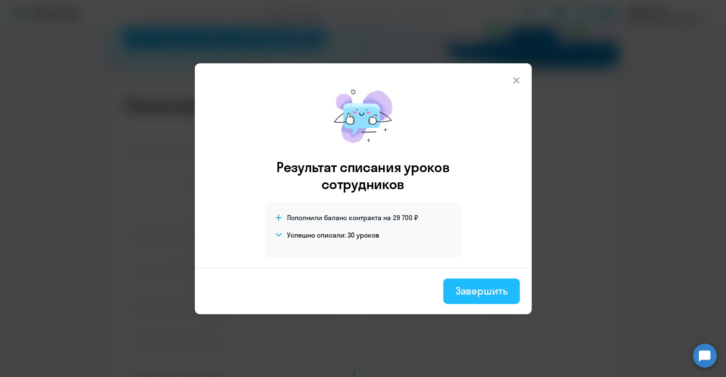
click at [466, 289] on div "Завершить" at bounding box center [481, 291] width 52 height 14
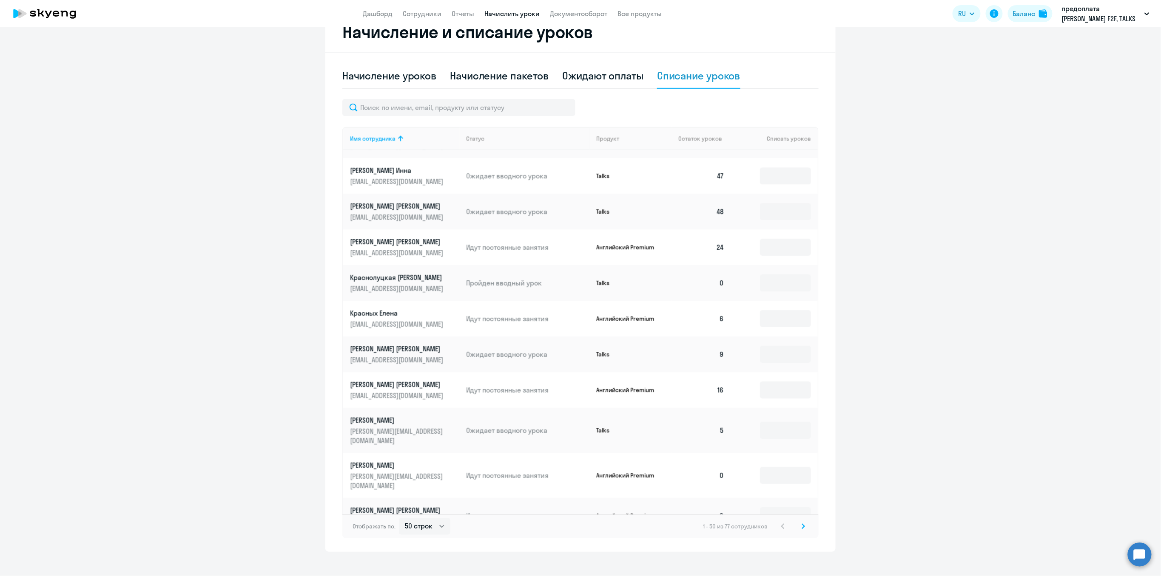
scroll to position [253, 0]
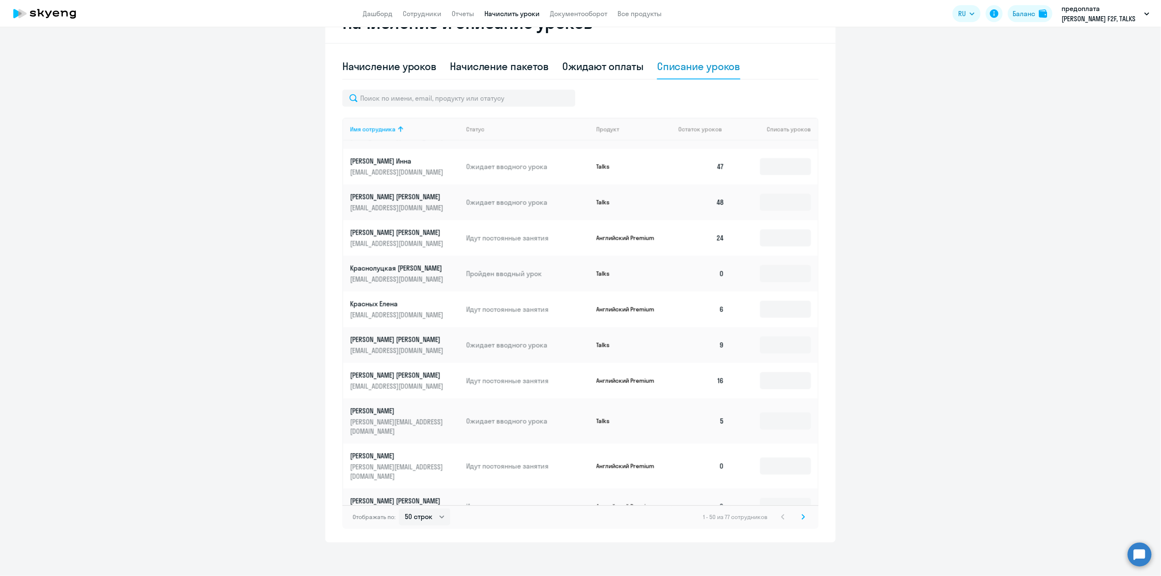
click at [725, 377] on icon at bounding box center [802, 517] width 3 height 6
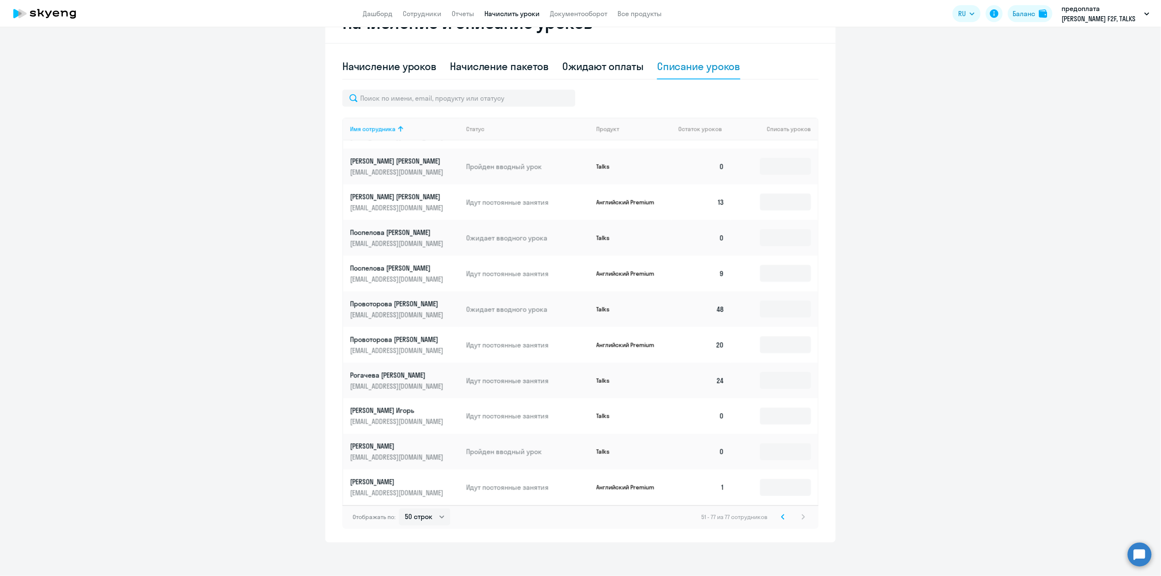
click at [725, 377] on td at bounding box center [774, 381] width 87 height 36
click at [725, 375] on input at bounding box center [785, 380] width 51 height 17
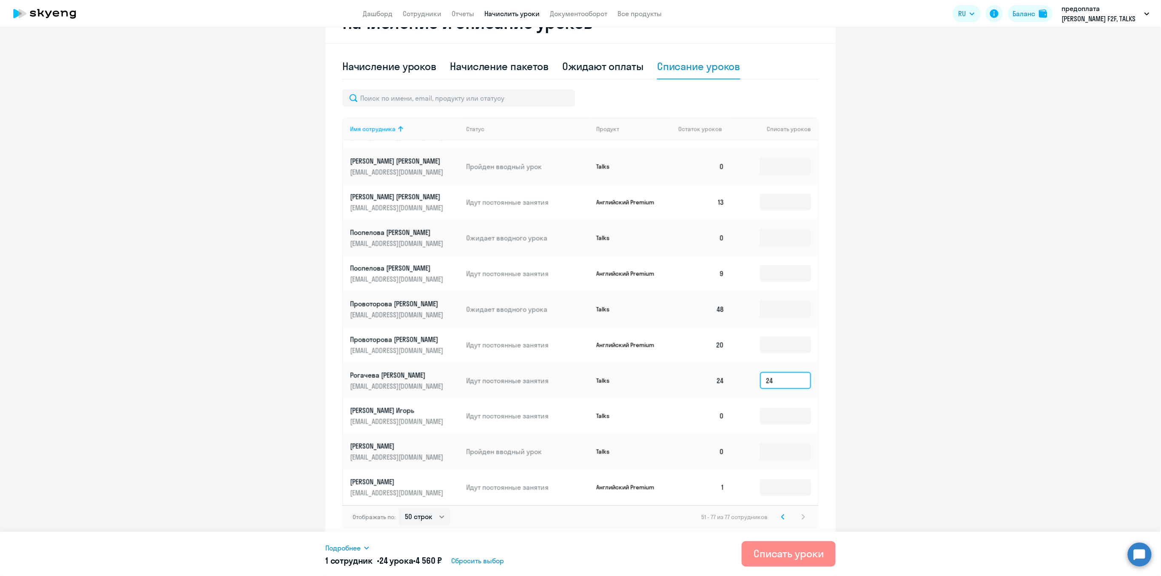
type input "24"
click at [725, 377] on div "Списать уроки" at bounding box center [788, 554] width 70 height 14
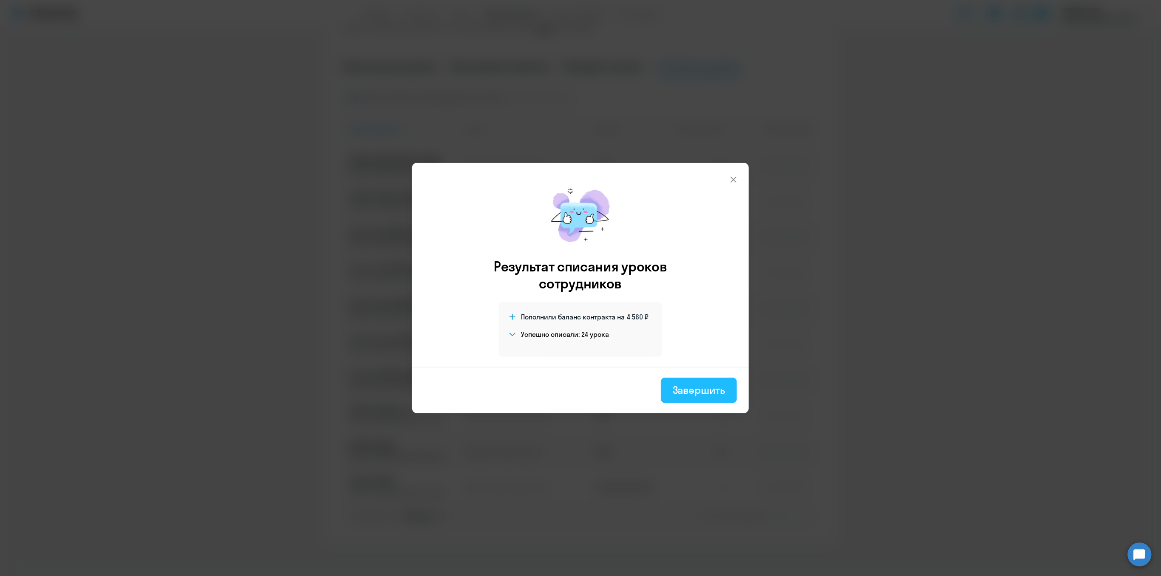
click at [673, 377] on div "Завершить" at bounding box center [699, 390] width 52 height 14
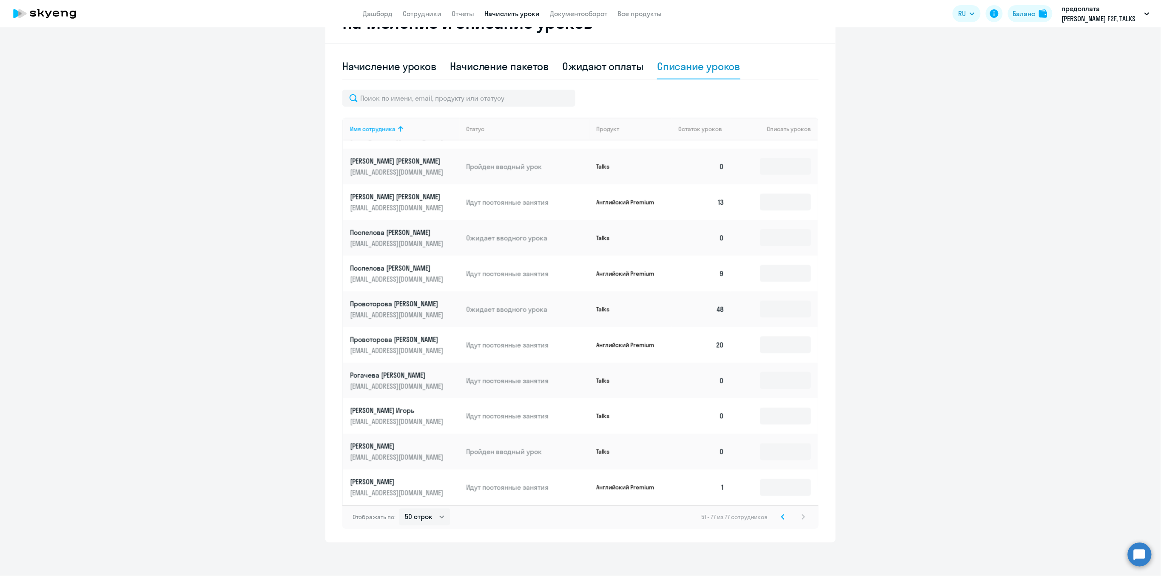
click at [725, 377] on div "51 - 77 из 77 сотрудников" at bounding box center [754, 517] width 107 height 10
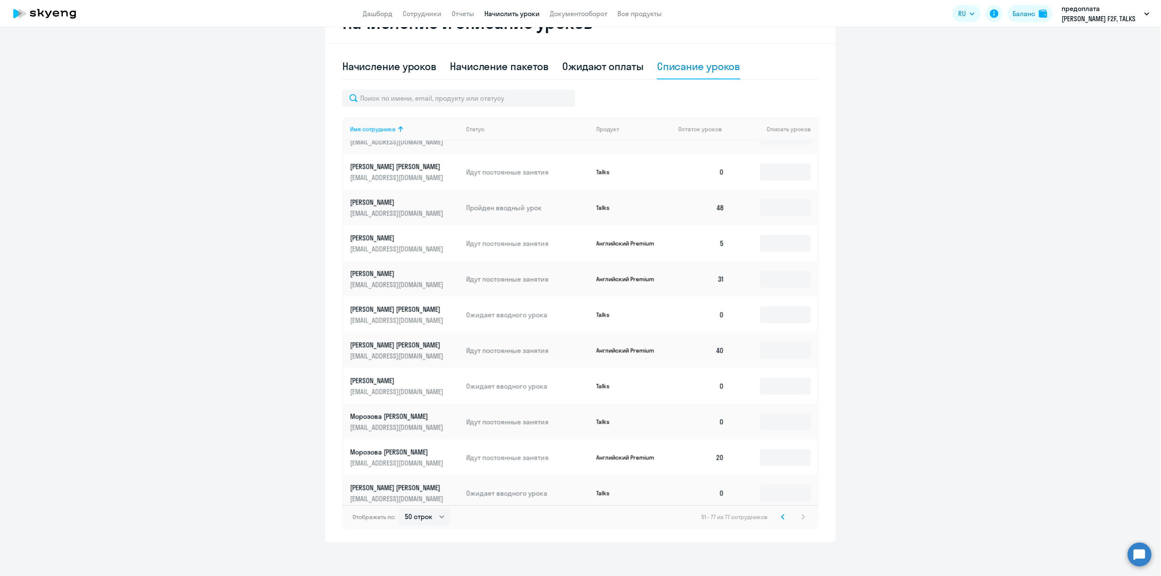
scroll to position [0, 0]
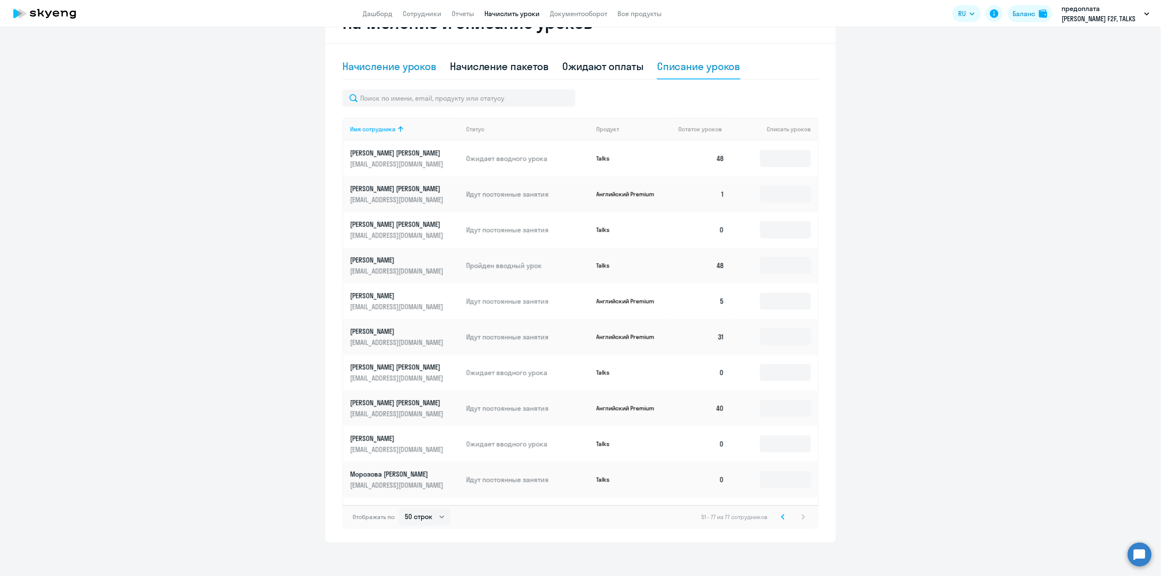
click at [393, 67] on div "Начисление уроков" at bounding box center [389, 67] width 94 height 14
select select "10"
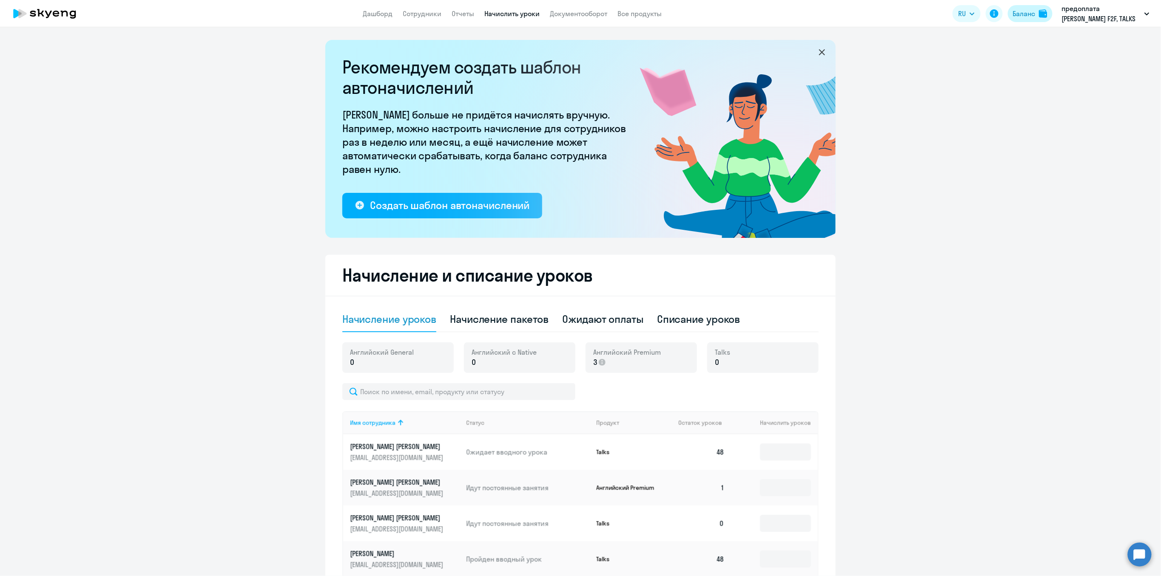
click at [725, 15] on div "Баланс" at bounding box center [1024, 14] width 23 height 10
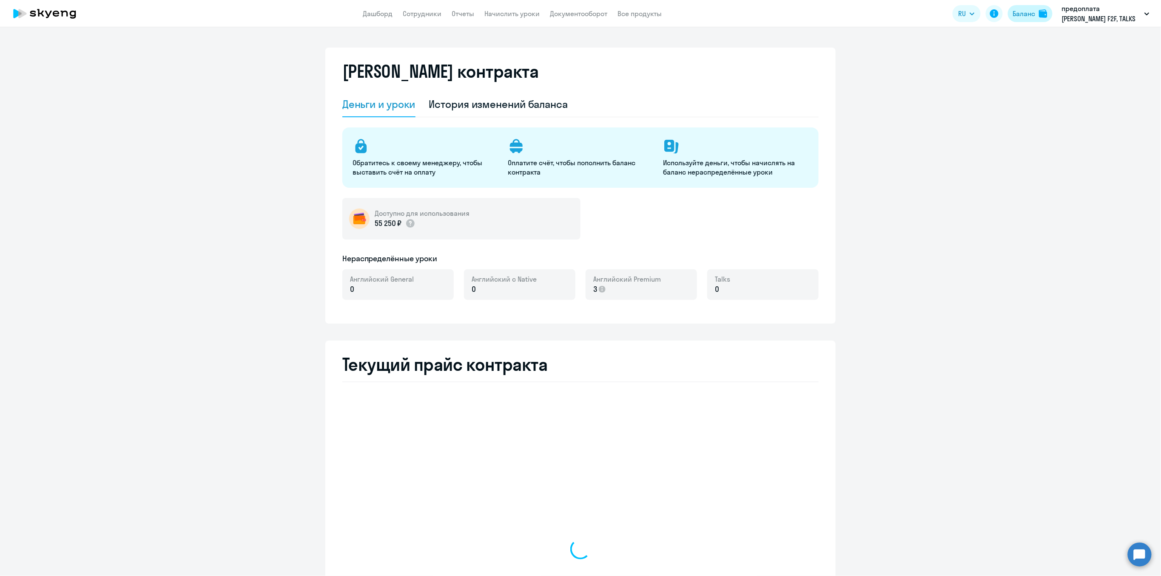
select select "english_adult_not_native_speaker"
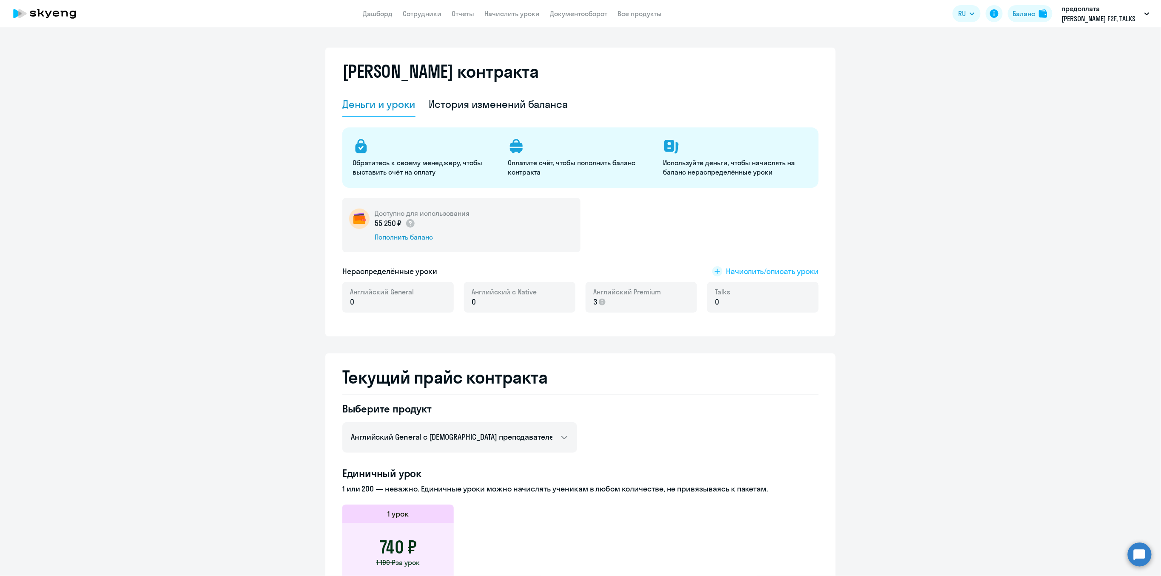
click at [725, 268] on span "Начислить/списать уроки" at bounding box center [772, 271] width 93 height 11
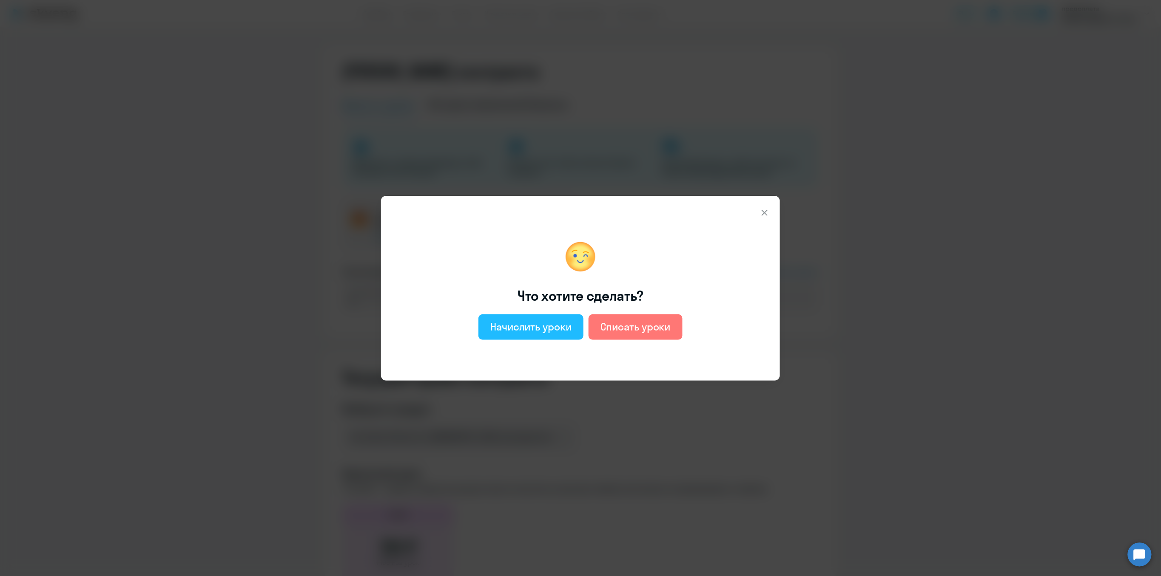
click at [544, 318] on button "Начислить уроки" at bounding box center [530, 328] width 105 height 26
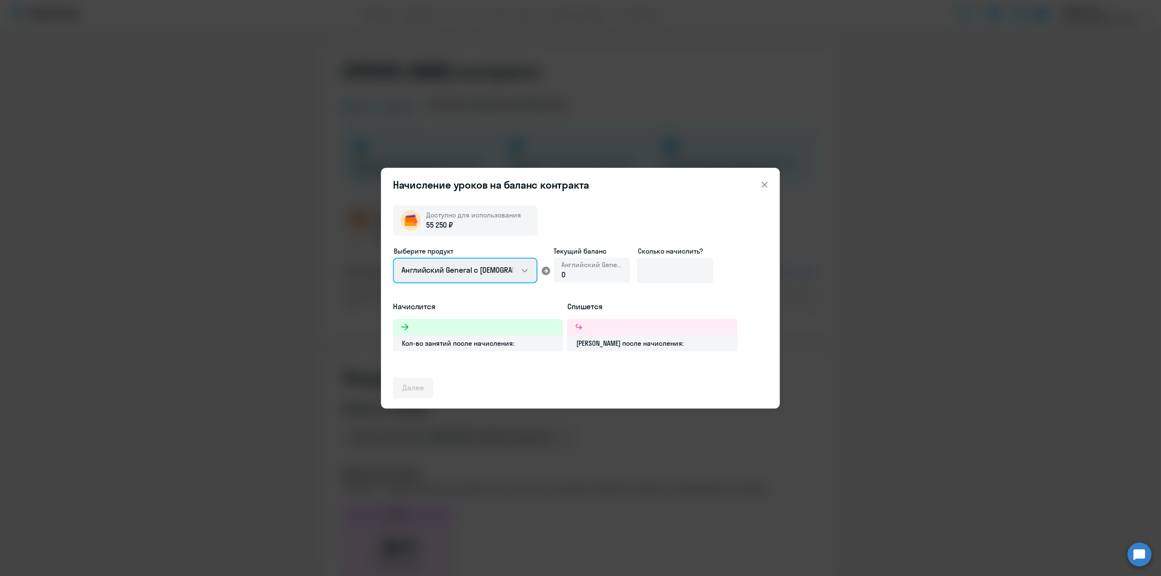
click at [522, 272] on select "Английский General с [DEMOGRAPHIC_DATA] преподавателем Английский General с [DE…" at bounding box center [465, 271] width 145 height 26
select select "english_adult_not_native_speaker_premium"
click at [393, 258] on select "Английский General с [DEMOGRAPHIC_DATA] преподавателем Английский General с [DE…" at bounding box center [465, 271] width 145 height 26
click at [670, 272] on input at bounding box center [675, 271] width 77 height 26
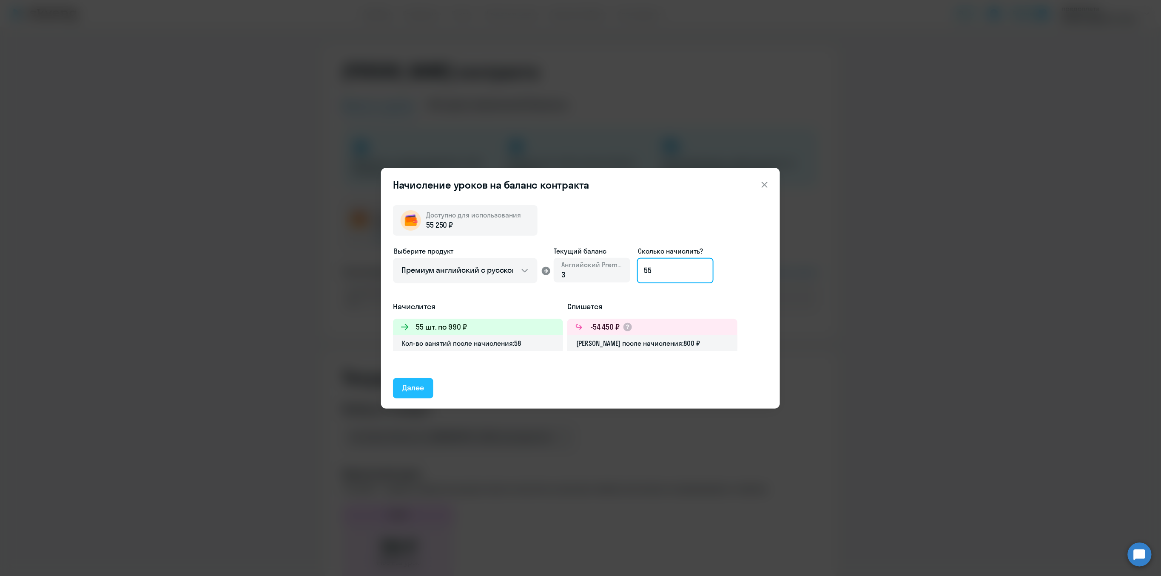
type input "55"
click at [409, 377] on div "Далее" at bounding box center [413, 388] width 22 height 11
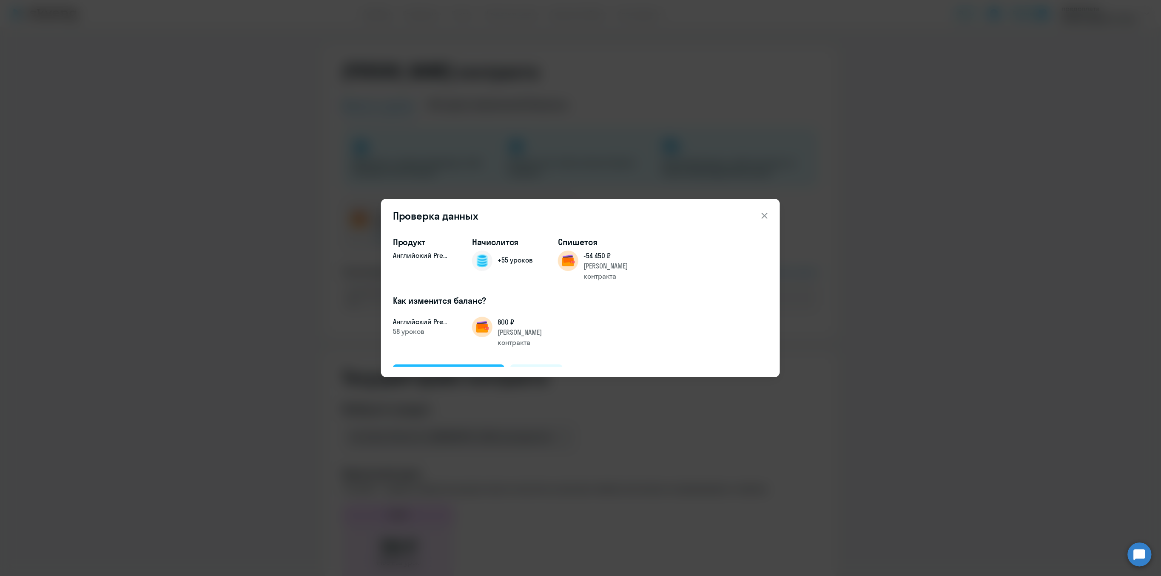
click at [468, 369] on div "Подтвердить и начислить" at bounding box center [448, 374] width 93 height 11
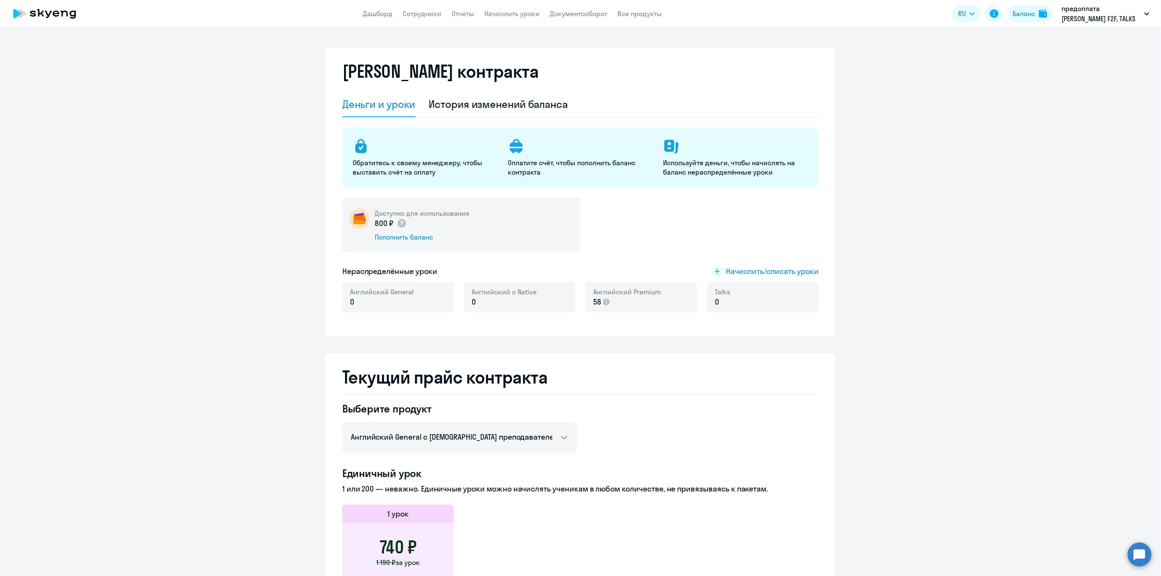
click at [725, 299] on div "Talks 0" at bounding box center [762, 297] width 111 height 31
click at [519, 14] on link "Начислить уроки" at bounding box center [511, 13] width 55 height 9
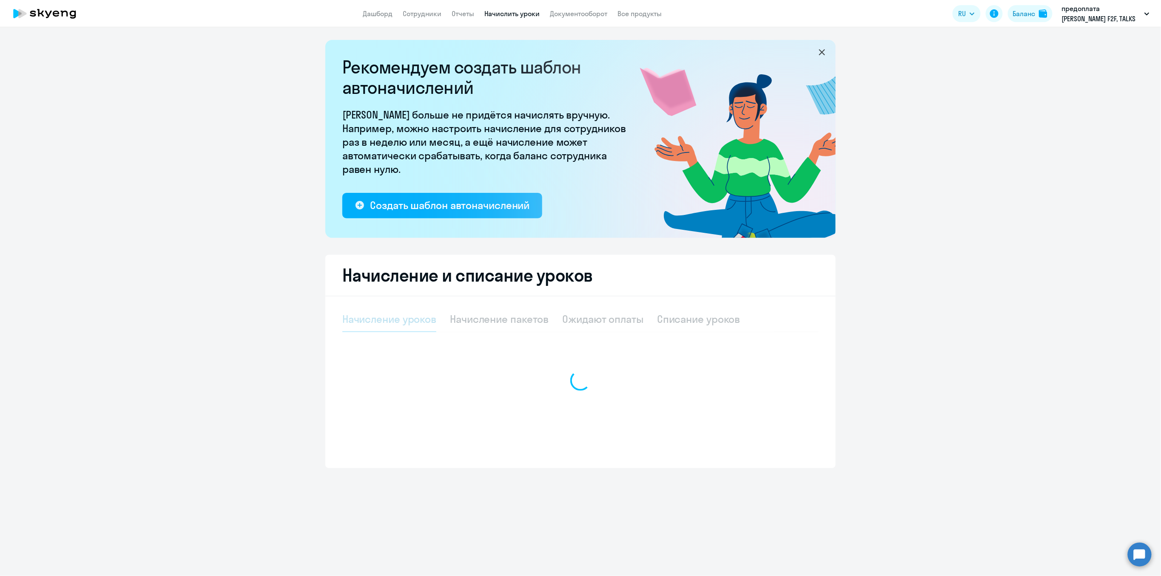
select select "10"
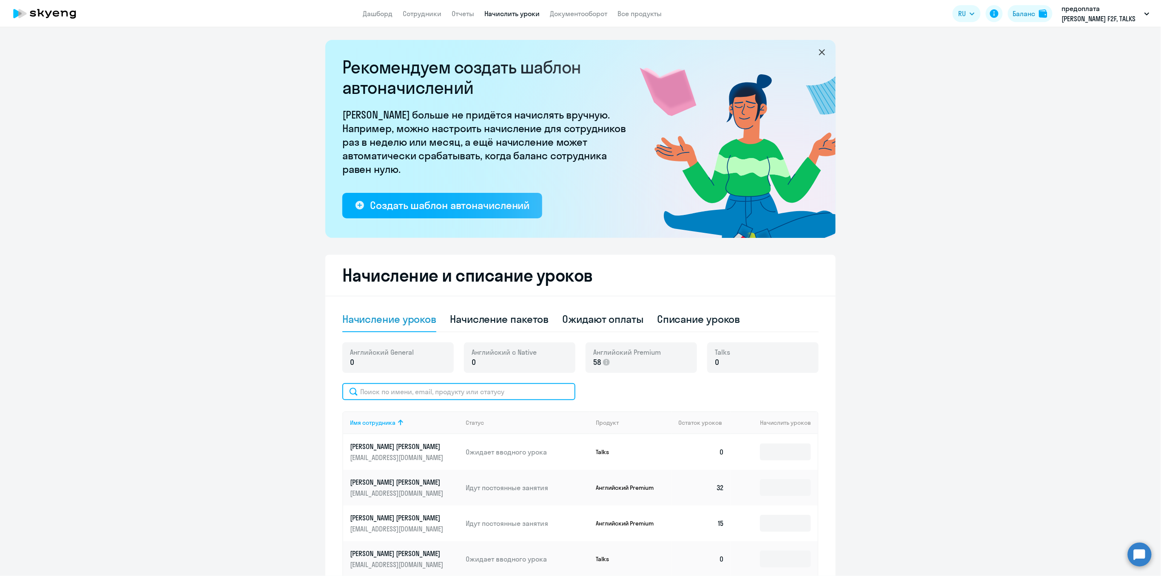
click at [395, 377] on input "text" at bounding box center [458, 391] width 233 height 17
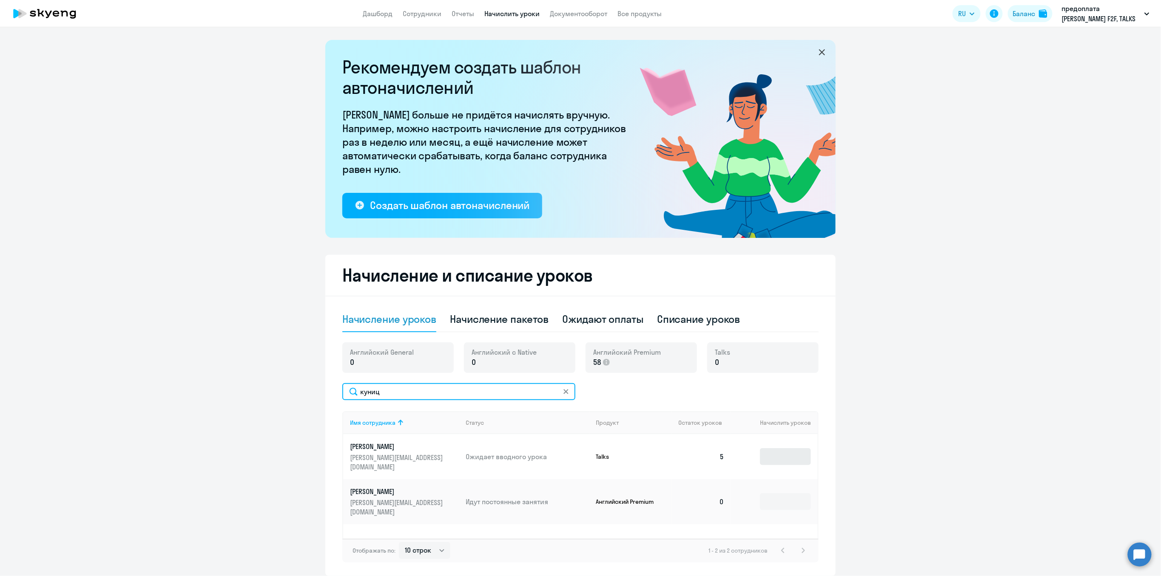
type input "куниц"
click at [725, 377] on input at bounding box center [785, 456] width 51 height 17
click at [725, 377] on input at bounding box center [785, 502] width 51 height 17
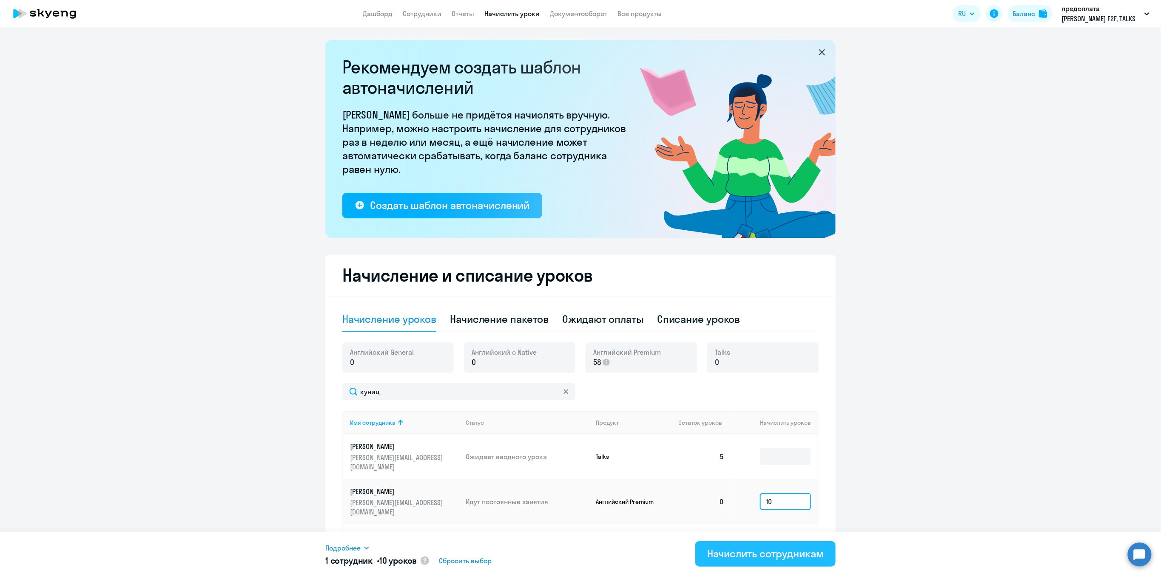
type input "10"
click at [725, 377] on div "Начислить сотрудникам" at bounding box center [765, 554] width 116 height 14
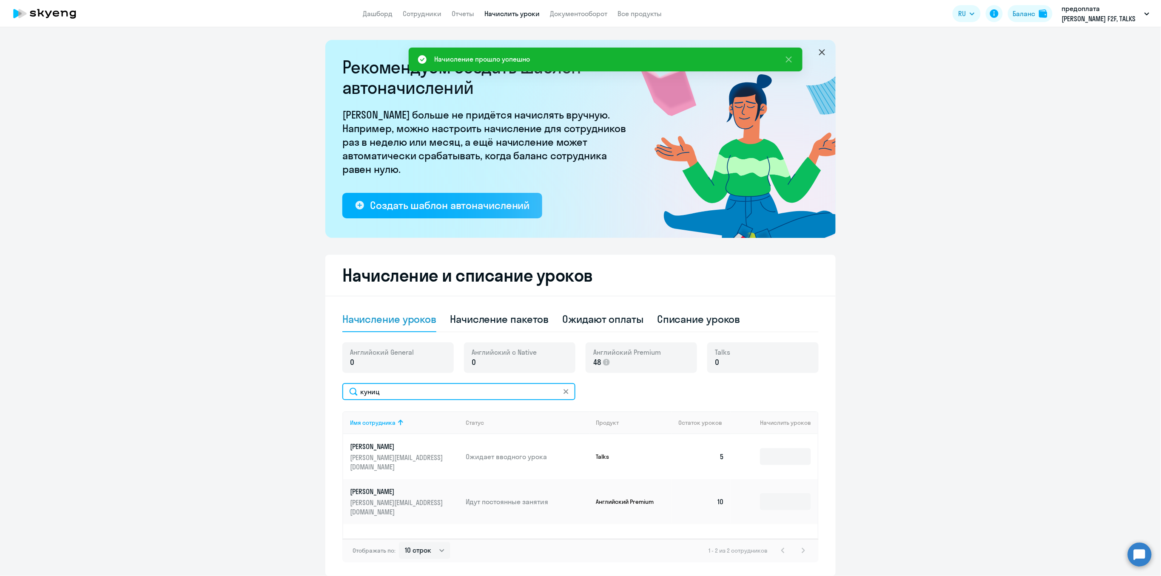
drag, startPoint x: 413, startPoint y: 393, endPoint x: 325, endPoint y: 393, distance: 87.6
click at [325, 377] on div "Начисление и списание уроков Начисление уроков Начисление пакетов Ожидают оплат…" at bounding box center [580, 415] width 510 height 321
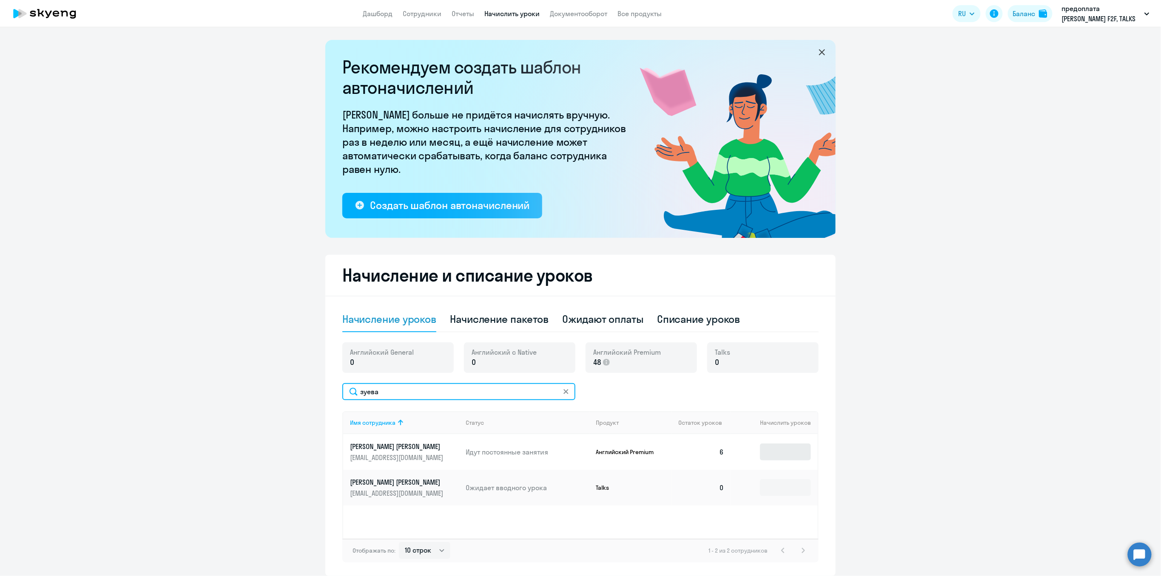
type input "зуева"
click at [725, 377] on input at bounding box center [785, 452] width 51 height 17
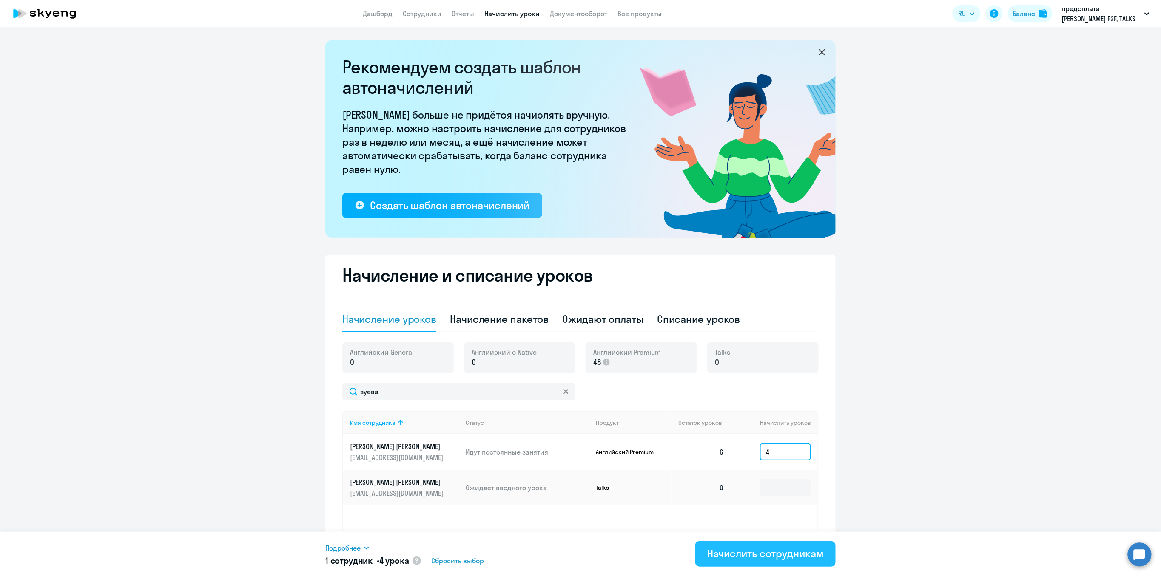
type input "4"
click at [725, 377] on div "Начислить сотрудникам" at bounding box center [765, 554] width 116 height 14
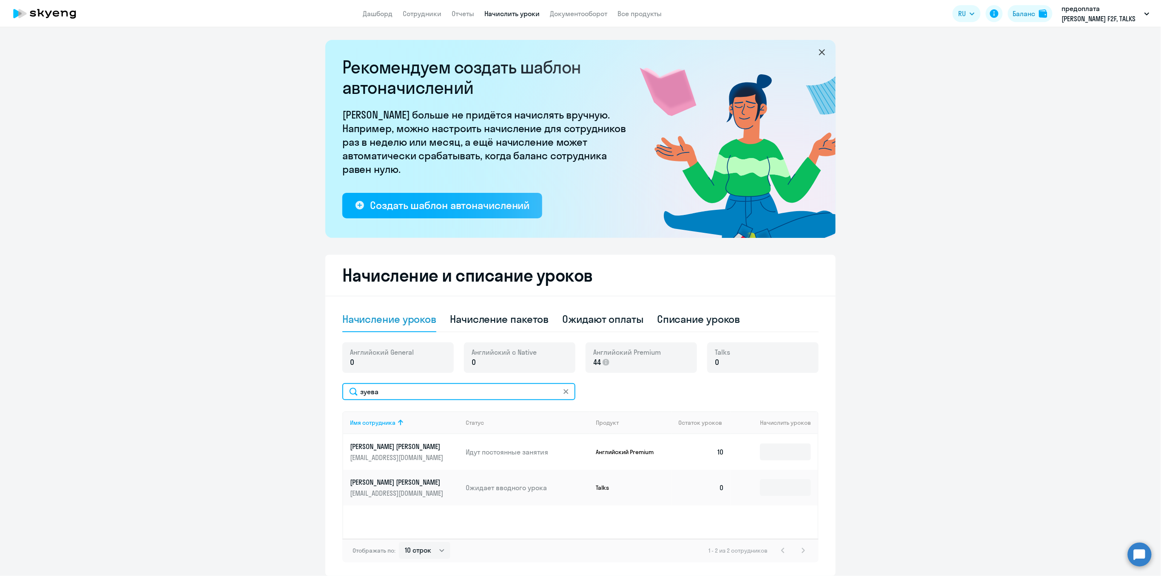
drag, startPoint x: 394, startPoint y: 385, endPoint x: 354, endPoint y: 388, distance: 40.5
click at [354, 377] on input "зуева" at bounding box center [458, 391] width 233 height 17
type input "остря"
click at [725, 377] on input at bounding box center [785, 488] width 51 height 17
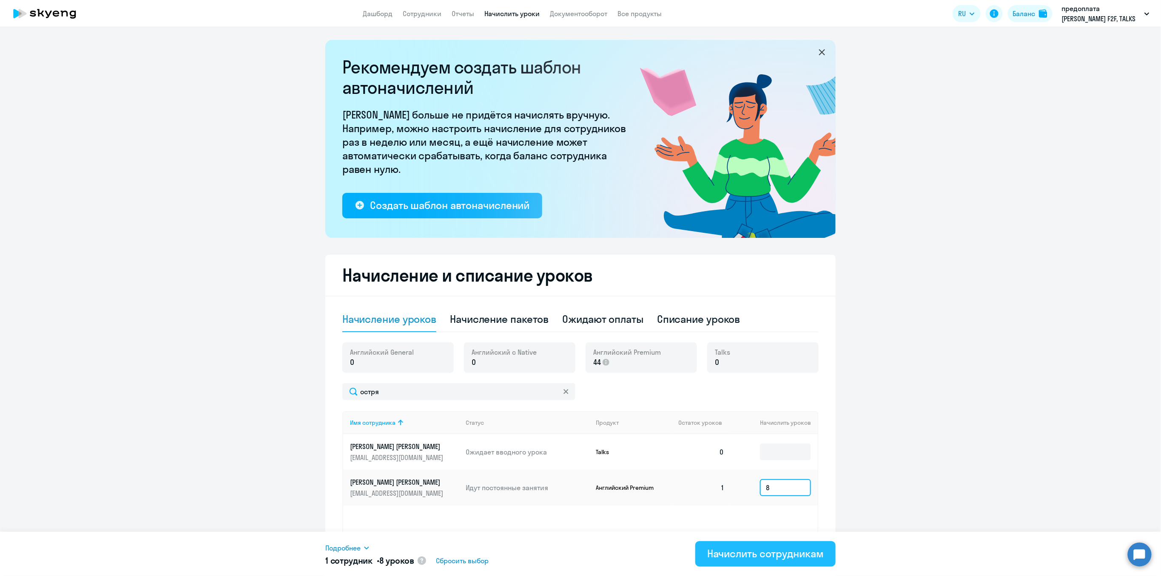
type input "8"
click at [725, 377] on div "Начислить сотрудникам" at bounding box center [765, 554] width 116 height 14
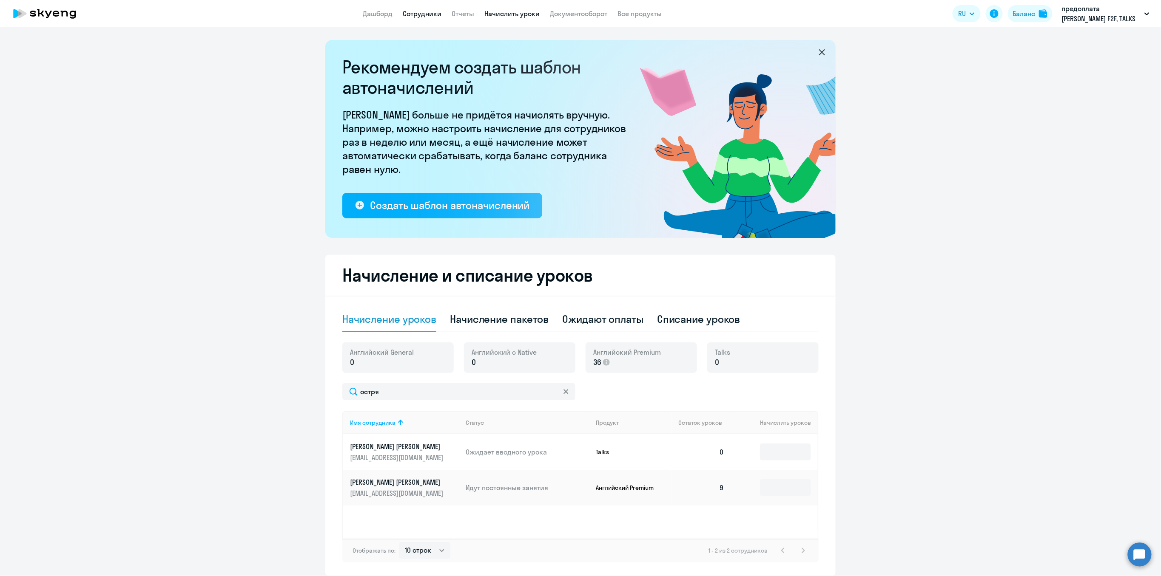
click at [416, 14] on link "Сотрудники" at bounding box center [422, 13] width 39 height 9
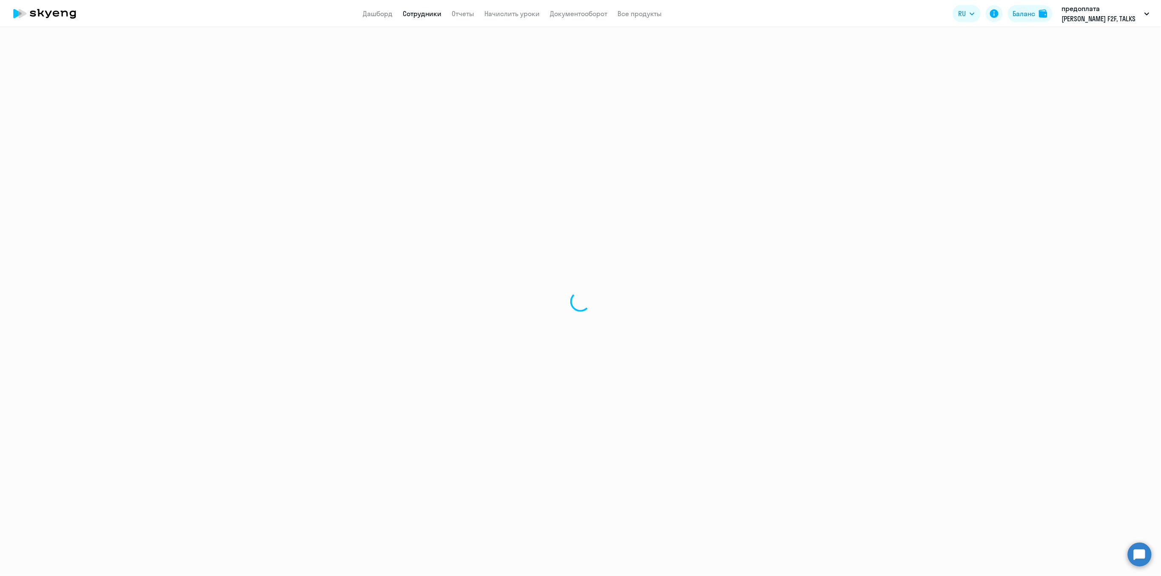
select select "30"
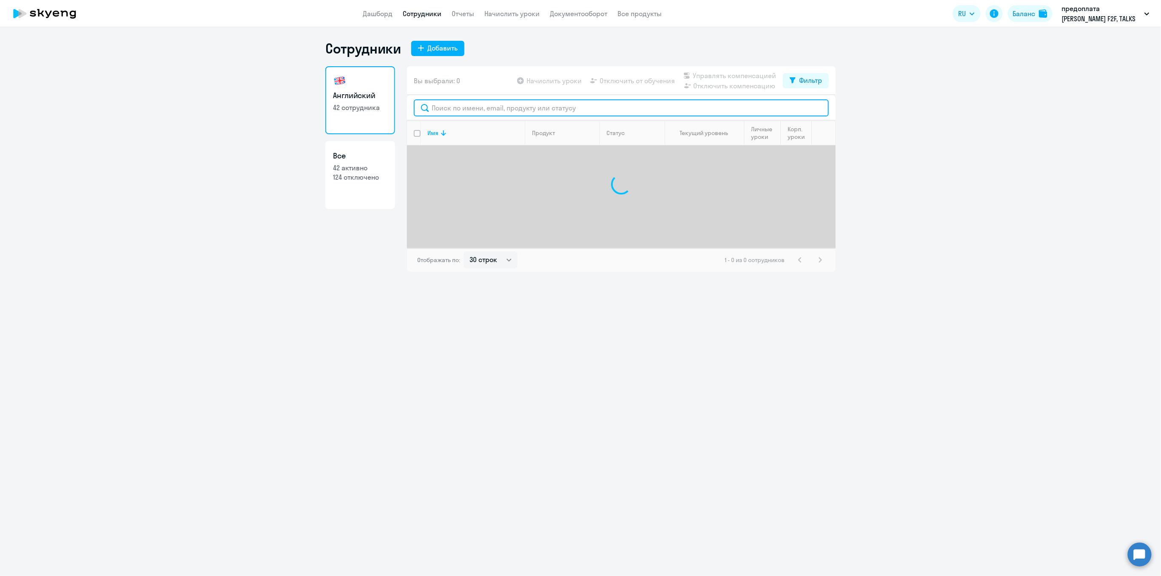
click at [454, 110] on input "text" at bounding box center [621, 107] width 415 height 17
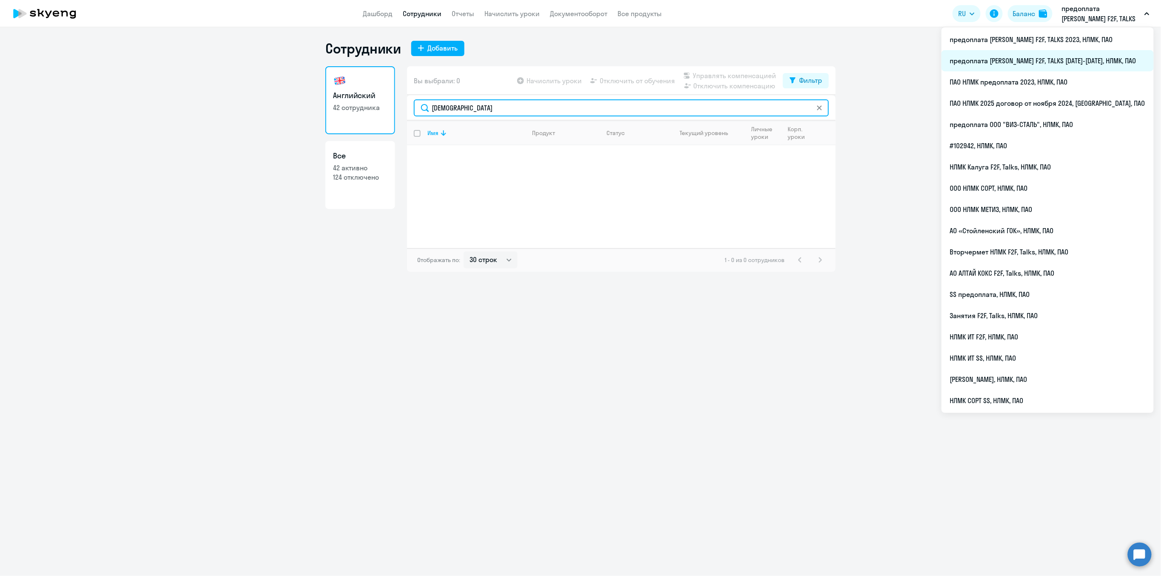
type input "[DEMOGRAPHIC_DATA]"
click at [725, 62] on li "предоплата [PERSON_NAME] F2F, TALKS [DATE]-[DATE], НЛМК, ПАО" at bounding box center [1047, 60] width 212 height 21
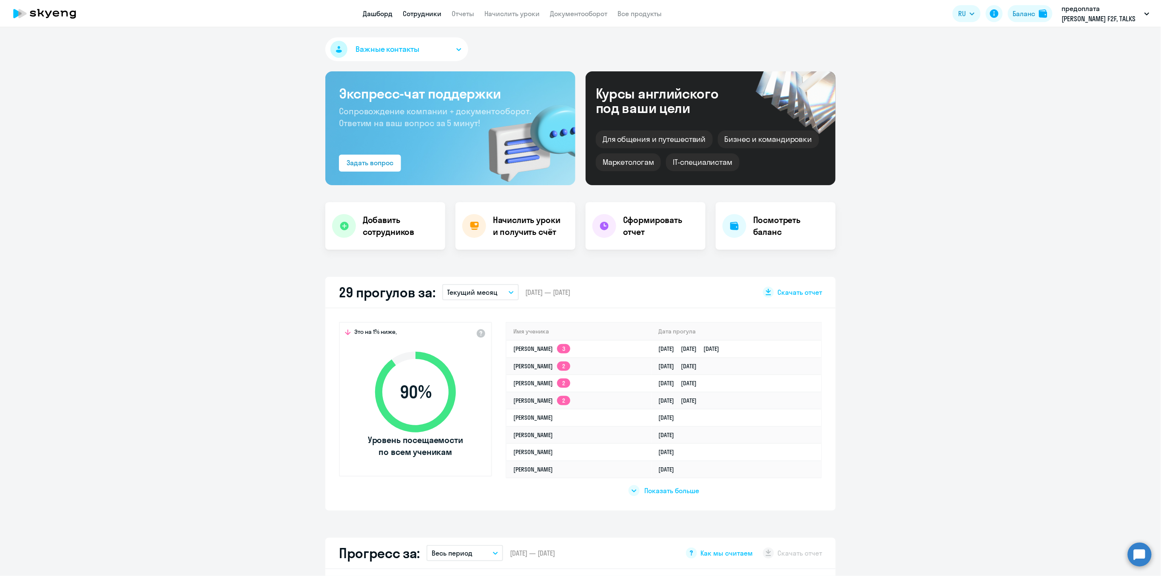
click at [414, 15] on link "Сотрудники" at bounding box center [422, 13] width 39 height 9
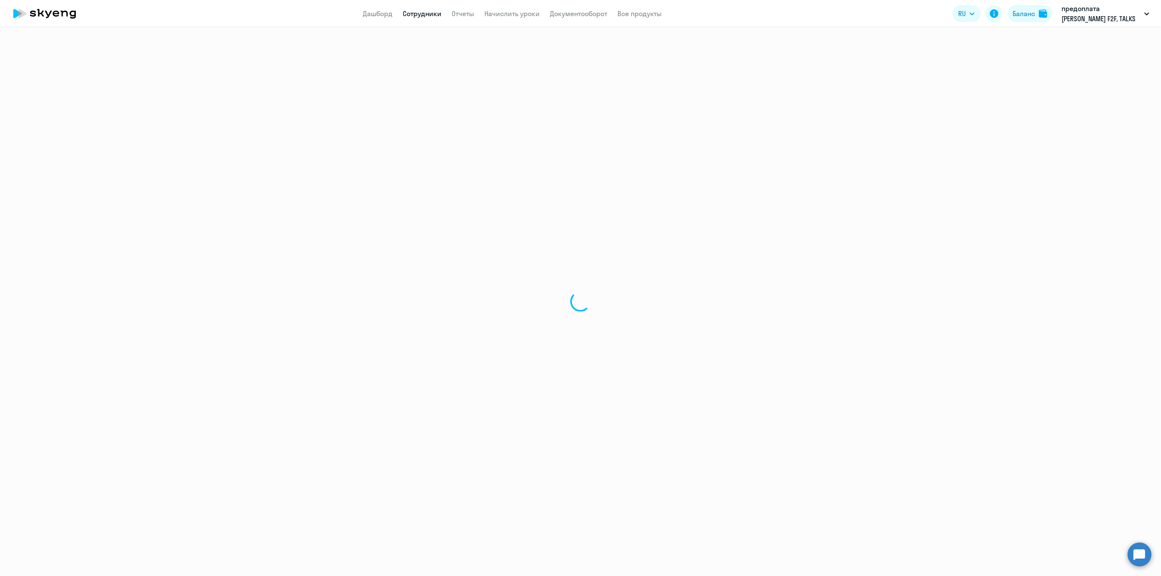
select select "30"
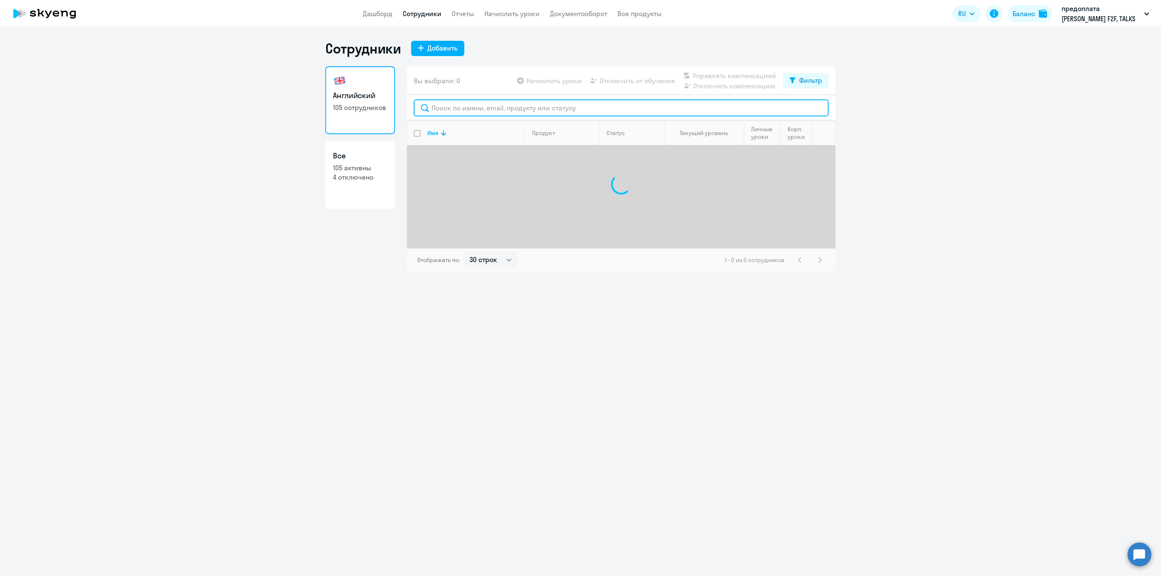
click at [463, 110] on input "text" at bounding box center [621, 107] width 415 height 17
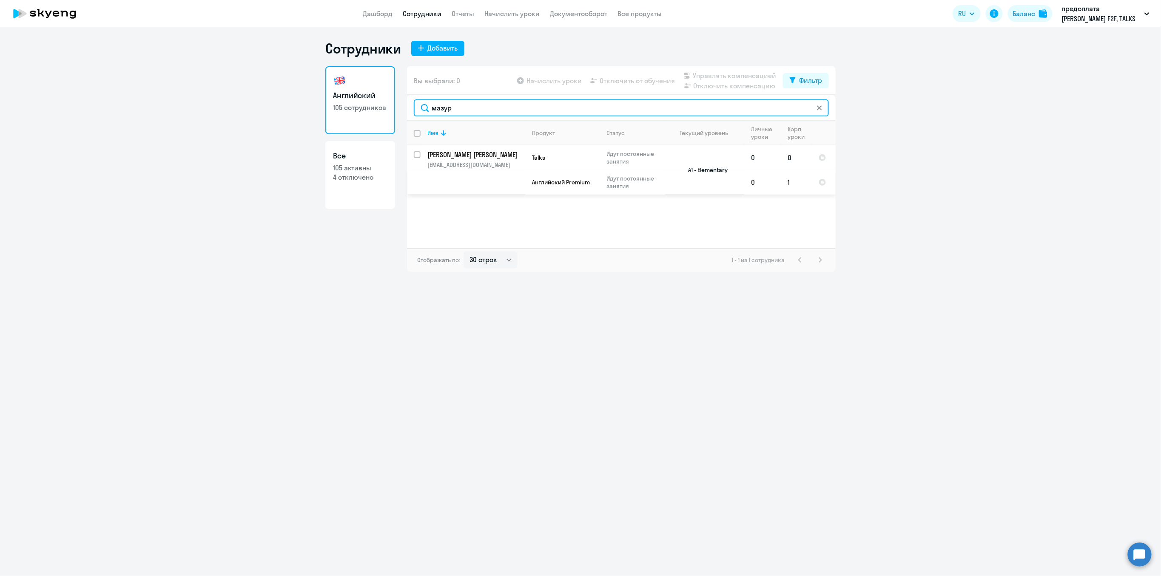
type input "мазур"
click at [457, 163] on p "[EMAIL_ADDRESS][DOMAIN_NAME]" at bounding box center [475, 165] width 97 height 8
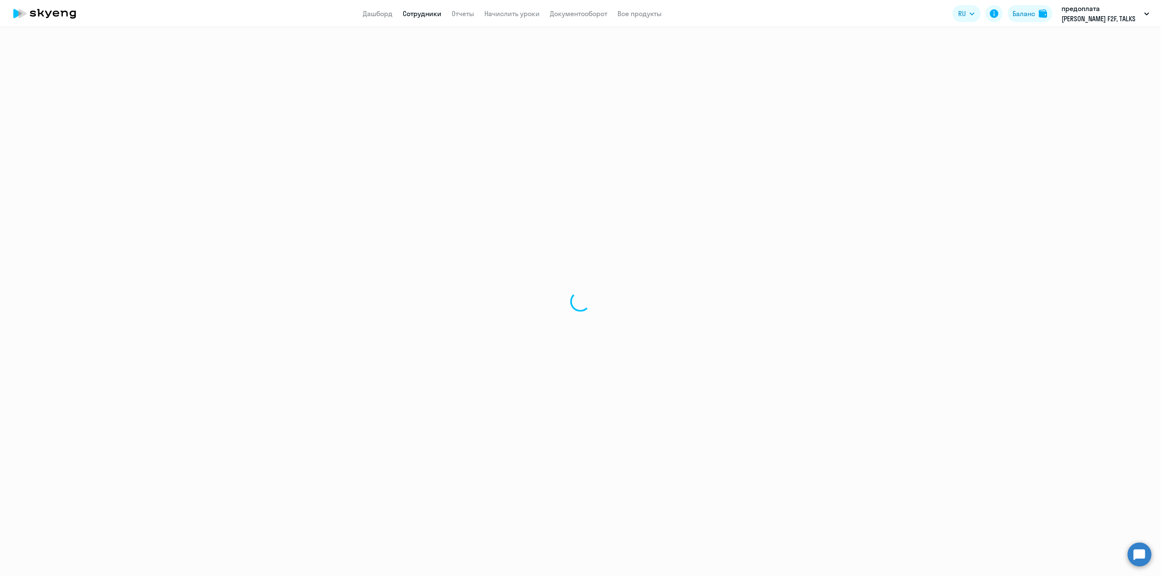
select select "english"
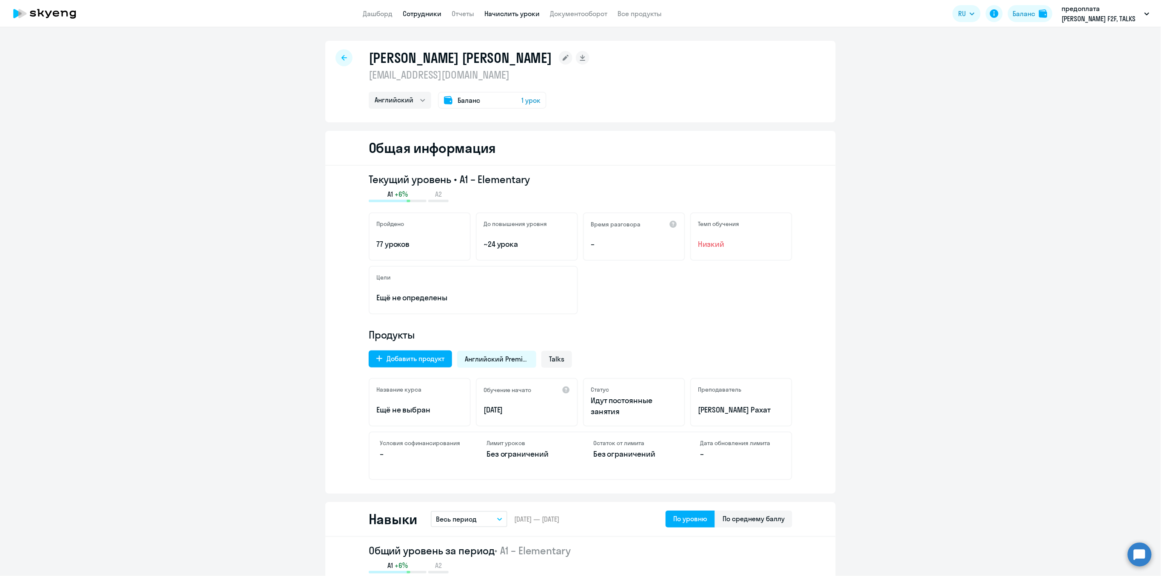
click at [521, 11] on link "Начислить уроки" at bounding box center [511, 13] width 55 height 9
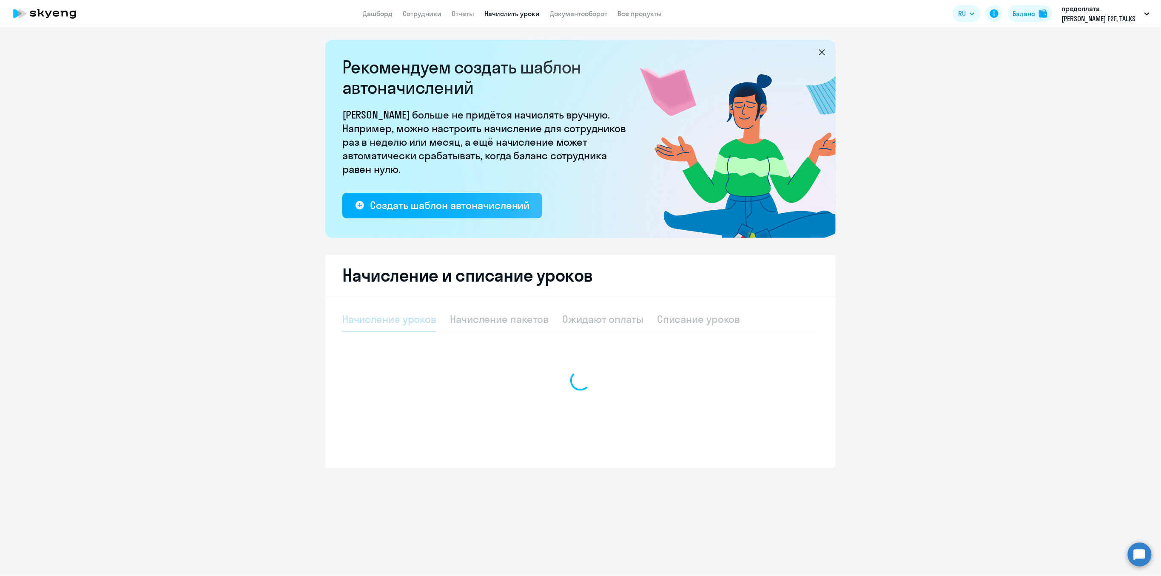
select select "10"
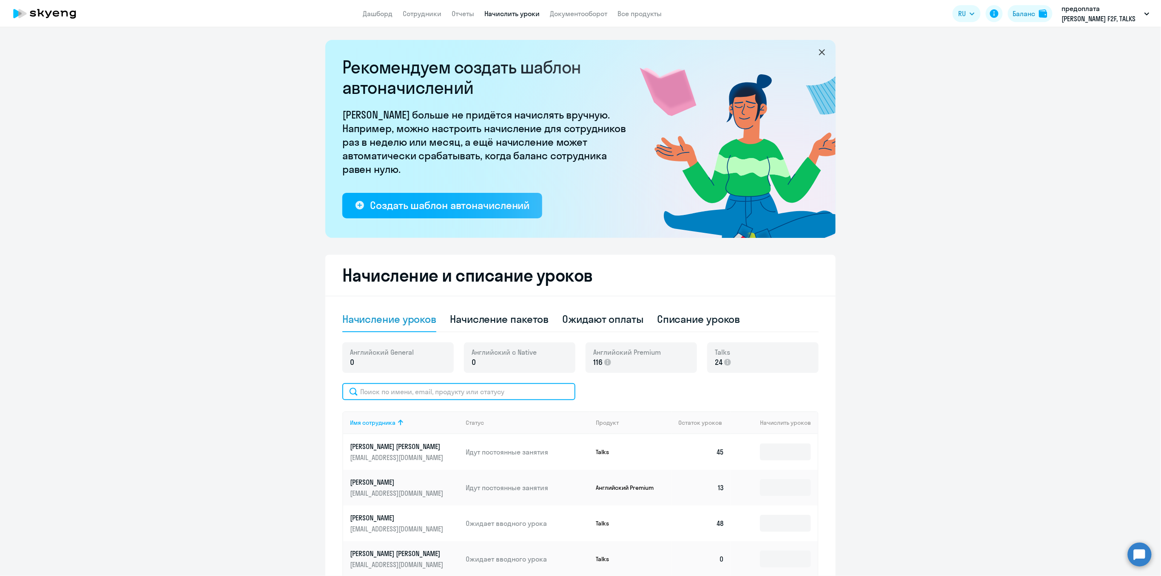
click at [377, 377] on input "text" at bounding box center [458, 391] width 233 height 17
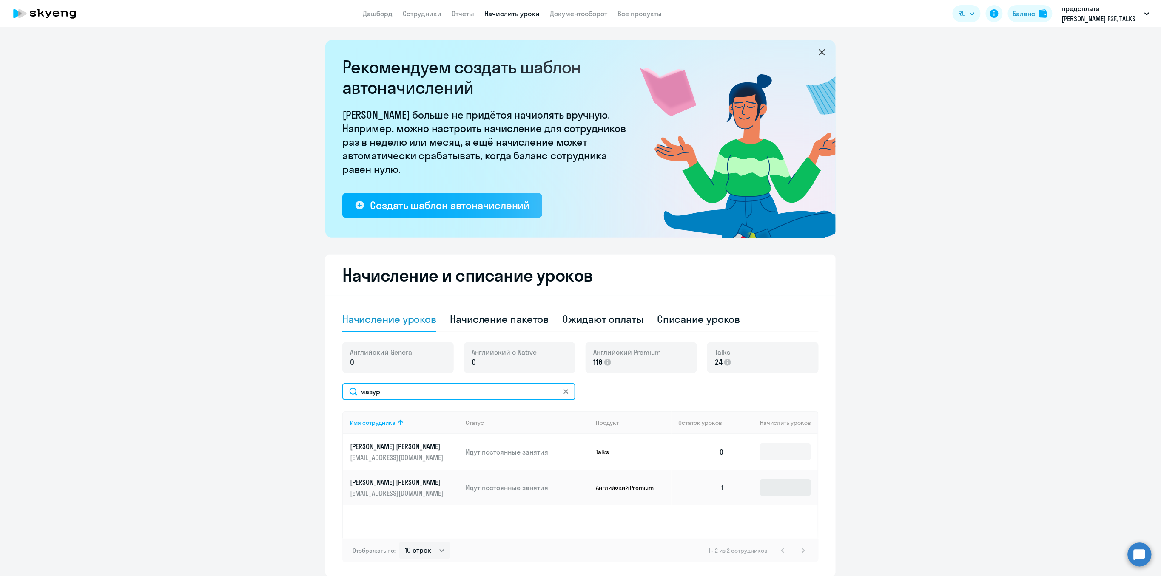
type input "мазур"
click at [725, 377] on input at bounding box center [785, 488] width 51 height 17
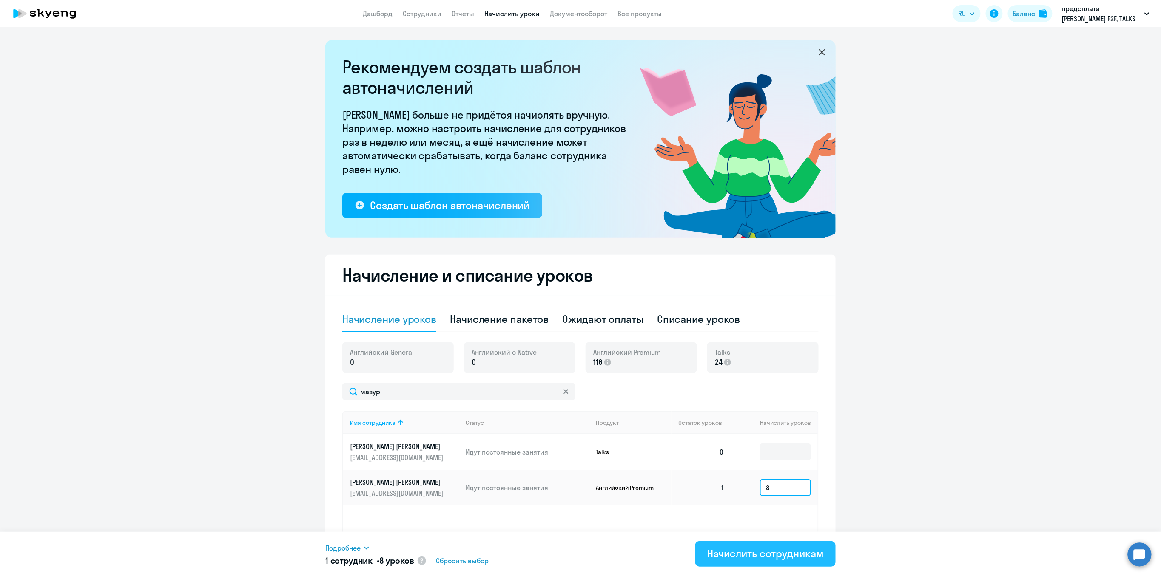
type input "8"
click at [725, 377] on div "Начислить сотрудникам" at bounding box center [765, 554] width 116 height 14
